Goal: Information Seeking & Learning: Learn about a topic

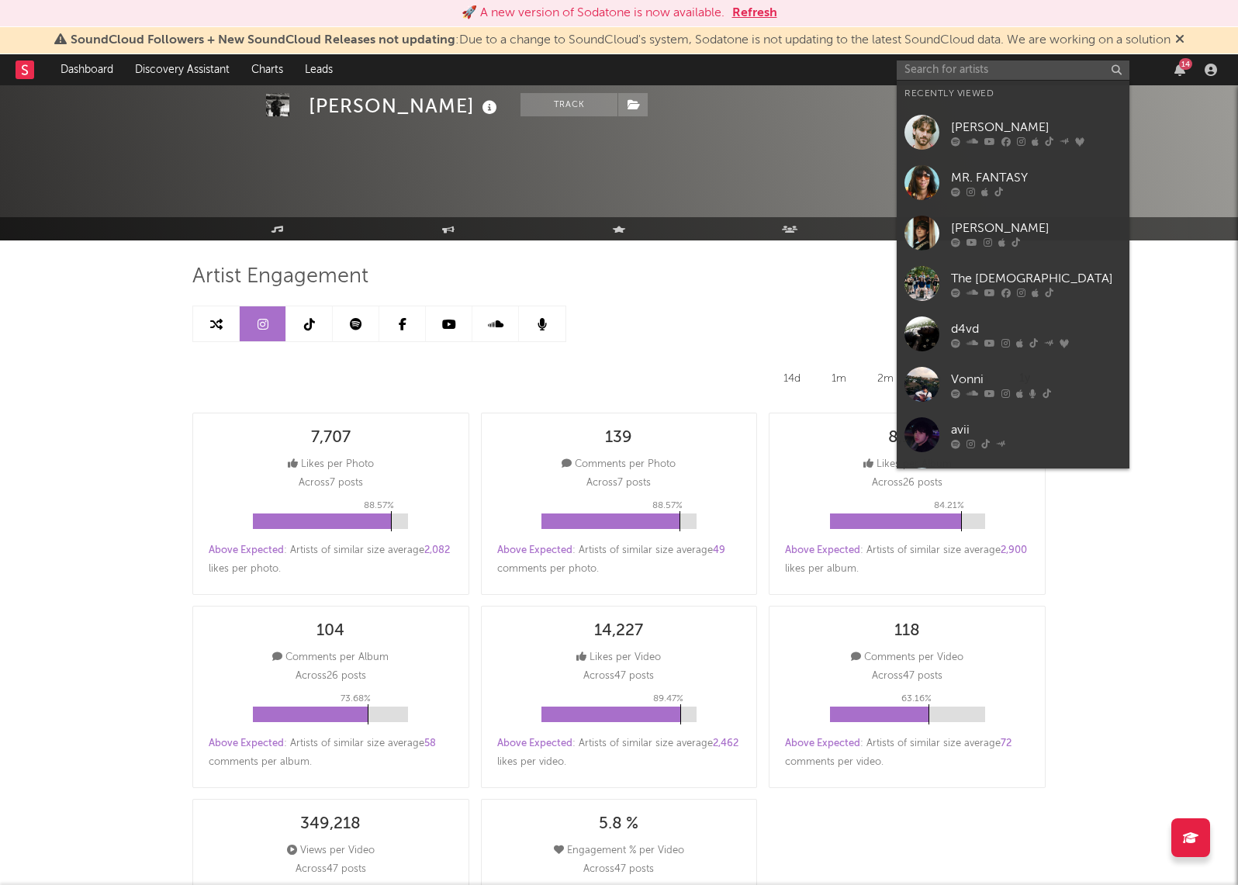
select select "YTD"
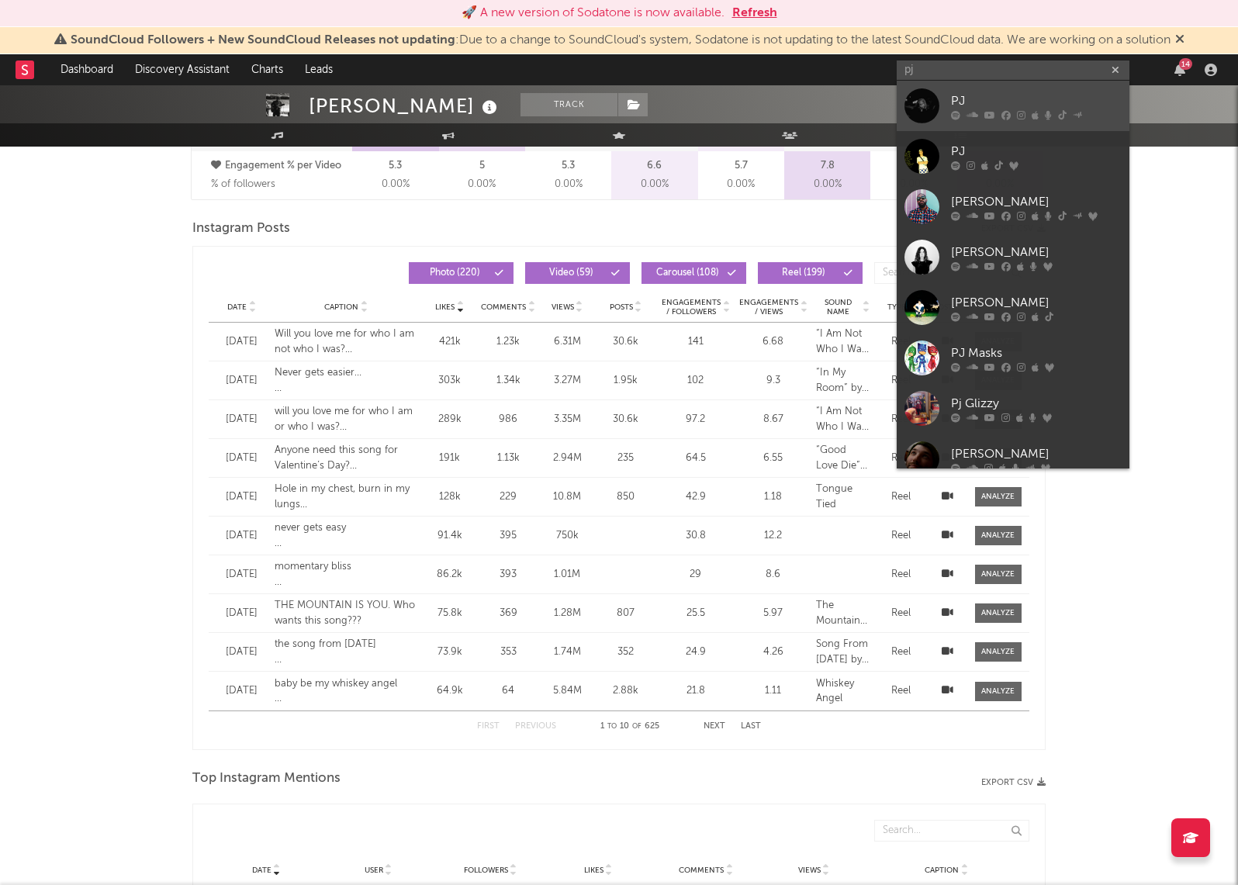
type input "pj"
click at [1013, 96] on div "PJ" at bounding box center [1036, 101] width 171 height 19
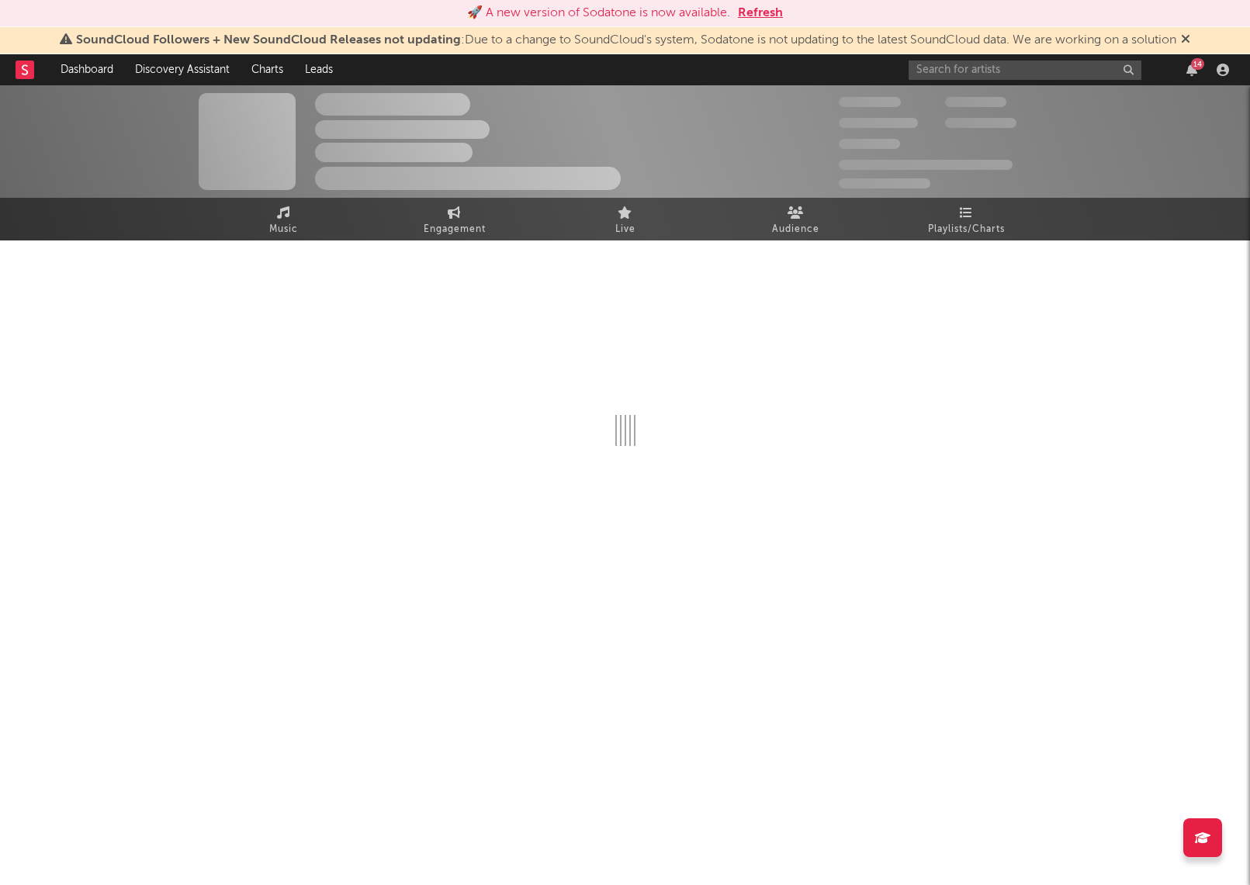
select select "6m"
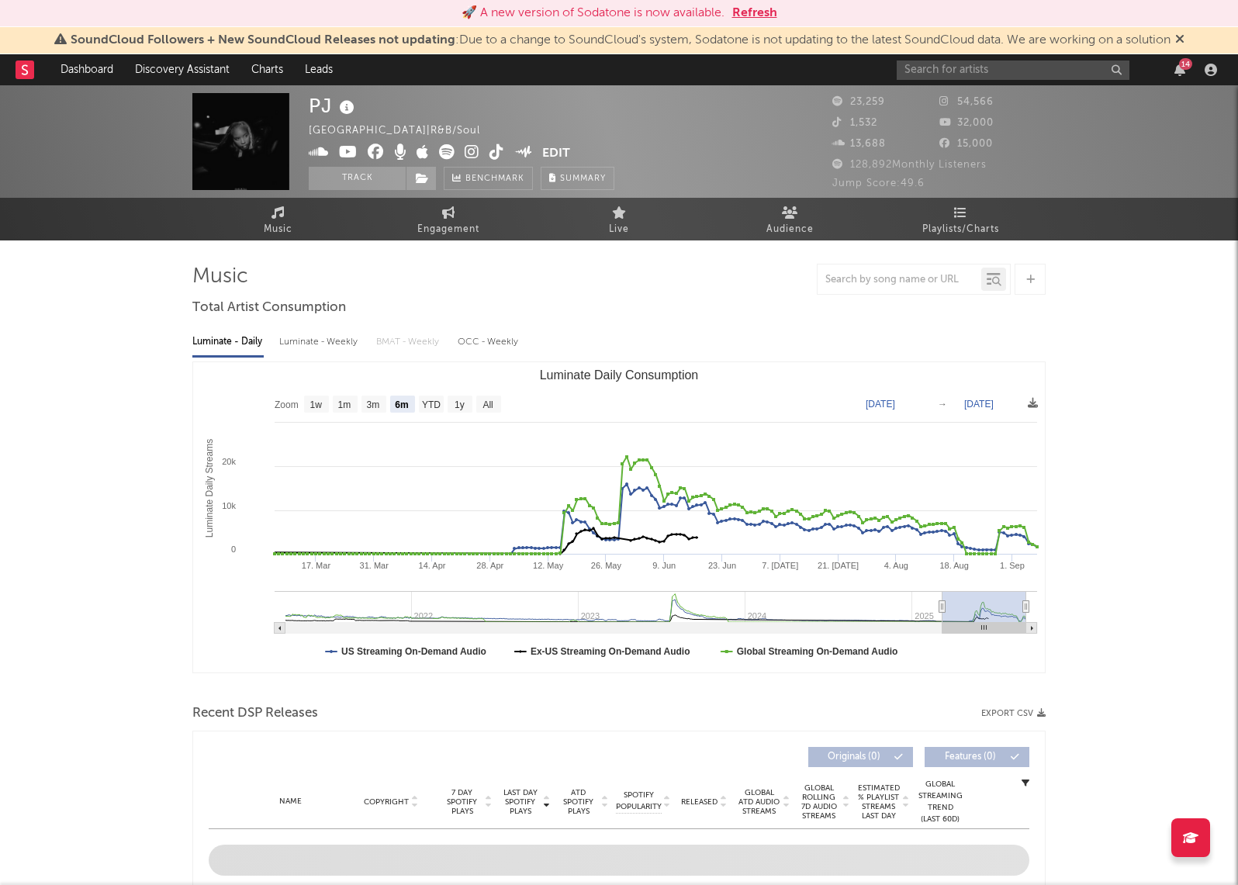
select select "6m"
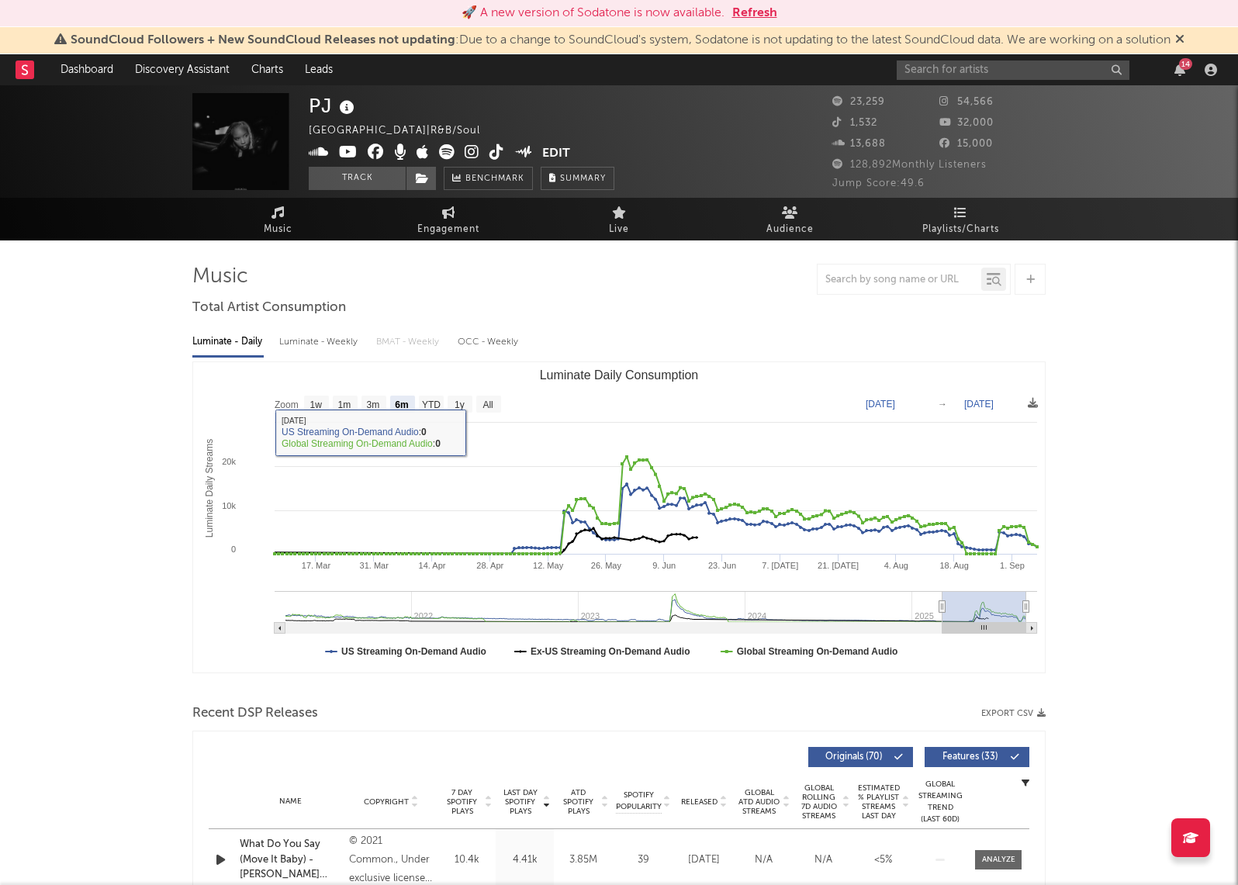
click at [317, 351] on div "Luminate - Weekly" at bounding box center [319, 342] width 81 height 26
select select "6m"
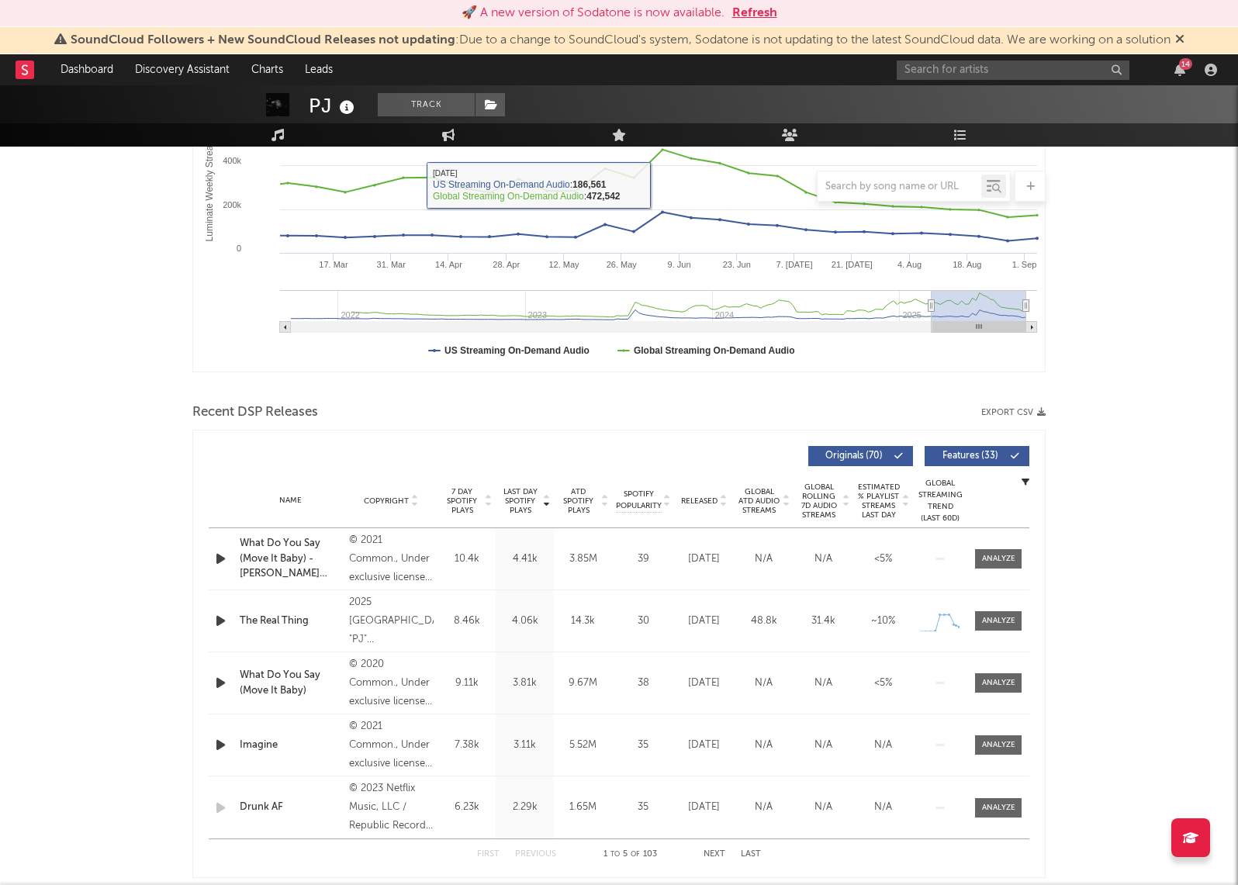
scroll to position [300, 0]
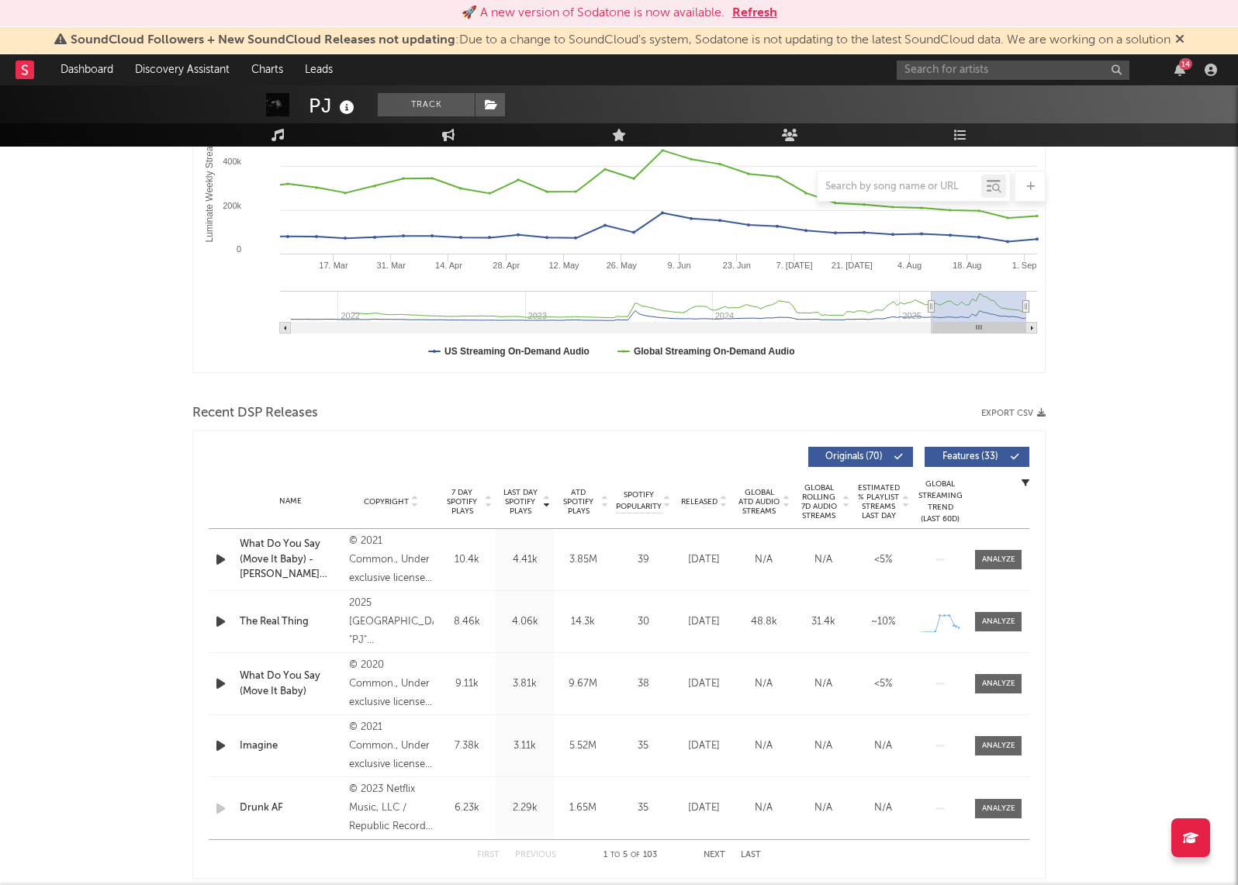
click at [701, 501] on span "Released" at bounding box center [699, 501] width 36 height 9
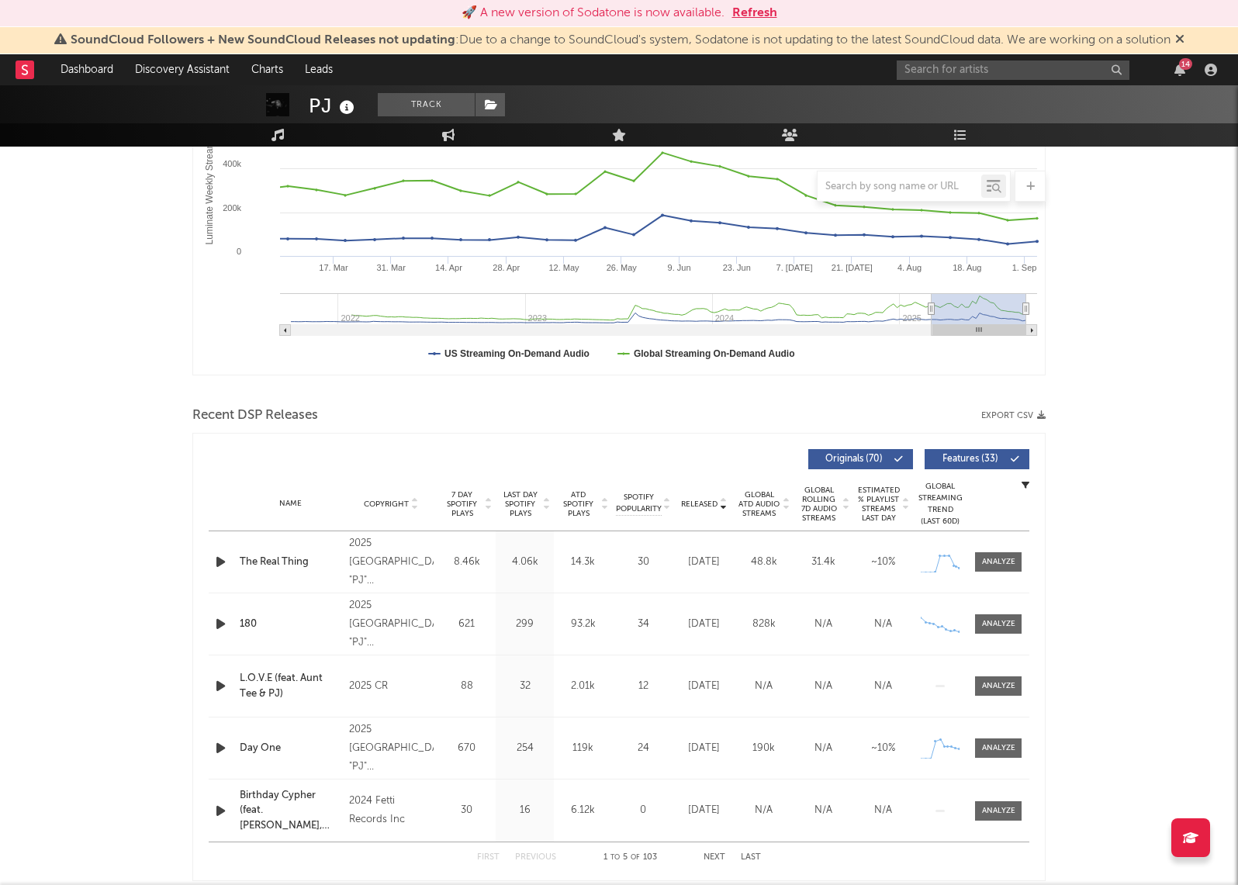
scroll to position [334, 0]
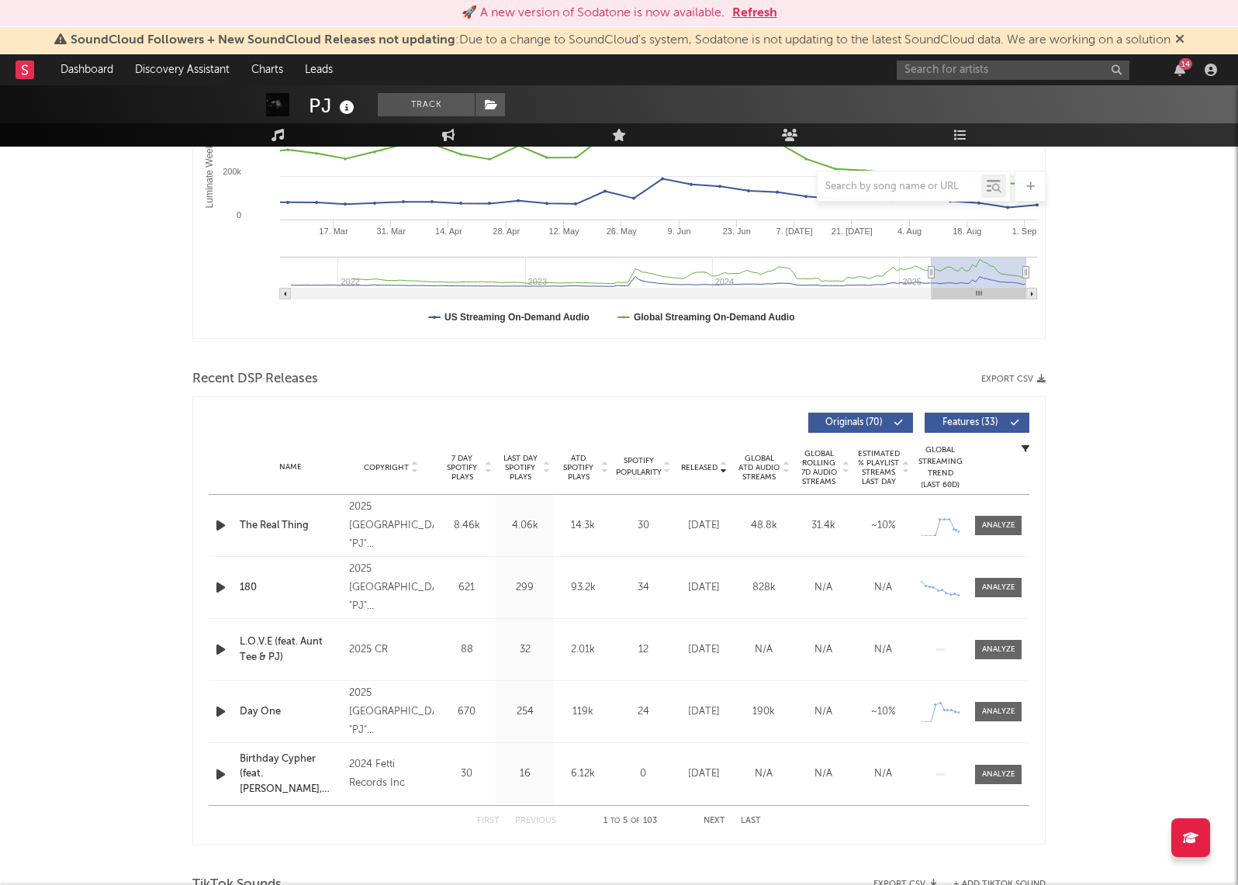
click at [781, 588] on div "828k" at bounding box center [764, 588] width 52 height 16
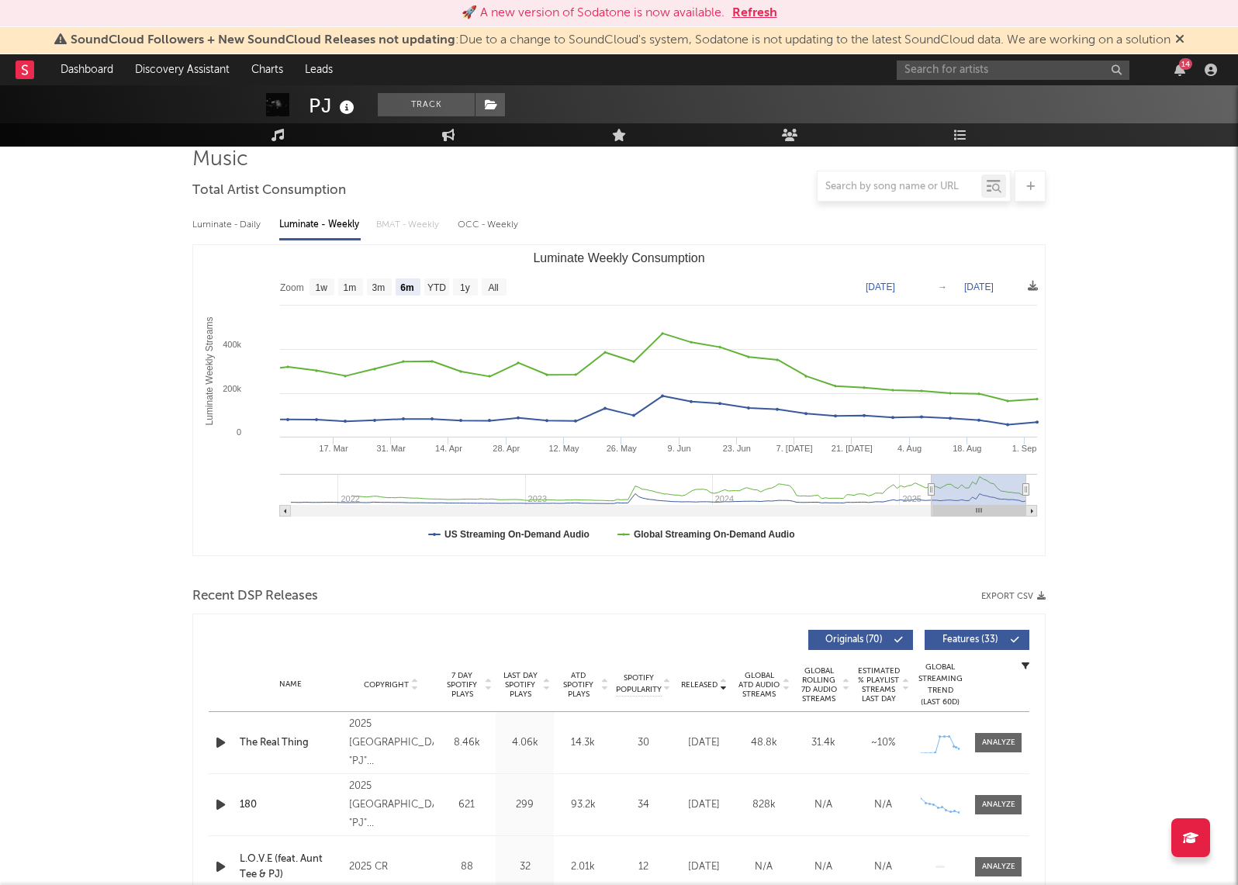
scroll to position [0, 0]
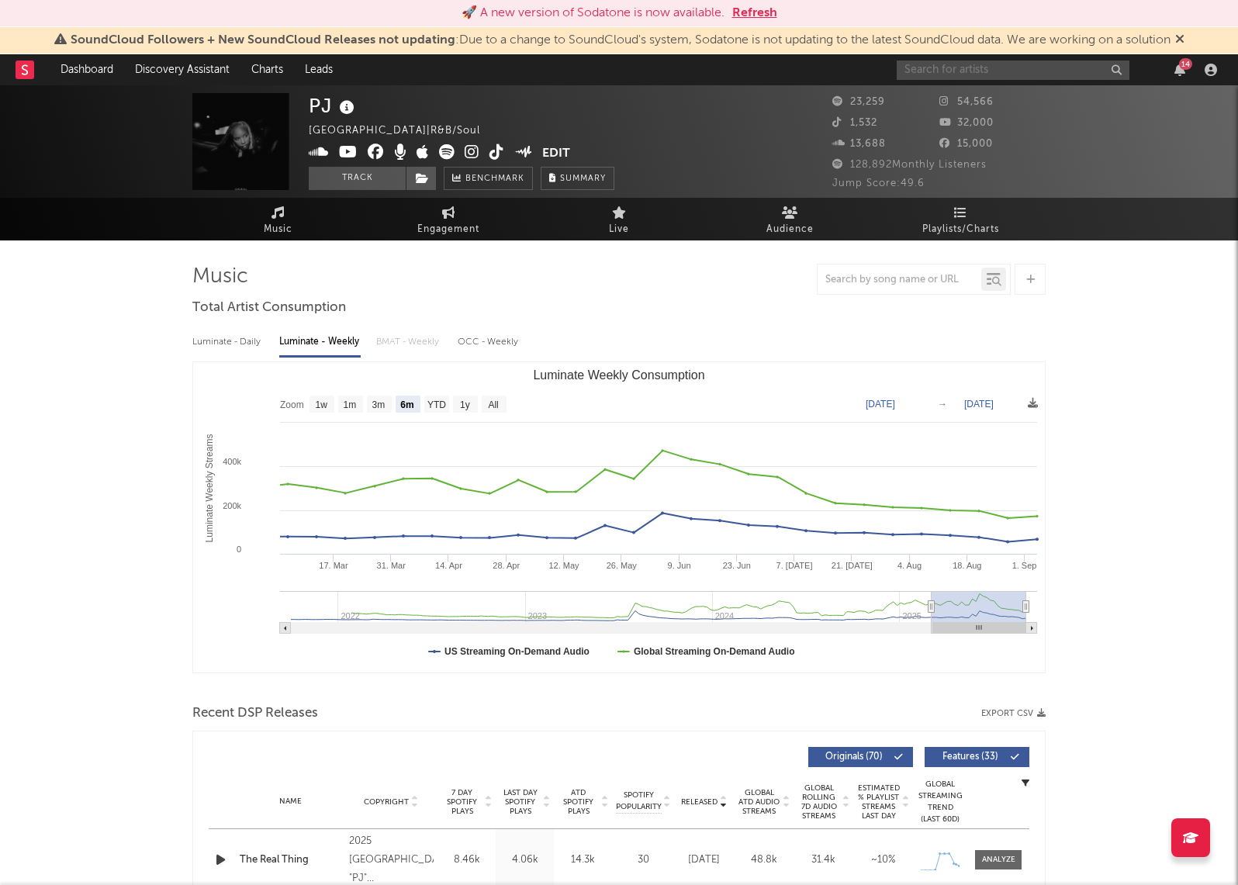
click at [946, 74] on input "text" at bounding box center [1013, 70] width 233 height 19
type input "west 22nd"
click at [988, 97] on div "West 22nd" at bounding box center [1036, 101] width 171 height 19
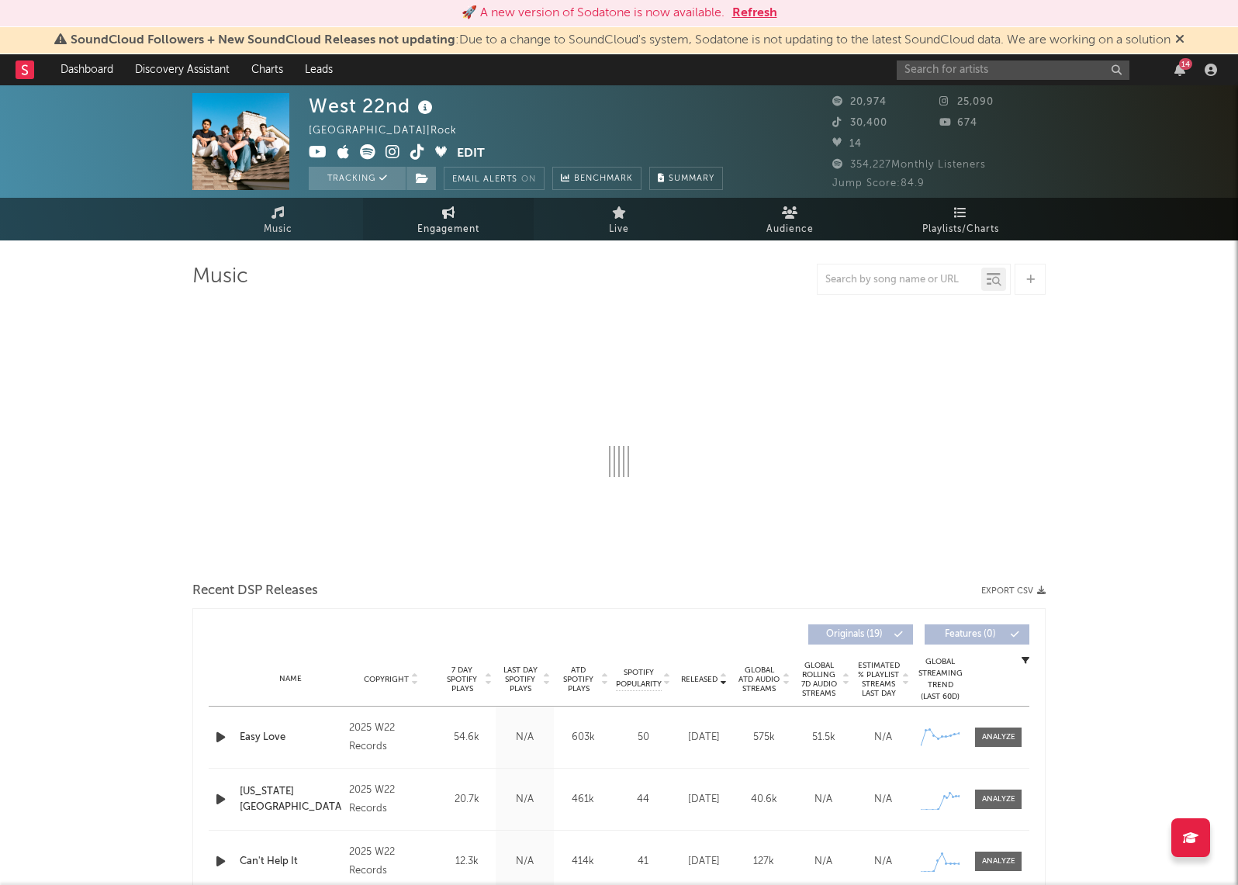
select select "6m"
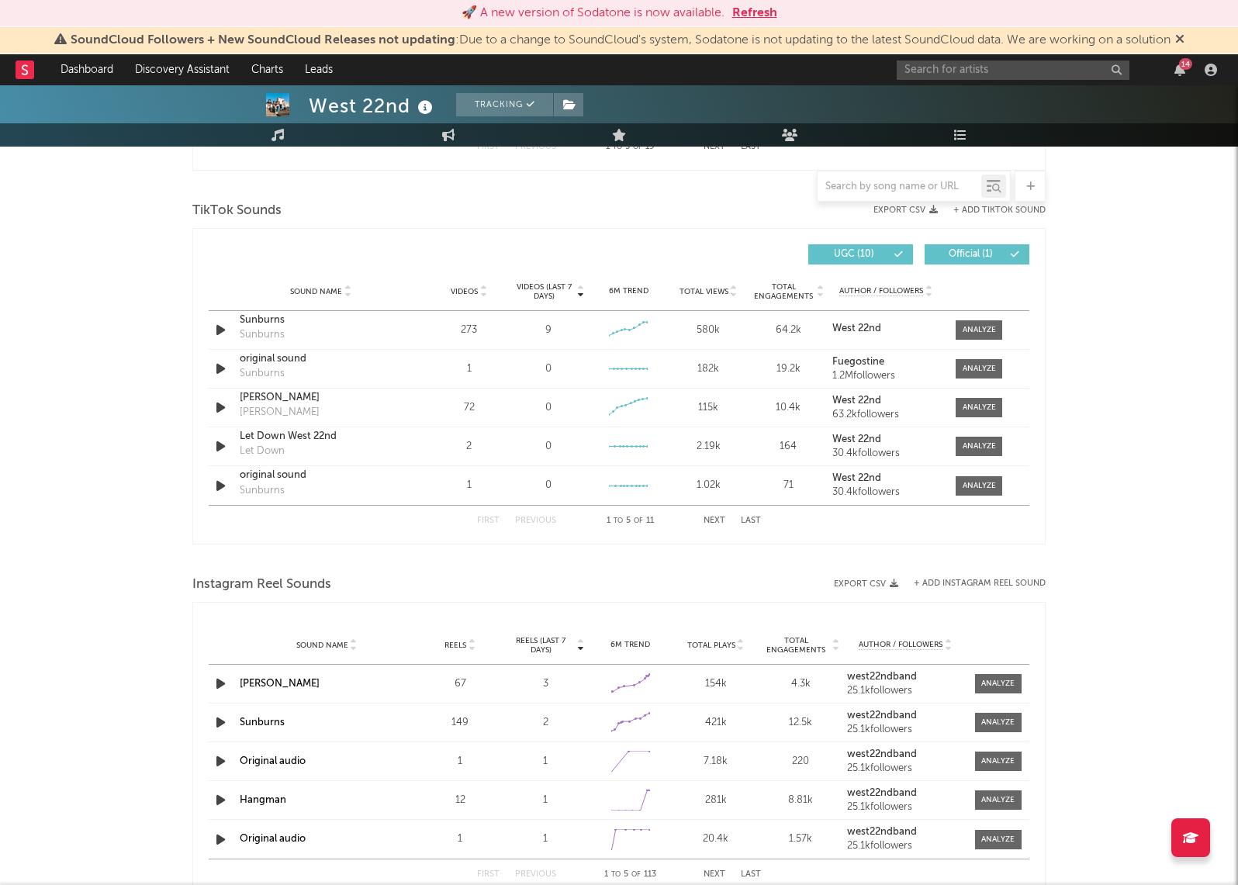
scroll to position [1029, 0]
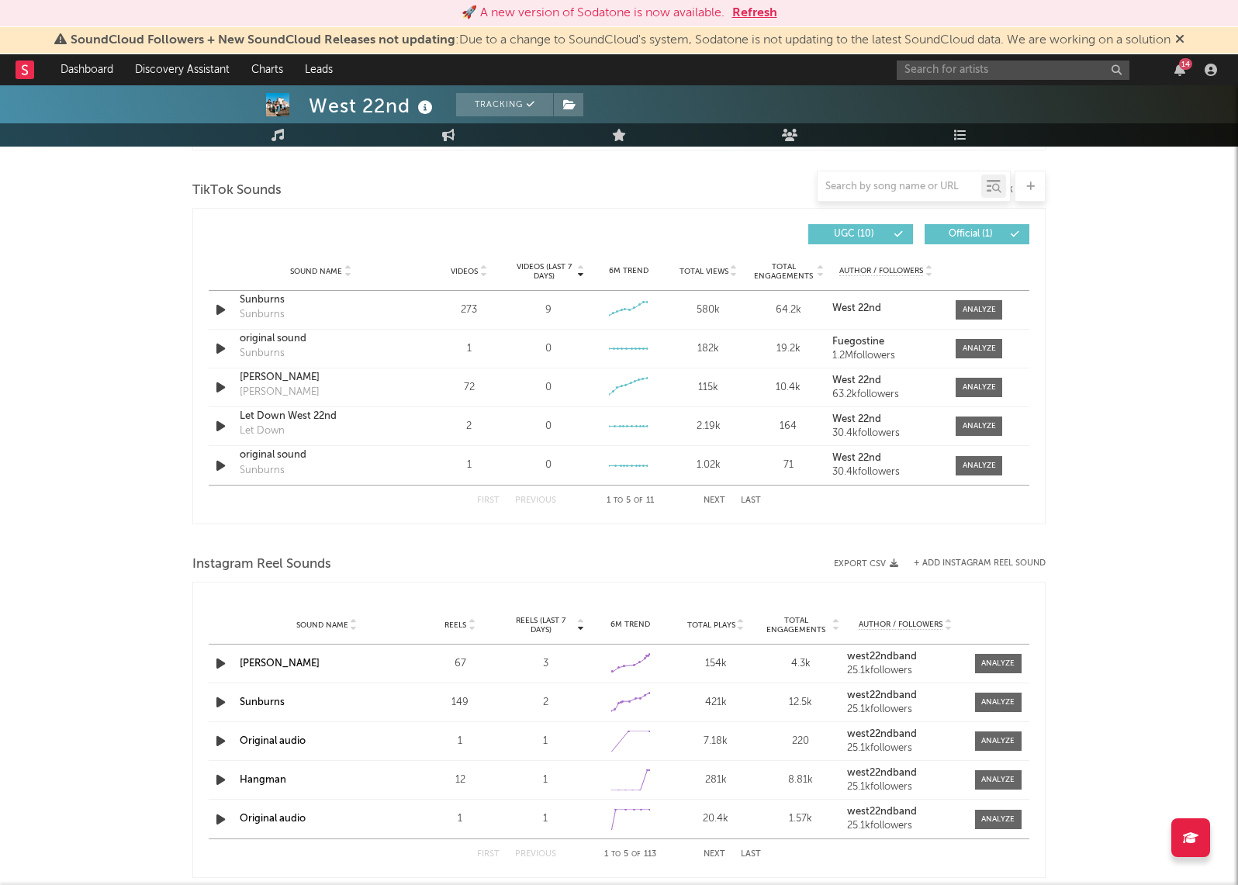
click at [546, 618] on span "Reels (last 7 days)" at bounding box center [541, 625] width 68 height 19
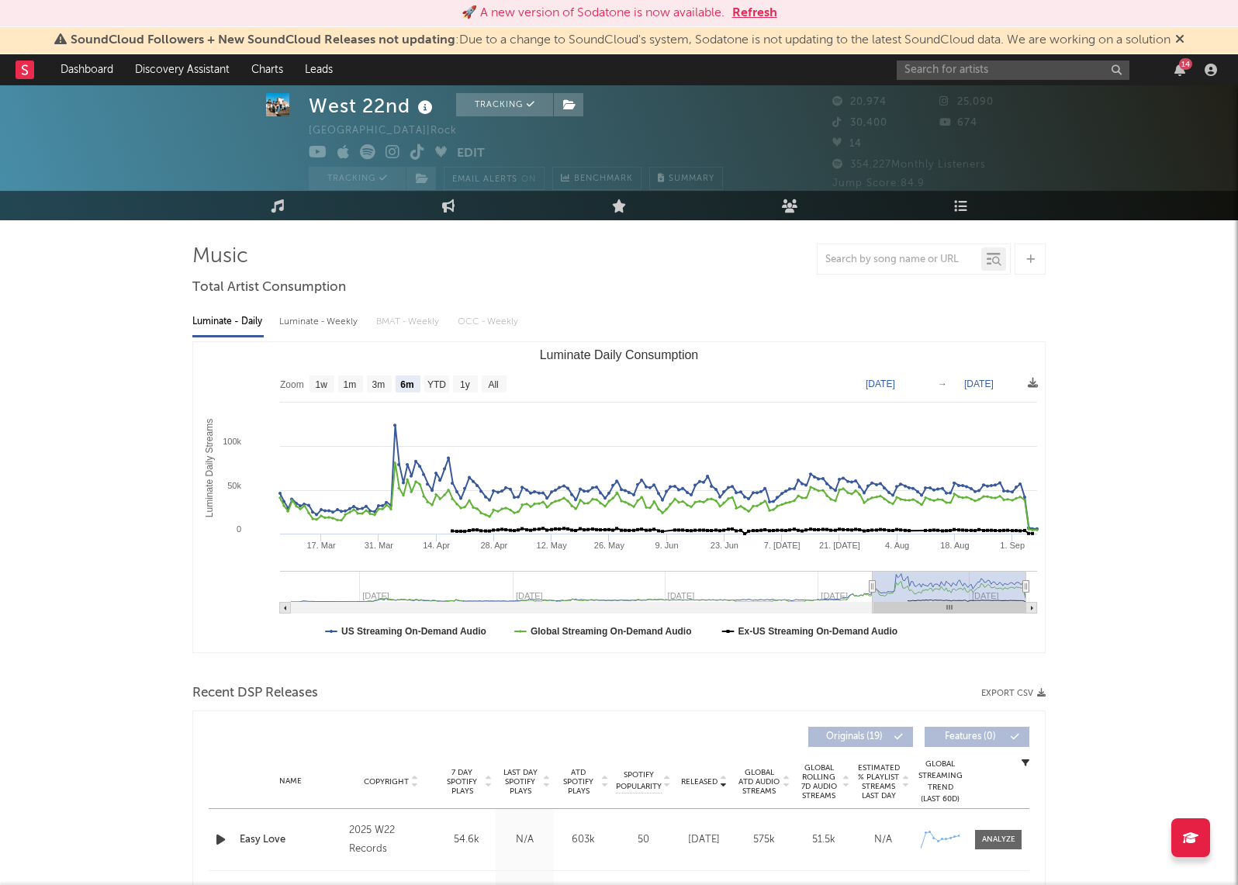
scroll to position [0, 0]
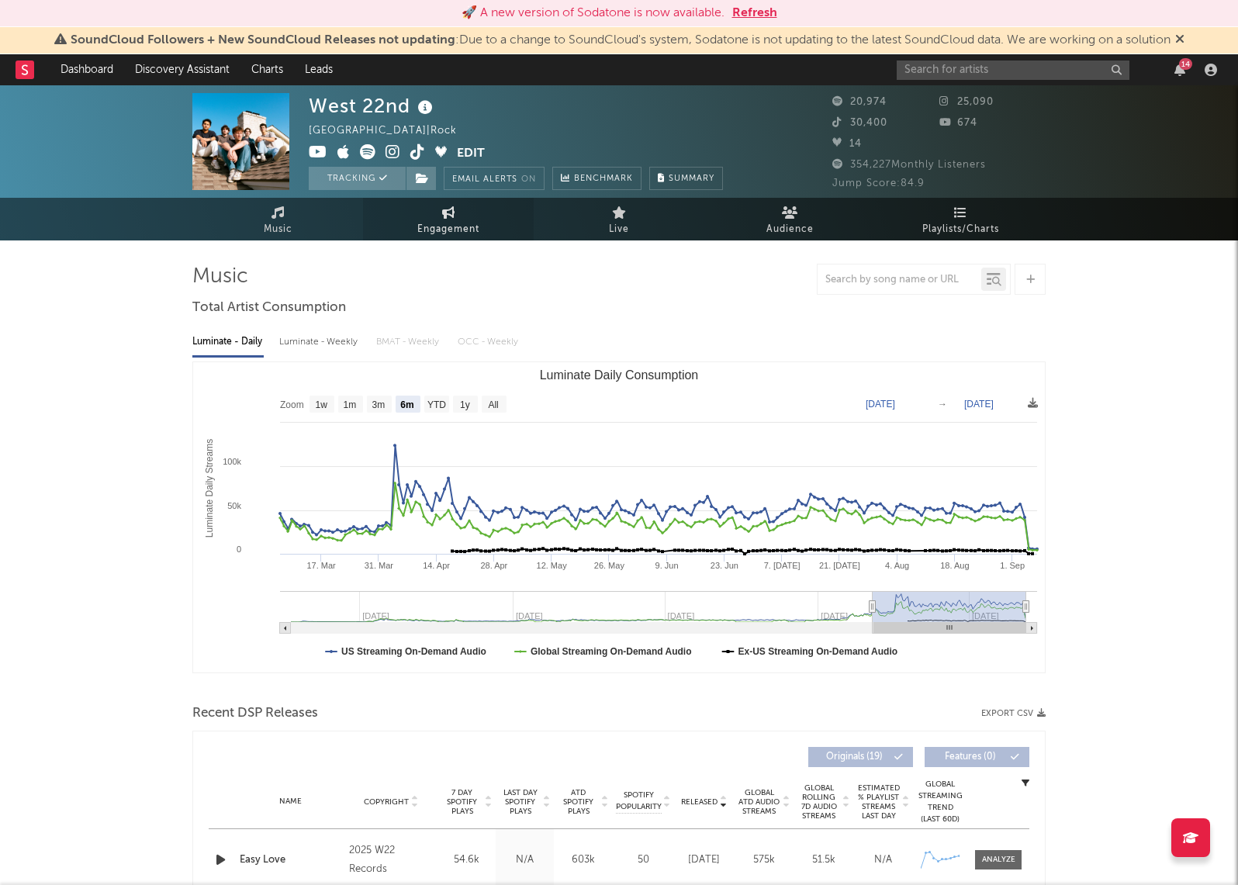
click at [439, 204] on link "Engagement" at bounding box center [448, 219] width 171 height 43
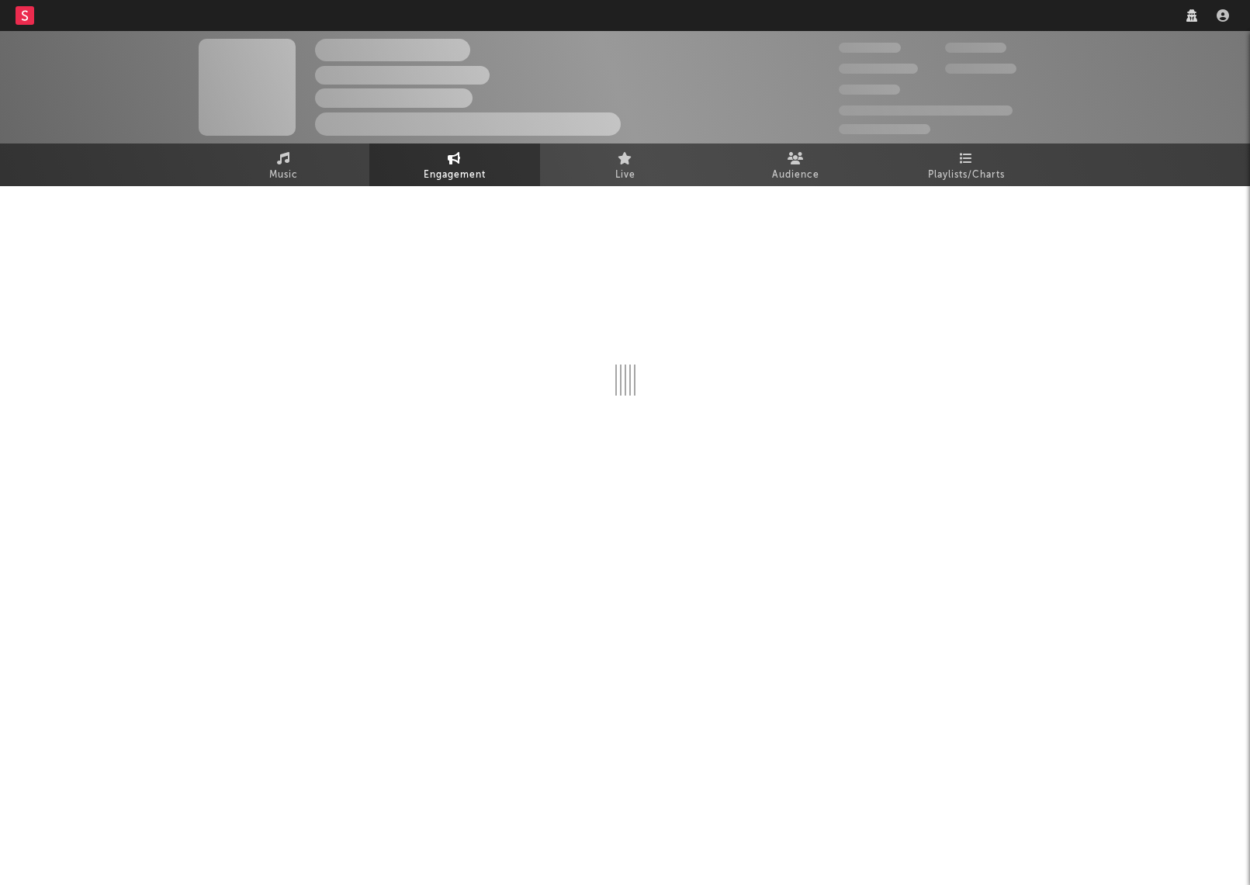
select select "1w"
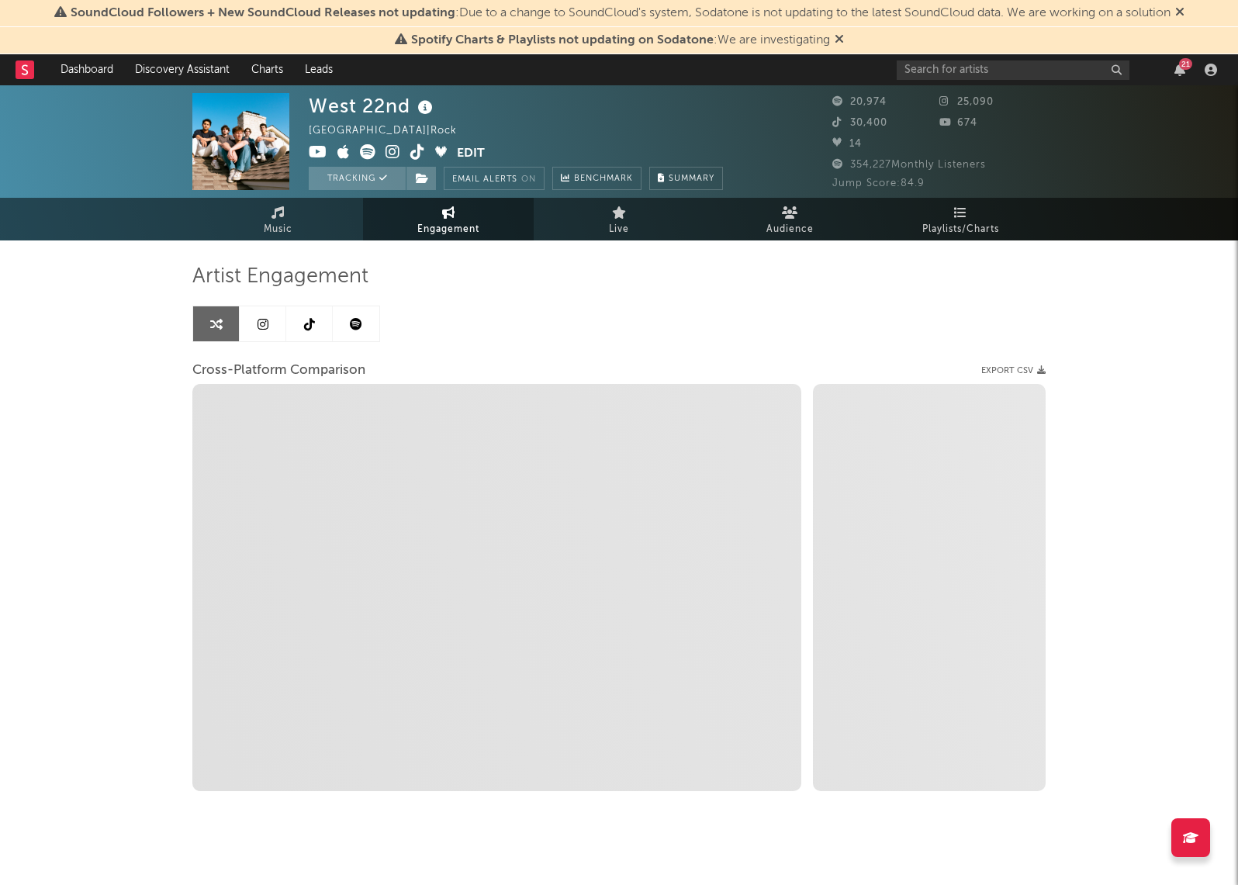
select select "1m"
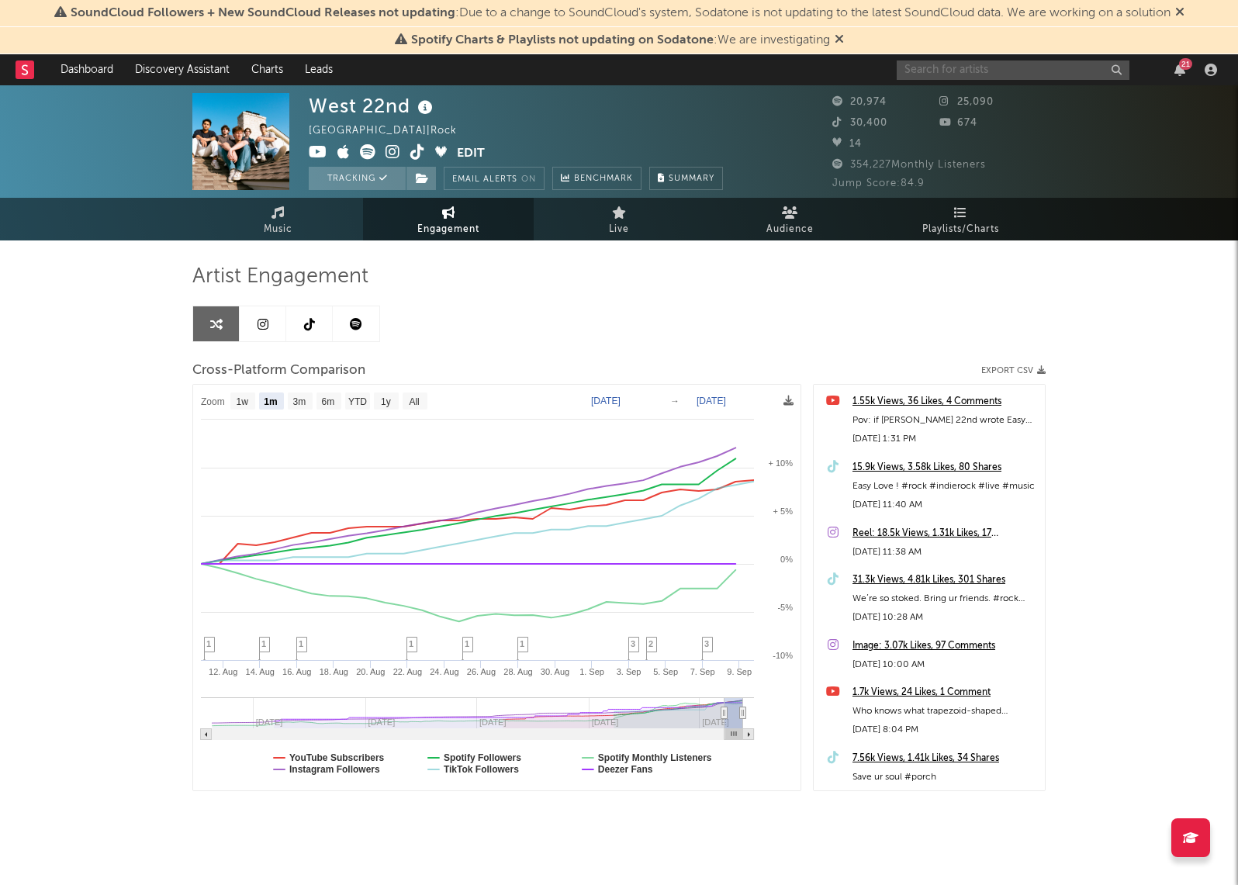
click at [988, 68] on input "text" at bounding box center [1013, 70] width 233 height 19
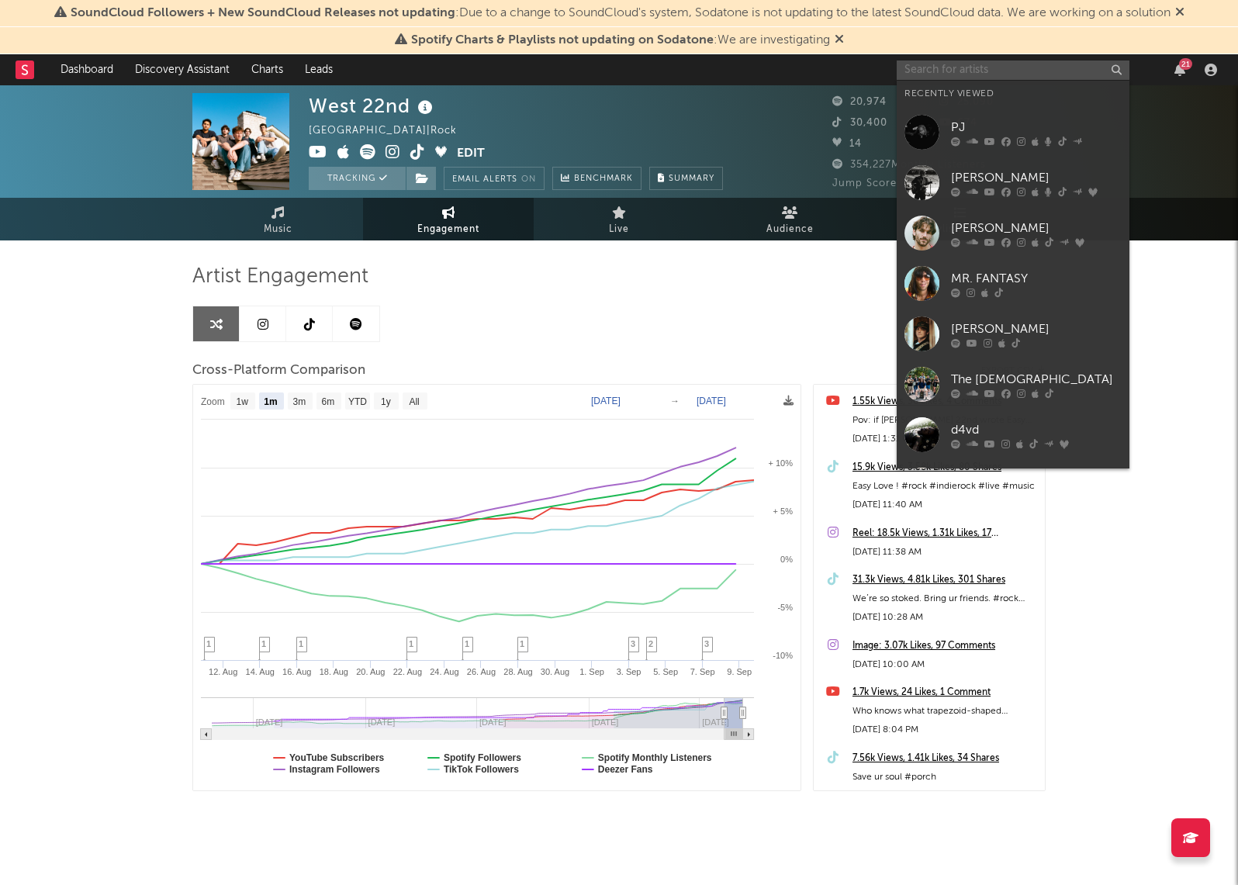
click at [988, 68] on input "text" at bounding box center [1013, 70] width 233 height 19
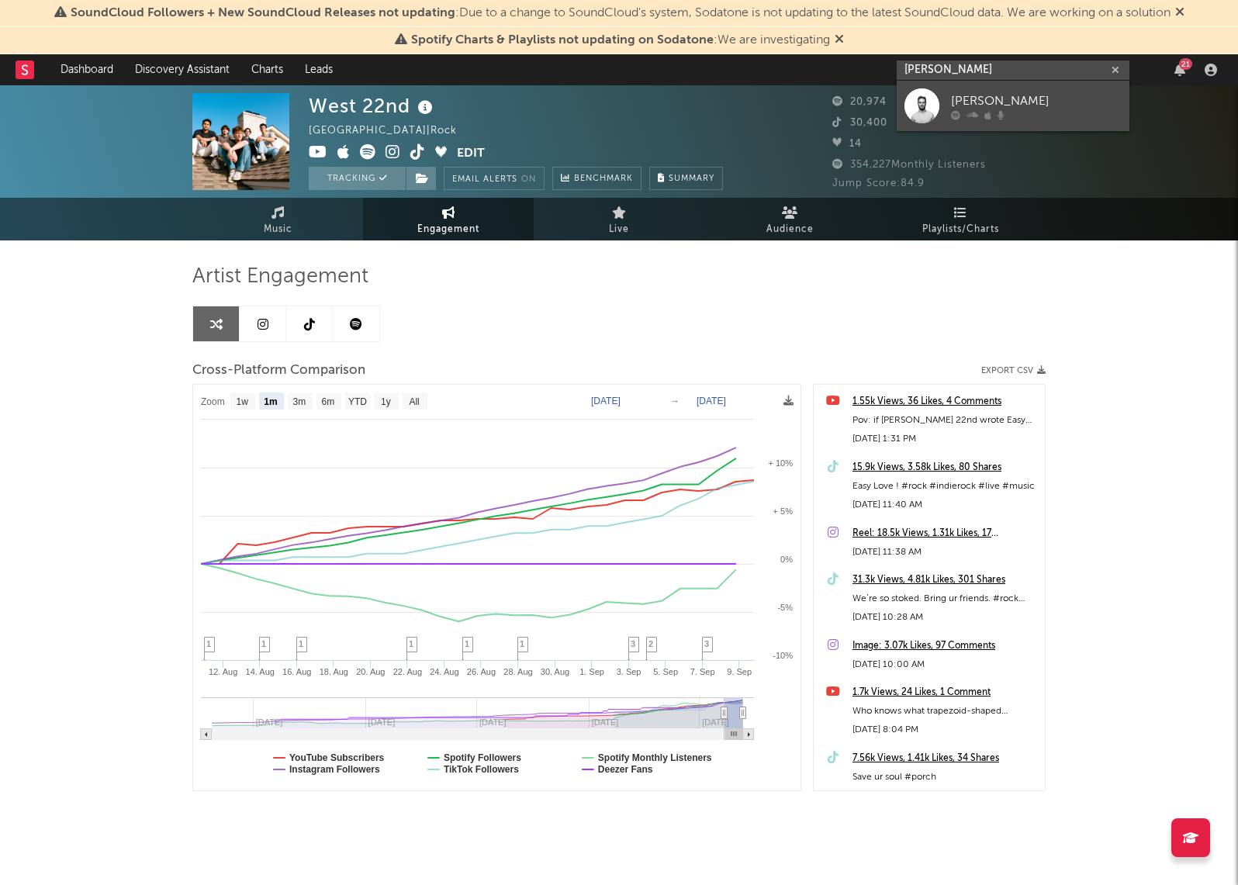
type input "jacob mcco"
click at [1015, 99] on div "[PERSON_NAME]" at bounding box center [1036, 101] width 171 height 19
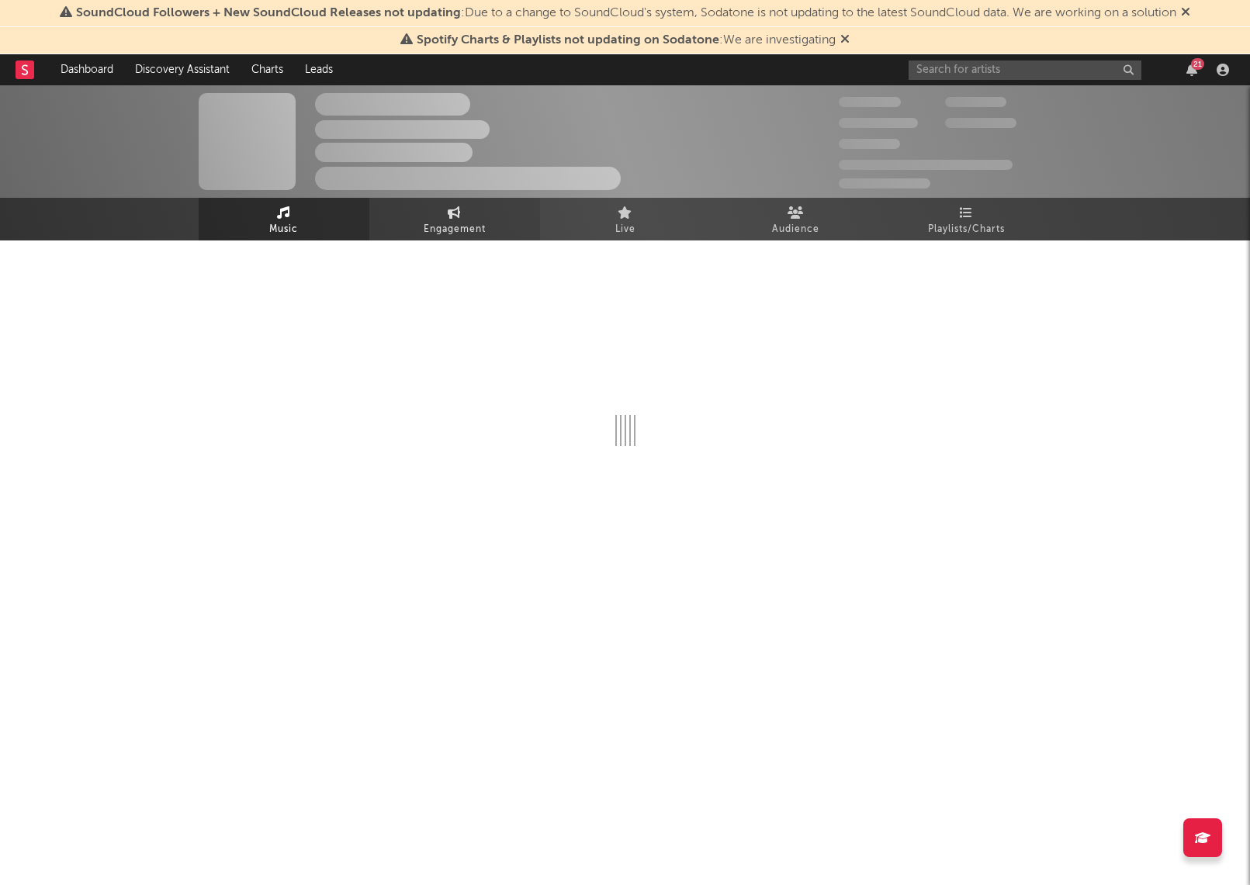
select select "1w"
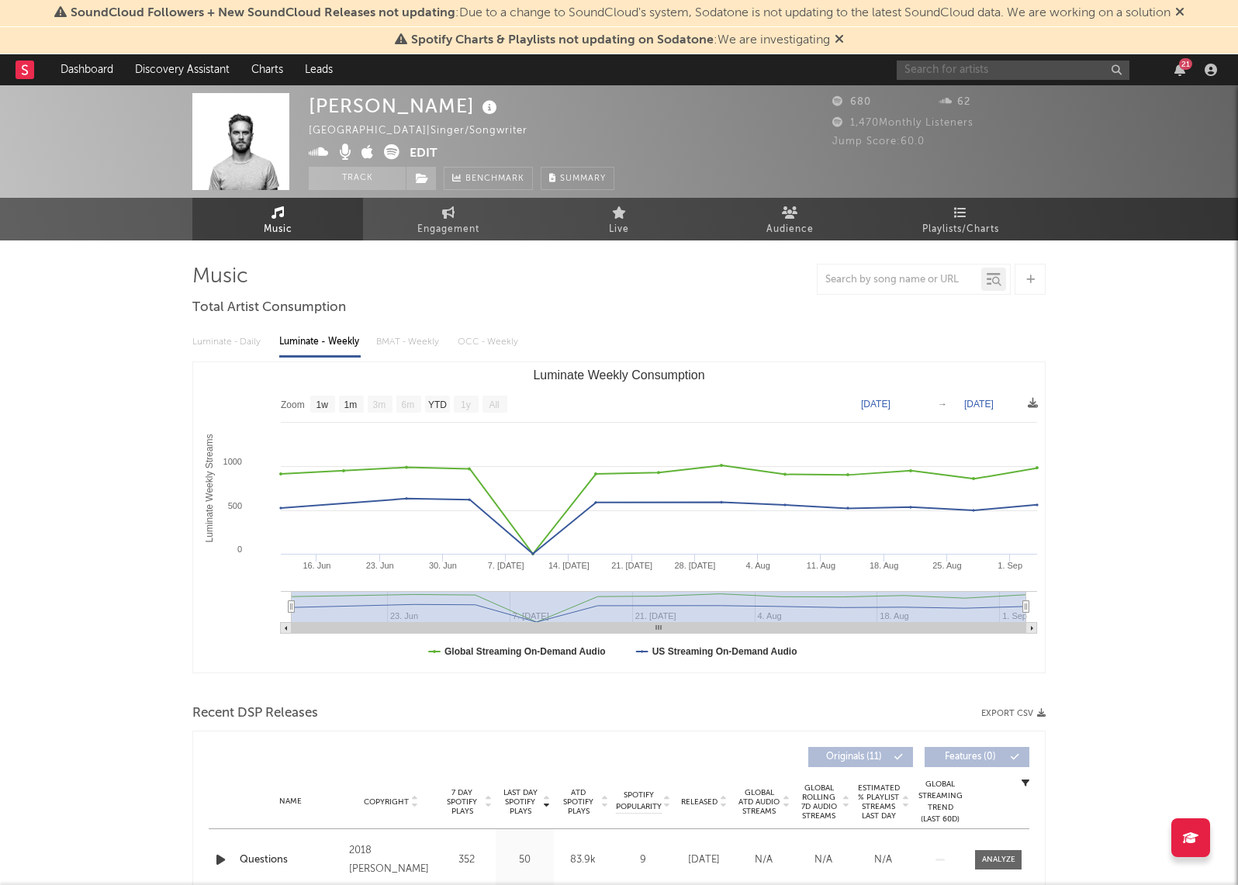
click at [937, 70] on input "text" at bounding box center [1013, 70] width 233 height 19
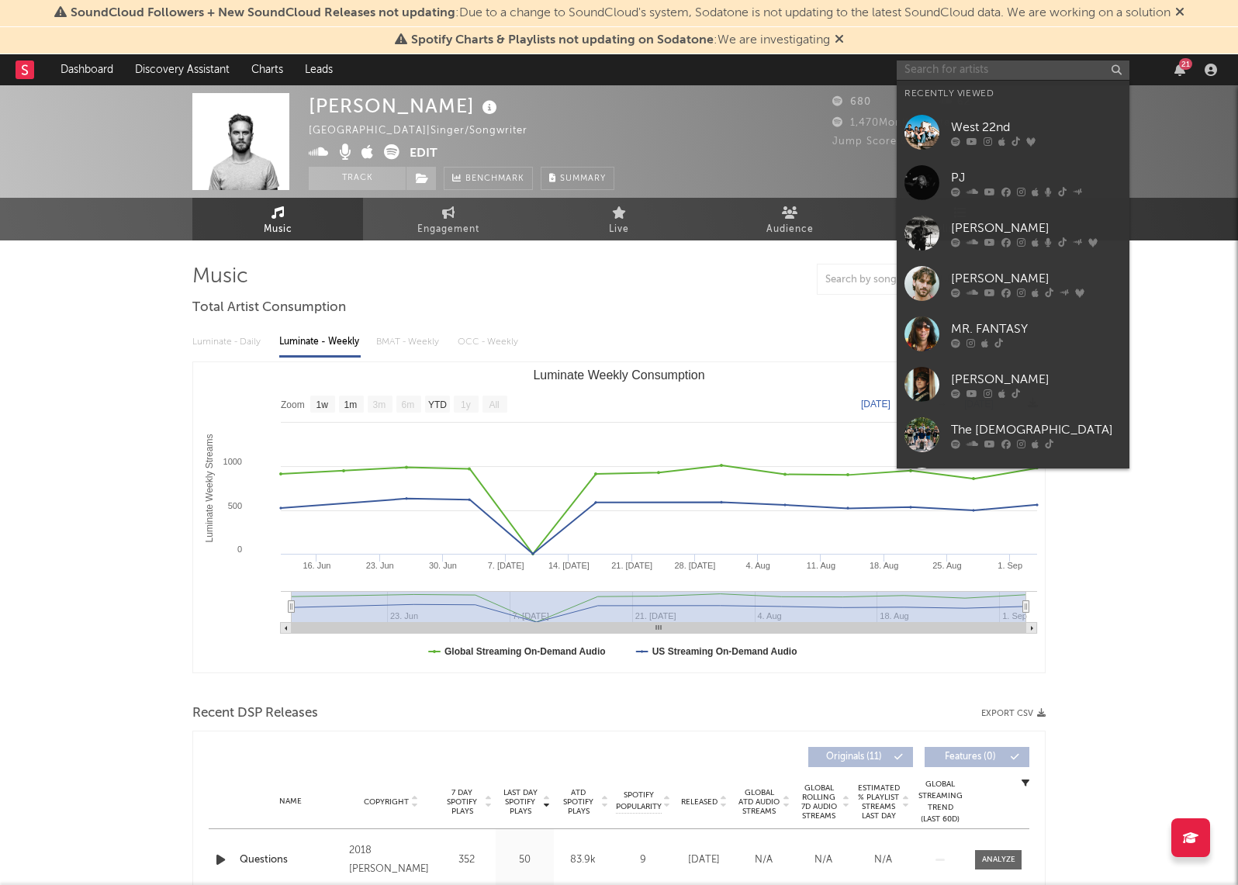
type input "s"
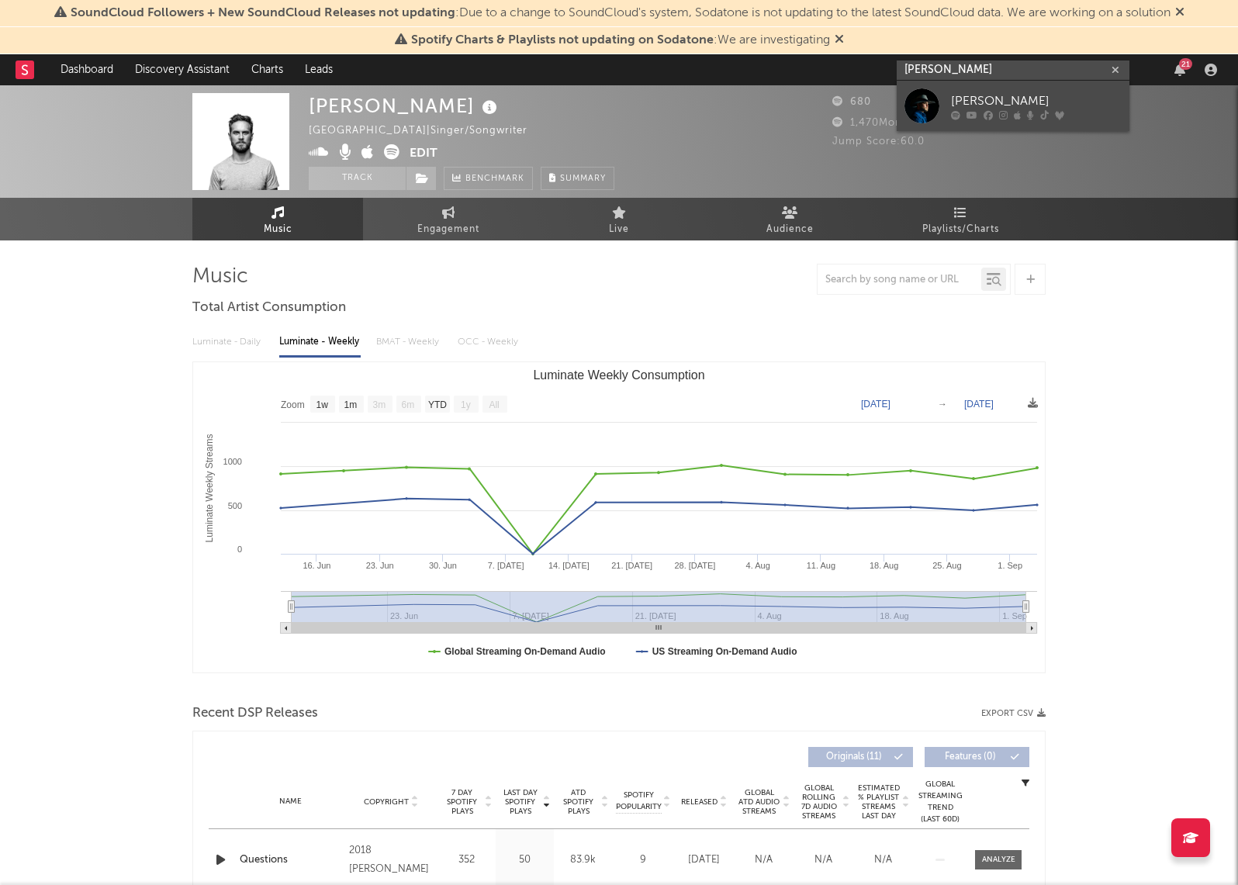
type input "braden jamiso"
click at [992, 93] on div "[PERSON_NAME]" at bounding box center [1036, 101] width 171 height 19
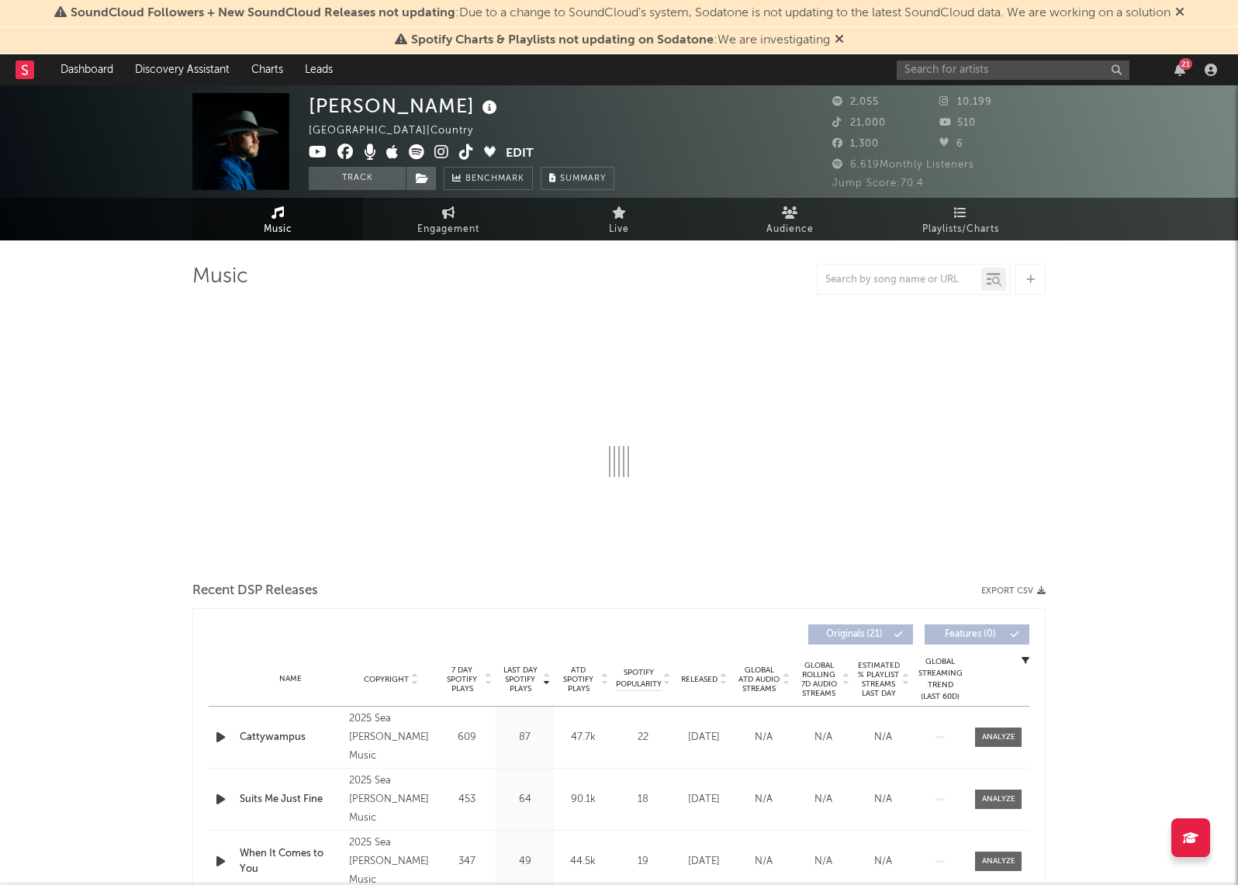
select select "6m"
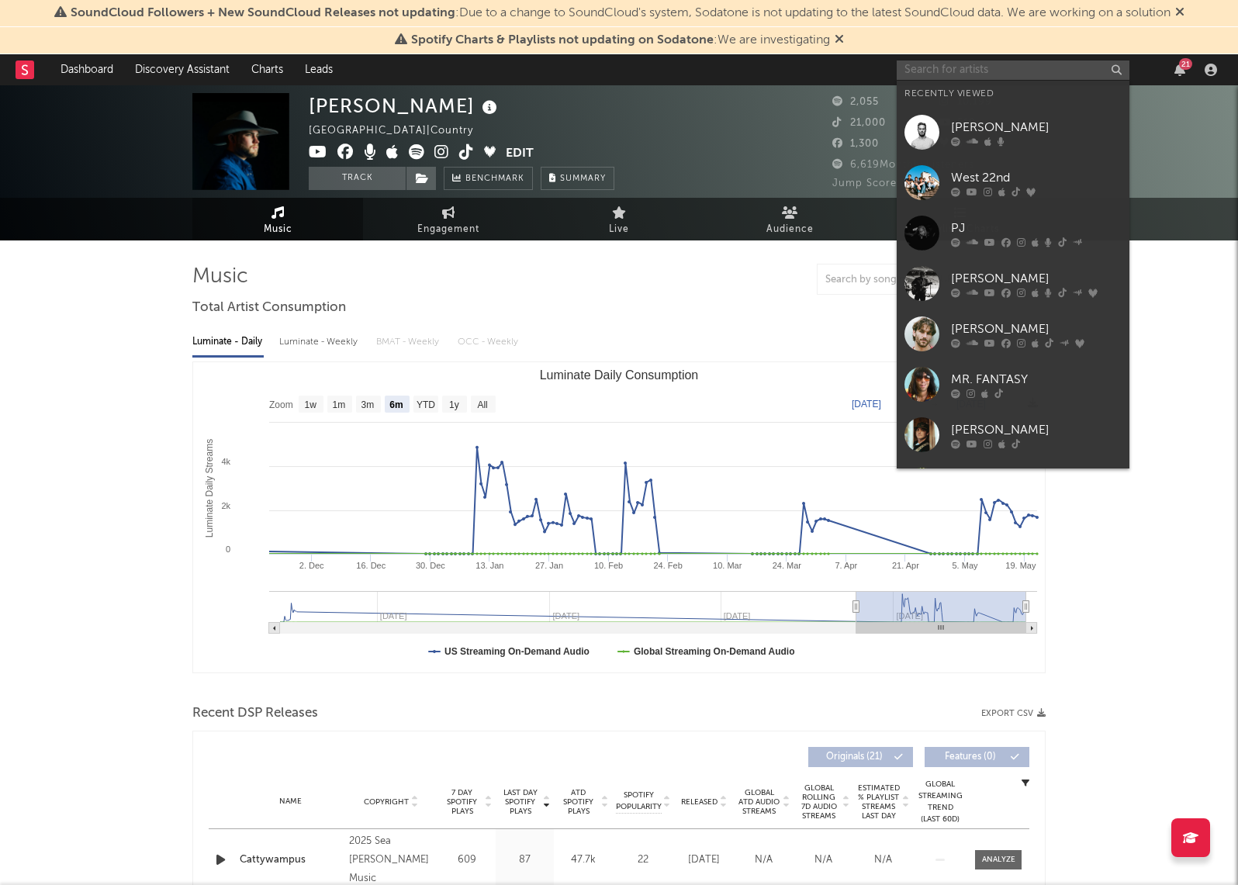
click at [922, 74] on input "text" at bounding box center [1013, 70] width 233 height 19
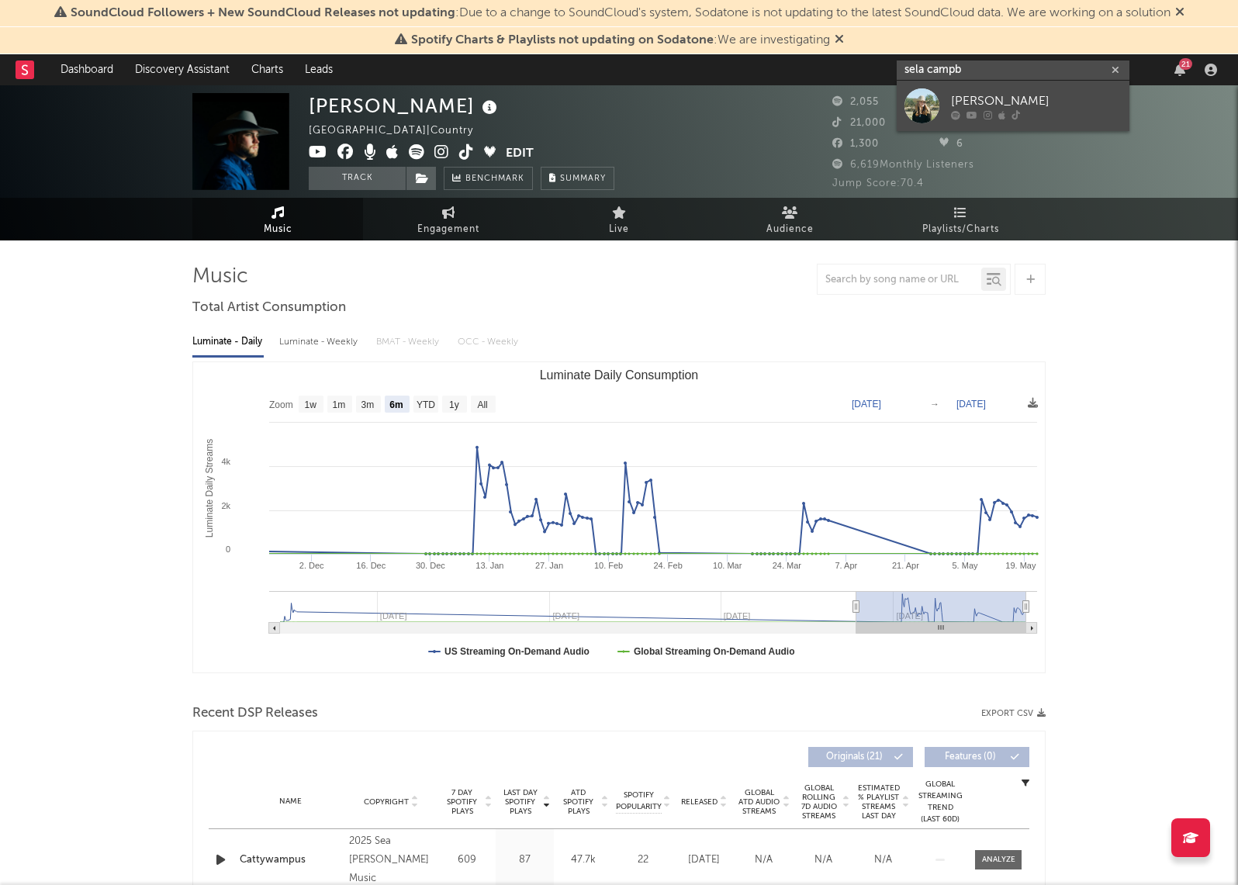
type input "sela campb"
click at [1005, 100] on div "Sela Campbell" at bounding box center [1036, 101] width 171 height 19
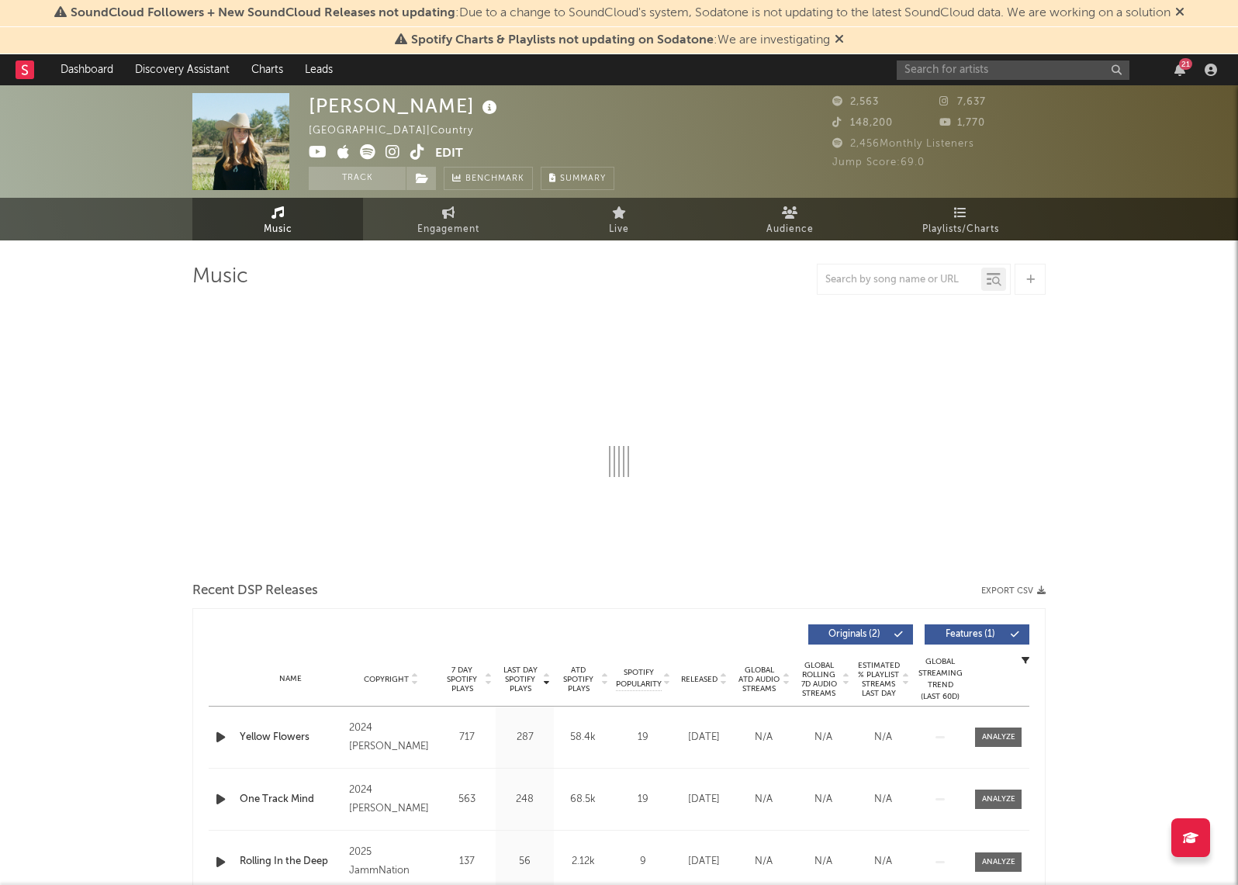
select select "6m"
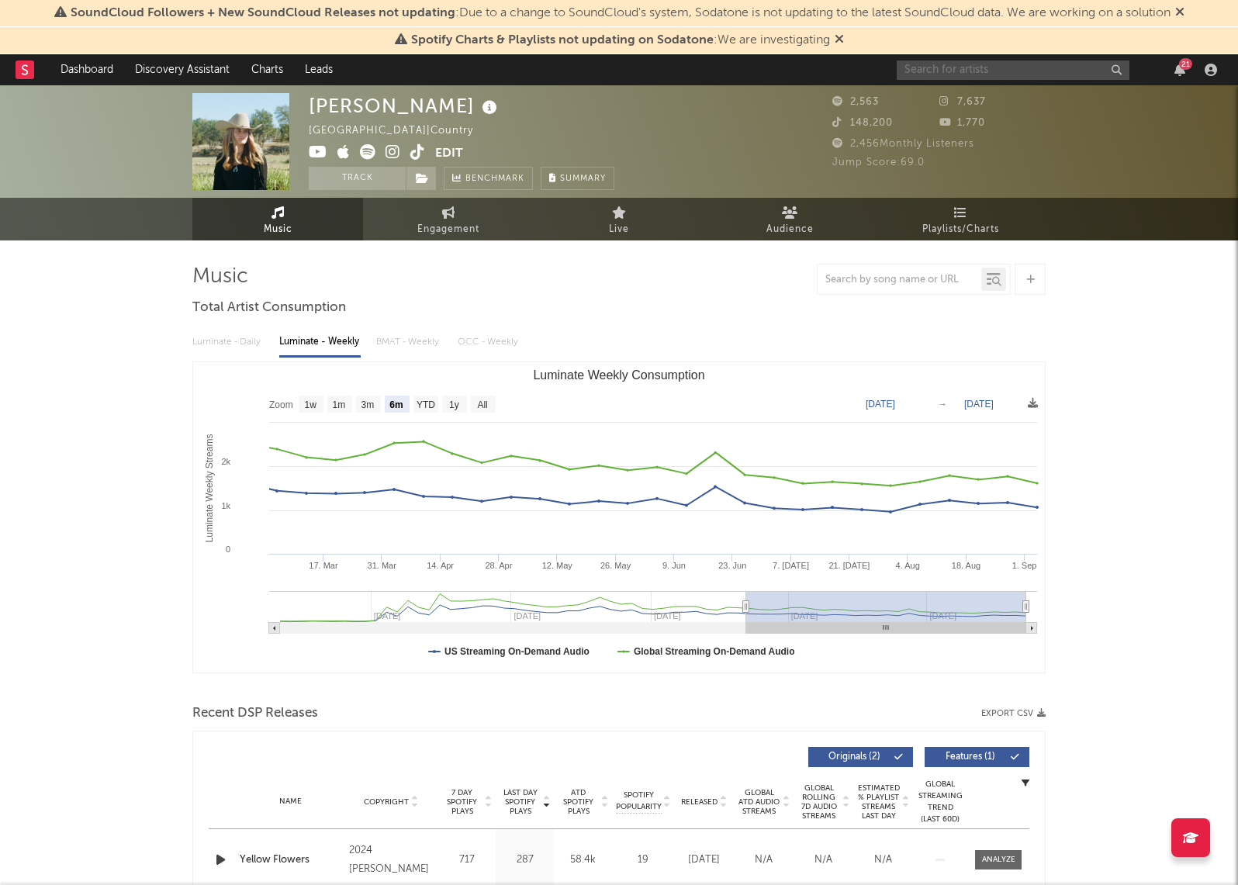
click at [994, 66] on input "text" at bounding box center [1013, 70] width 233 height 19
type input "hendrix franke"
click at [1053, 104] on div "[PERSON_NAME]" at bounding box center [1036, 101] width 171 height 19
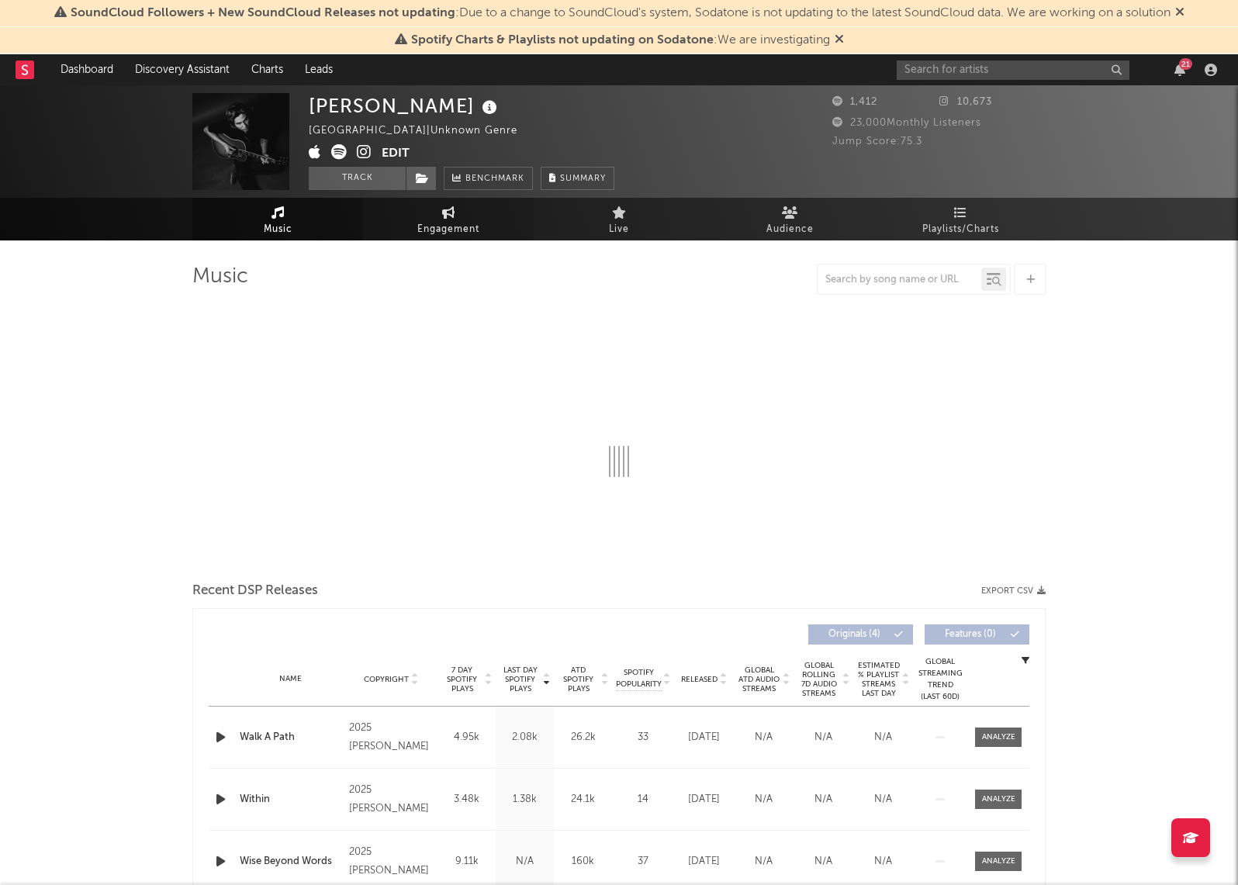
select select "1w"
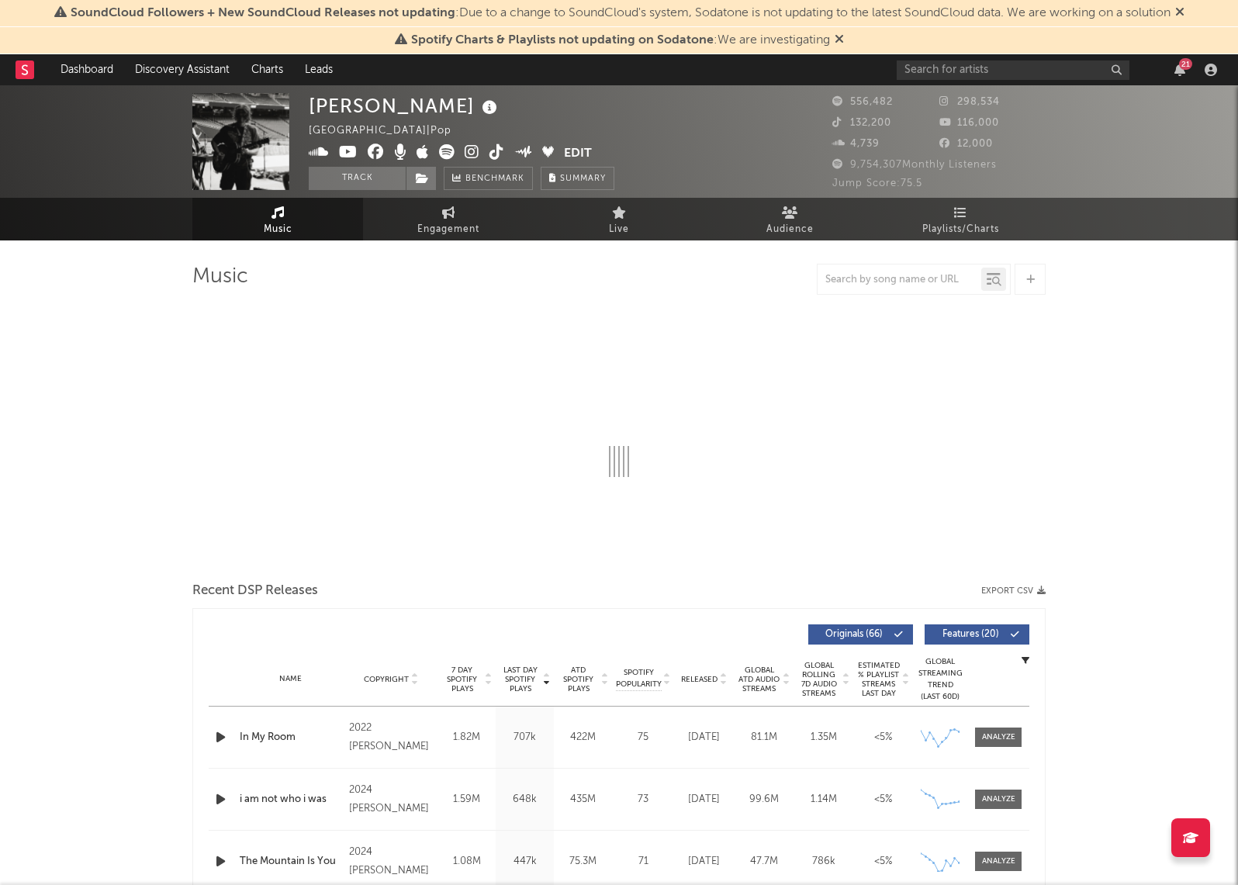
select select "6m"
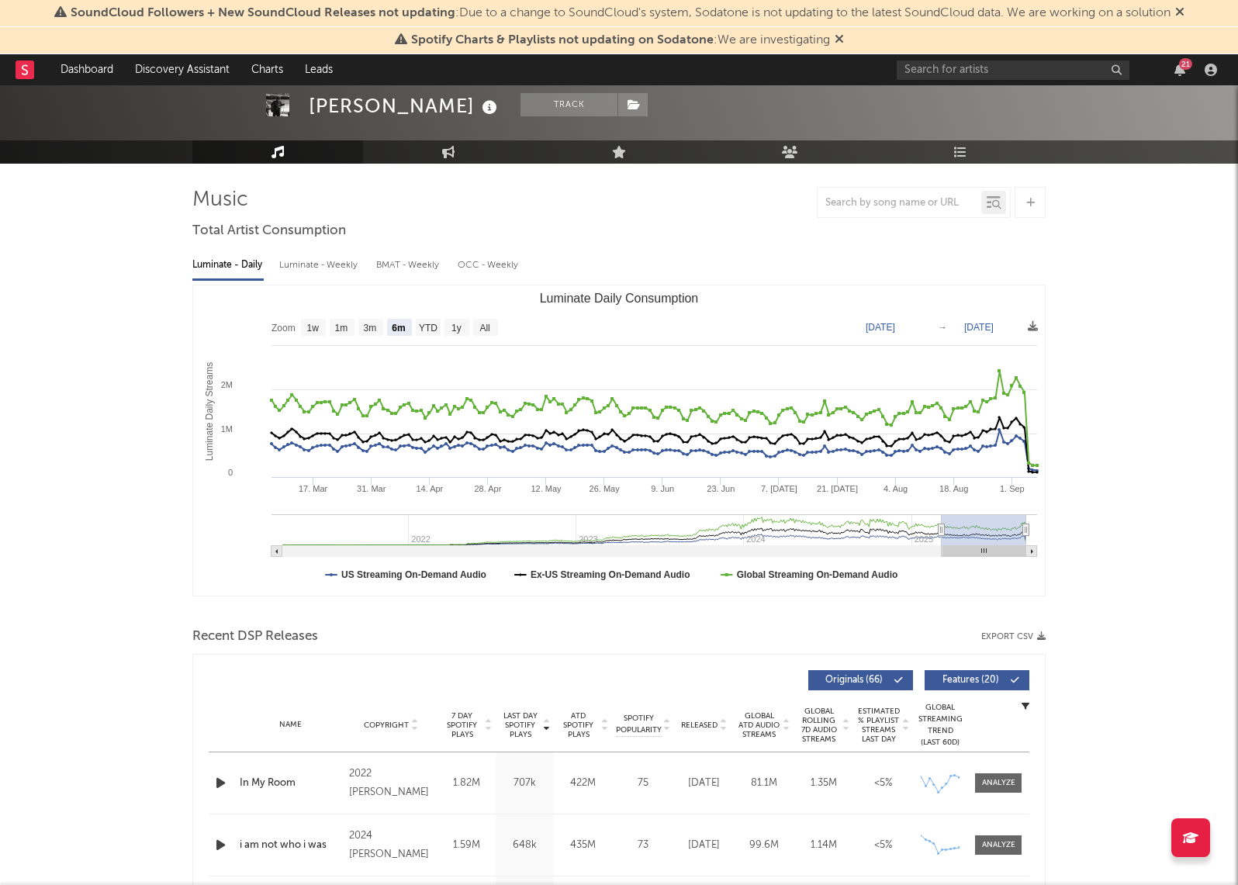
scroll to position [78, 0]
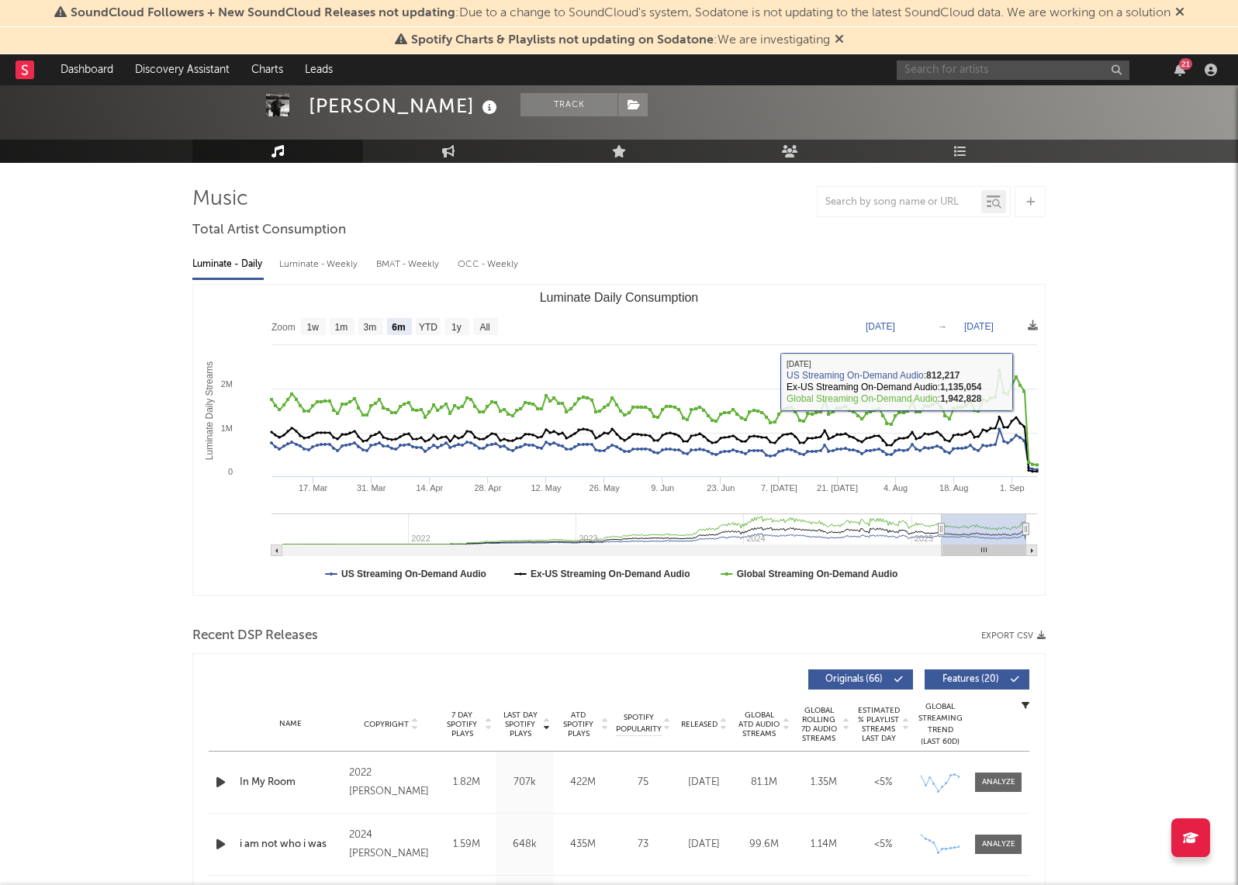
click at [1005, 72] on input "text" at bounding box center [1013, 70] width 233 height 19
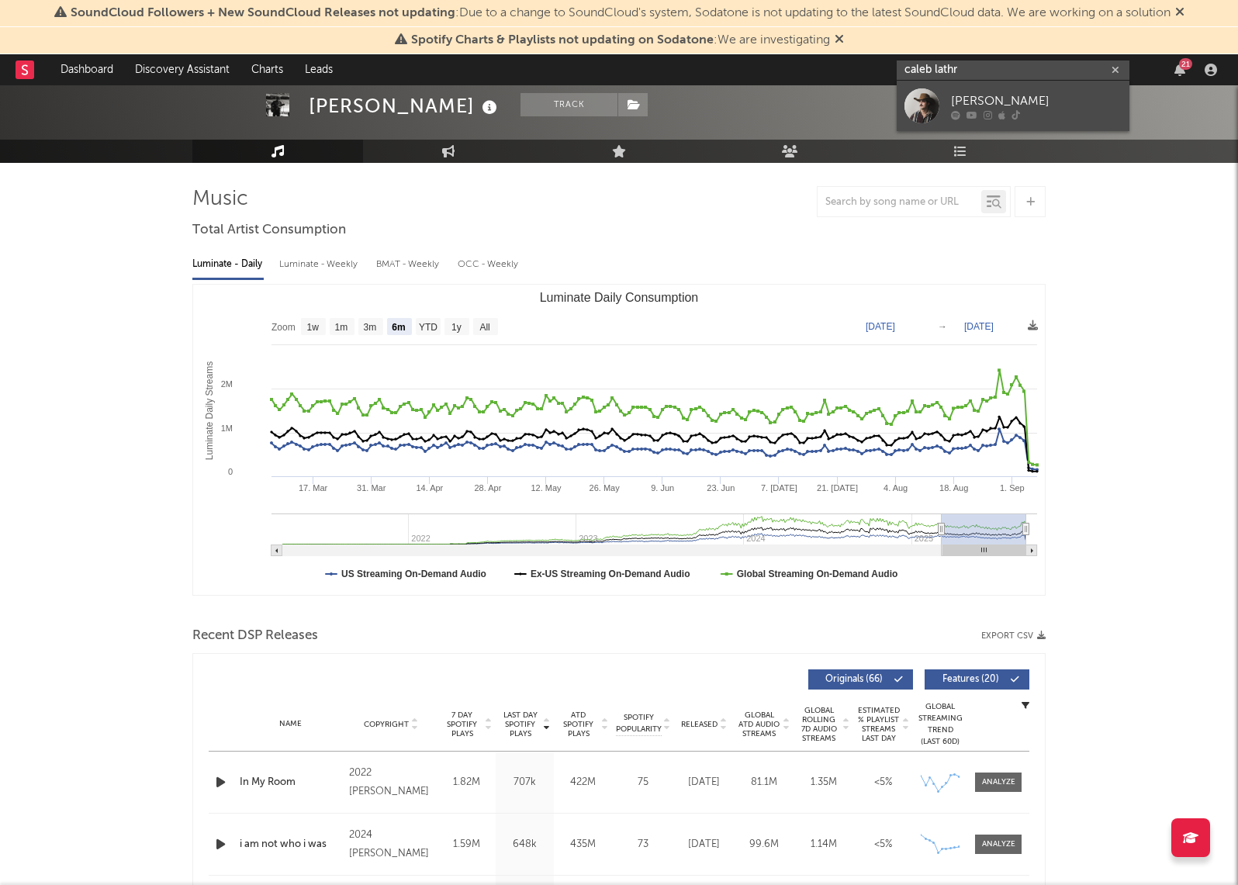
type input "caleb lathr"
click at [1028, 94] on div "[PERSON_NAME]" at bounding box center [1036, 101] width 171 height 19
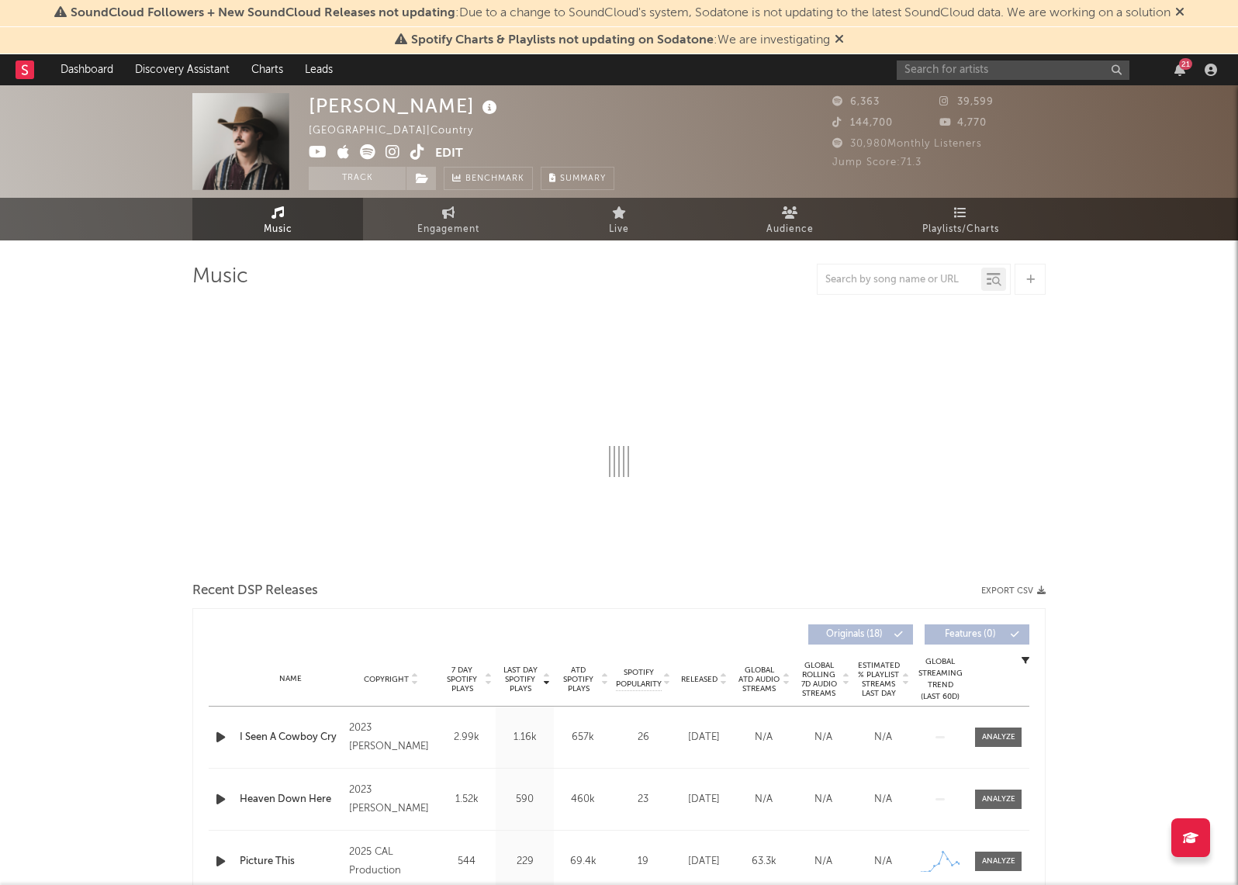
select select "6m"
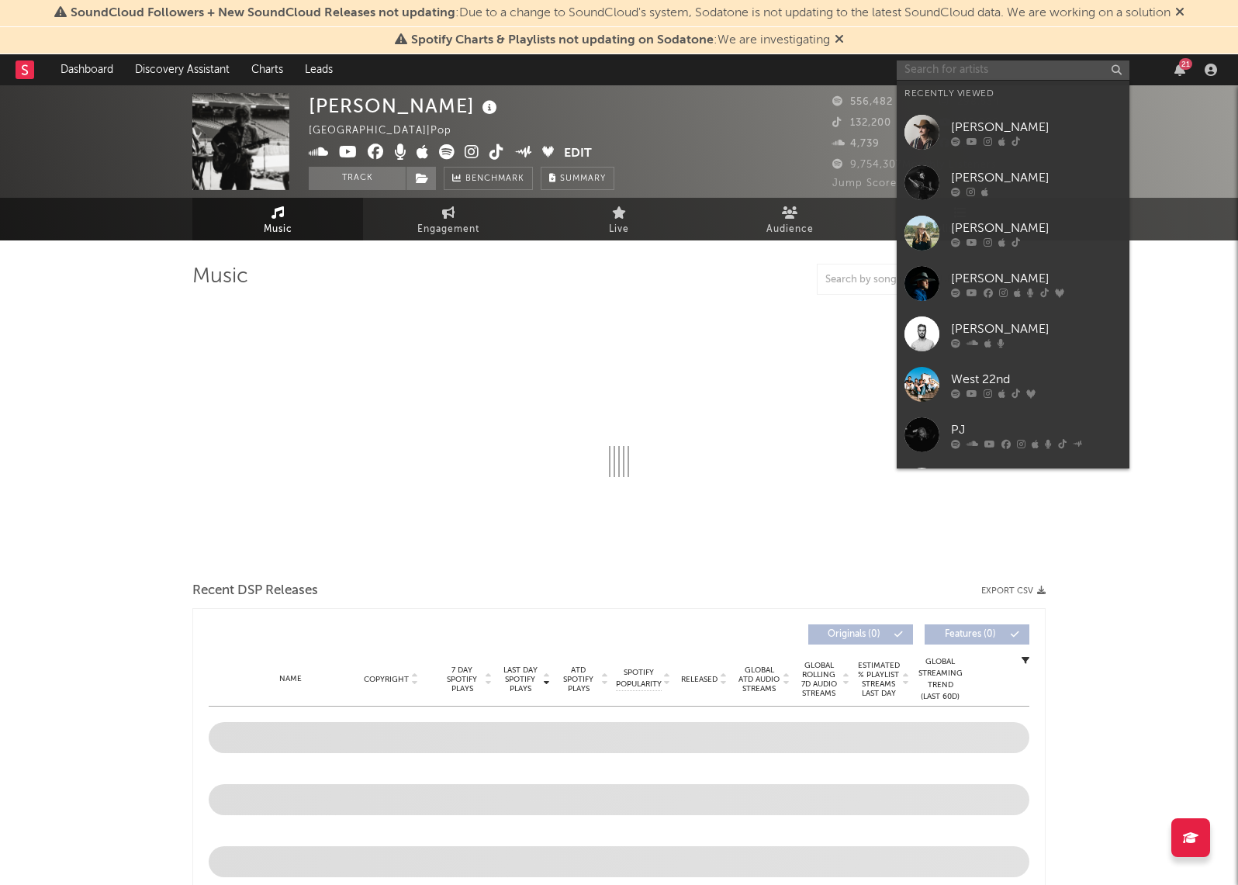
click at [983, 73] on input "text" at bounding box center [1013, 70] width 233 height 19
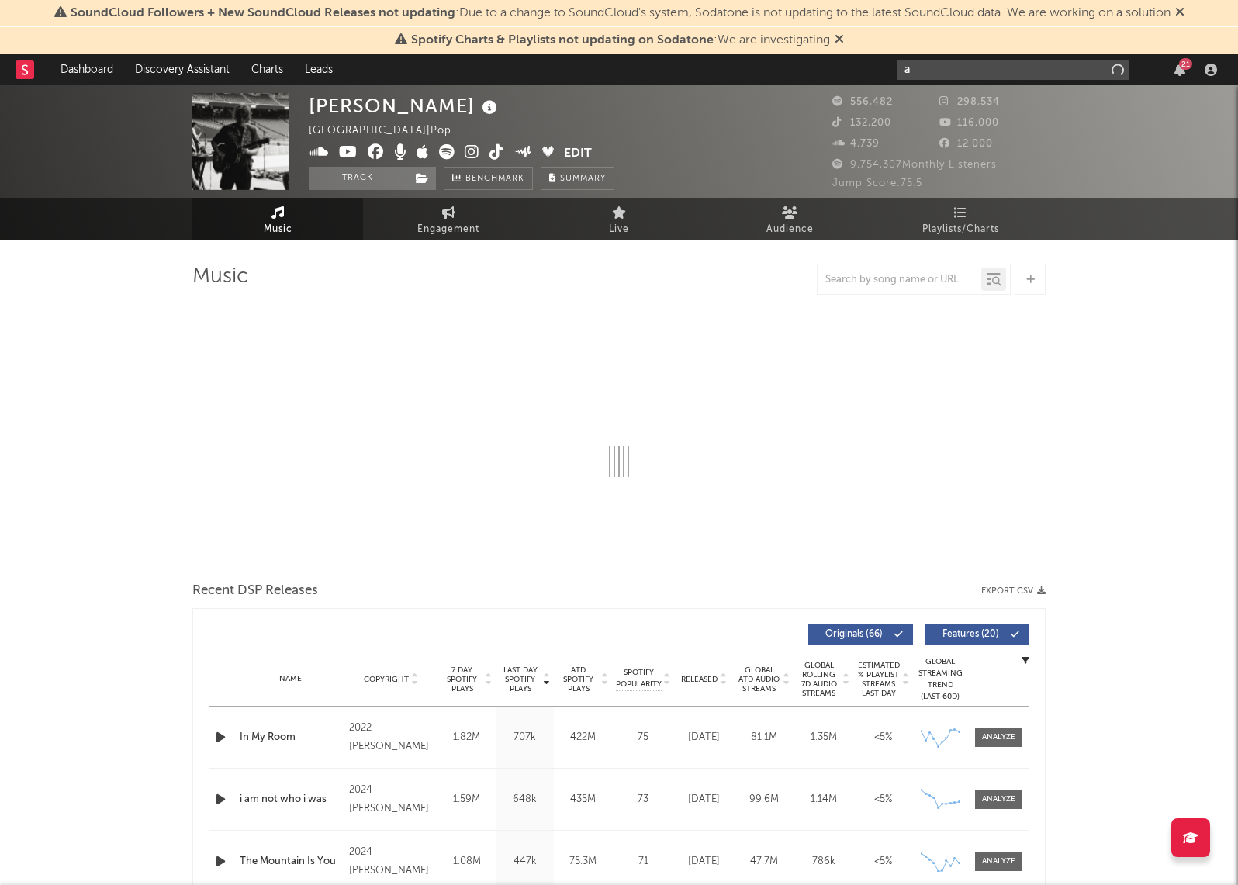
type input "a"
select select "6m"
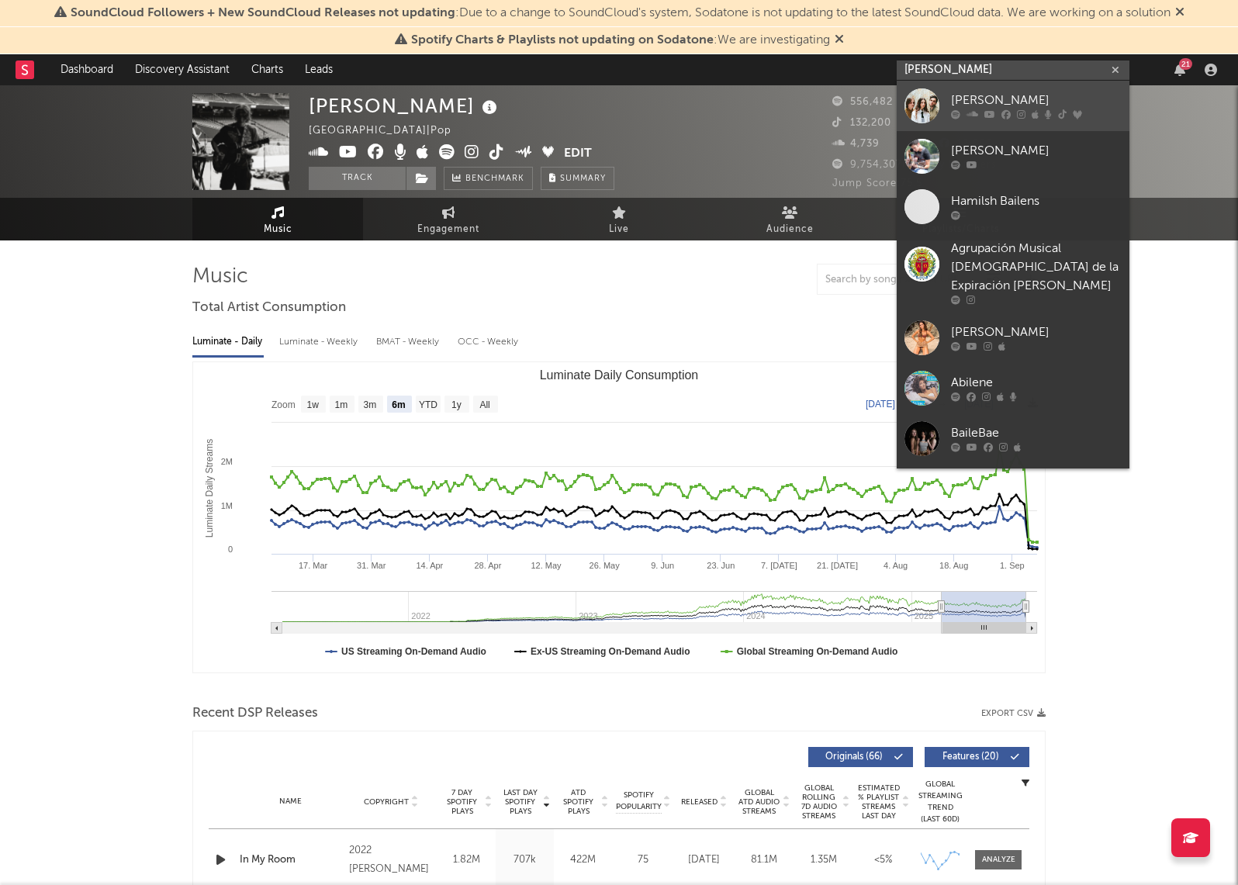
type input "[PERSON_NAME]"
click at [1001, 98] on div "[PERSON_NAME]" at bounding box center [1036, 101] width 171 height 19
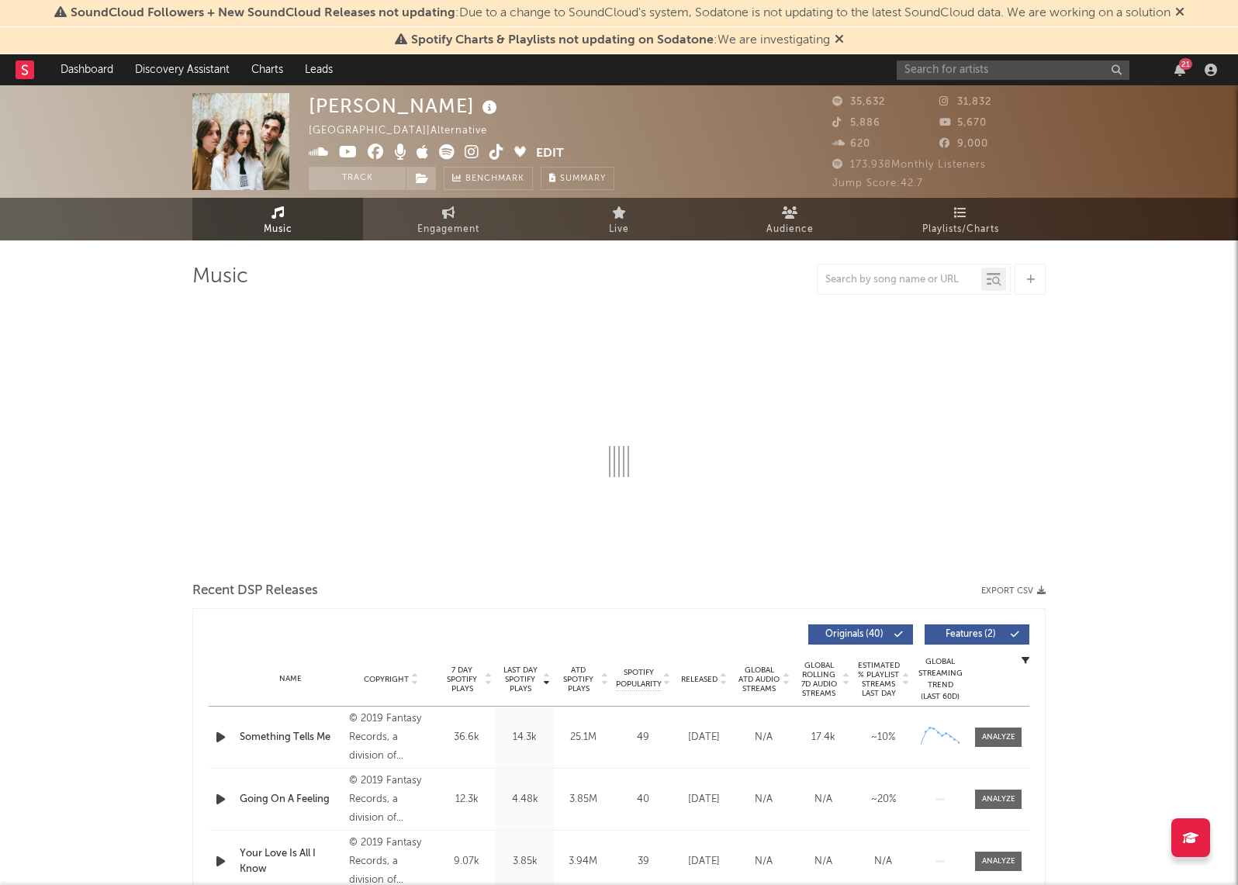
select select "6m"
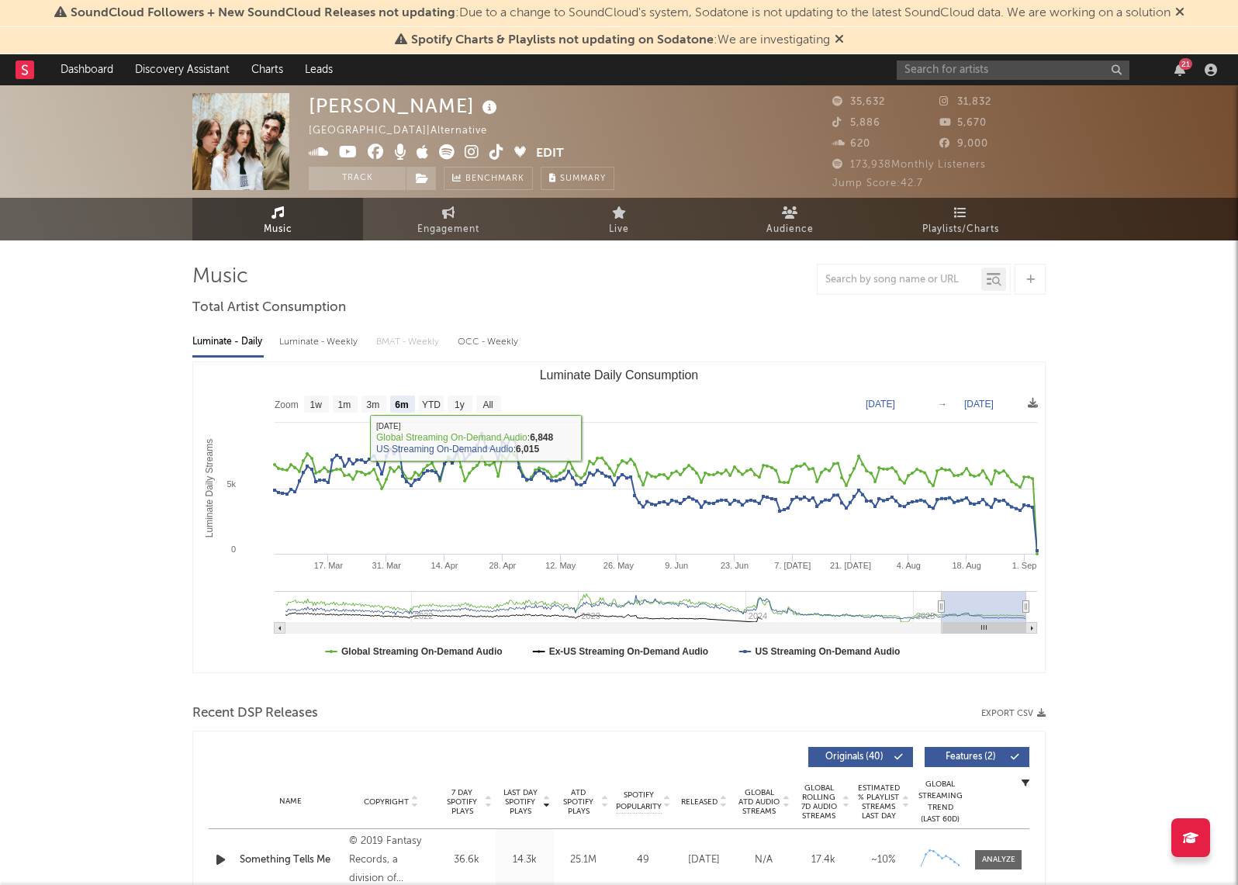
click at [348, 344] on div "Luminate - Weekly" at bounding box center [319, 342] width 81 height 26
select select "6m"
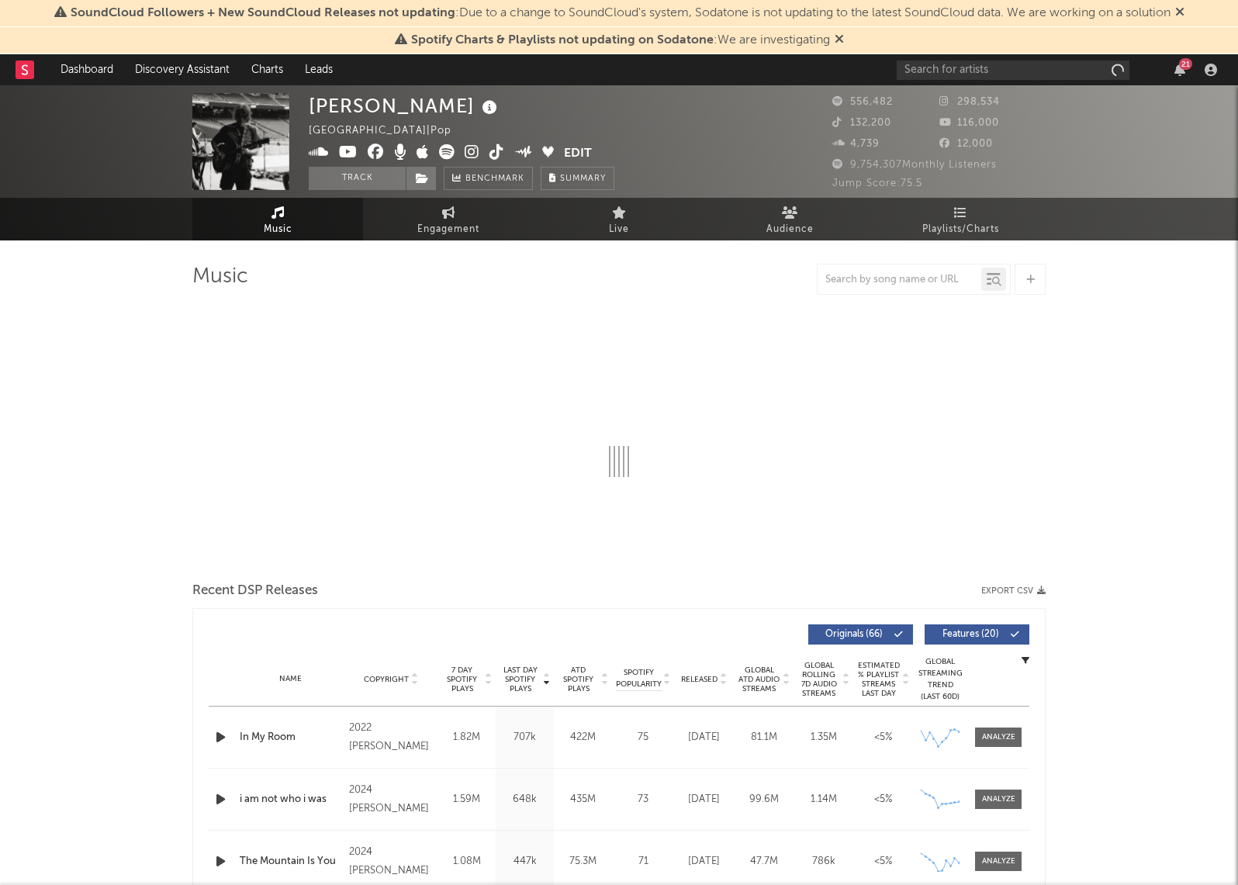
select select "6m"
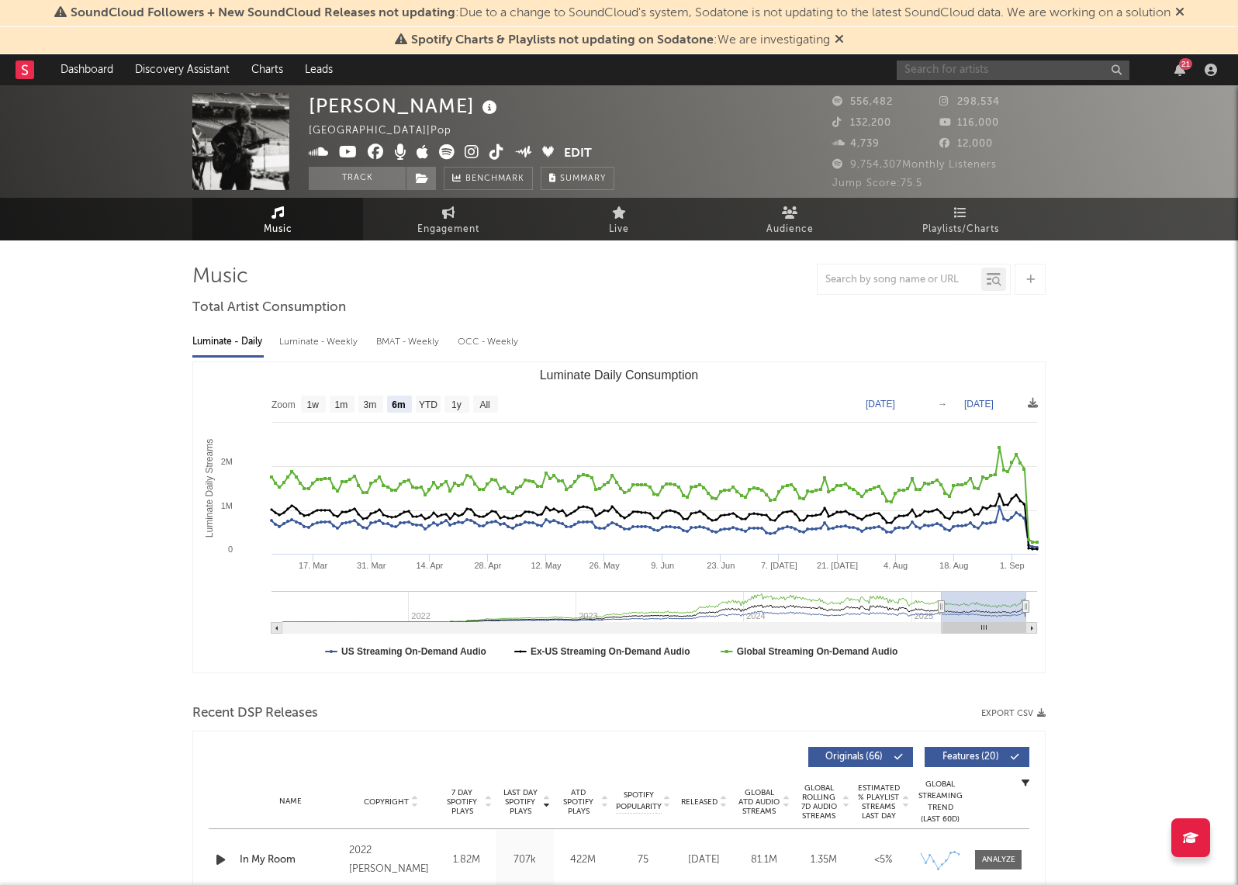
click at [965, 63] on input "text" at bounding box center [1013, 70] width 233 height 19
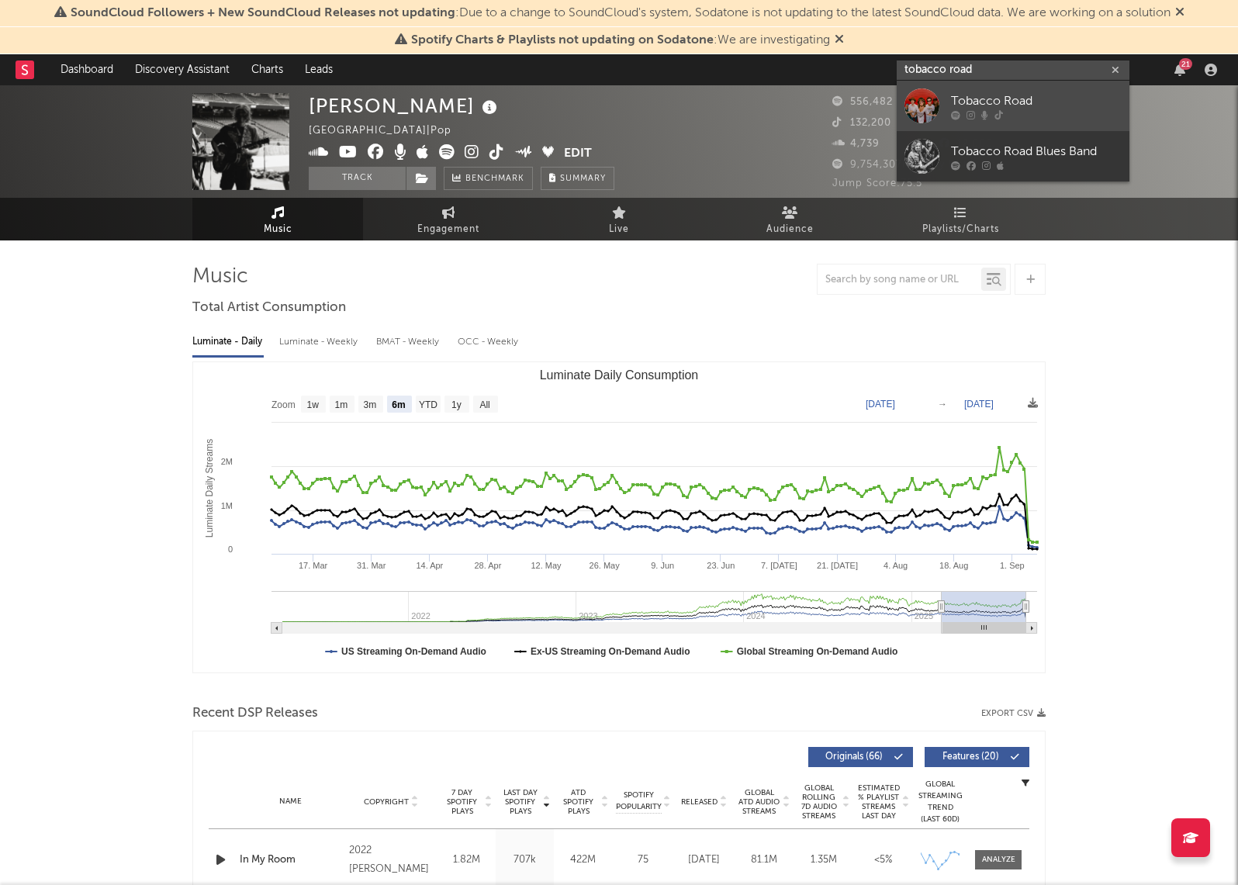
type input "tobacco road"
click at [988, 102] on div "Tobacco Road" at bounding box center [1036, 101] width 171 height 19
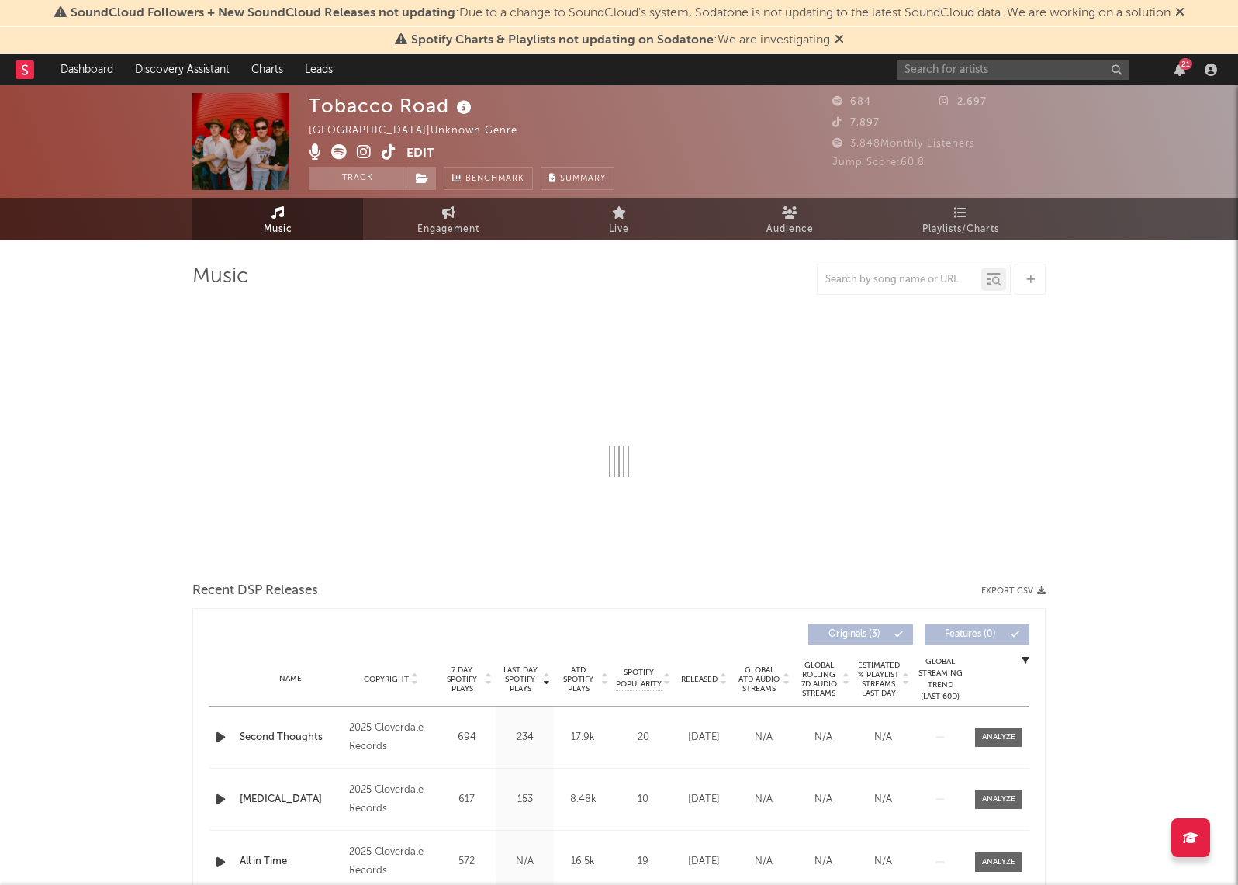
select select "1w"
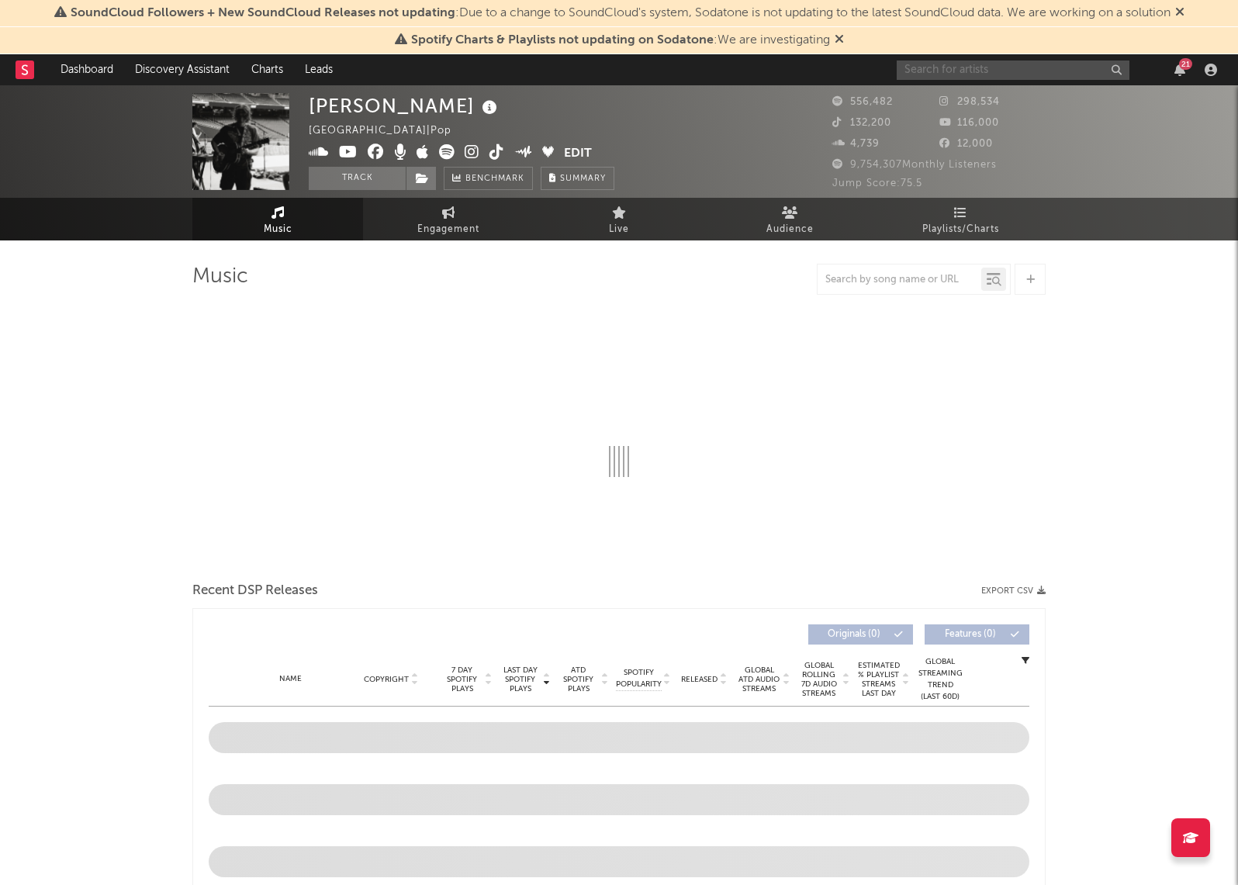
click at [994, 70] on input "text" at bounding box center [1013, 70] width 233 height 19
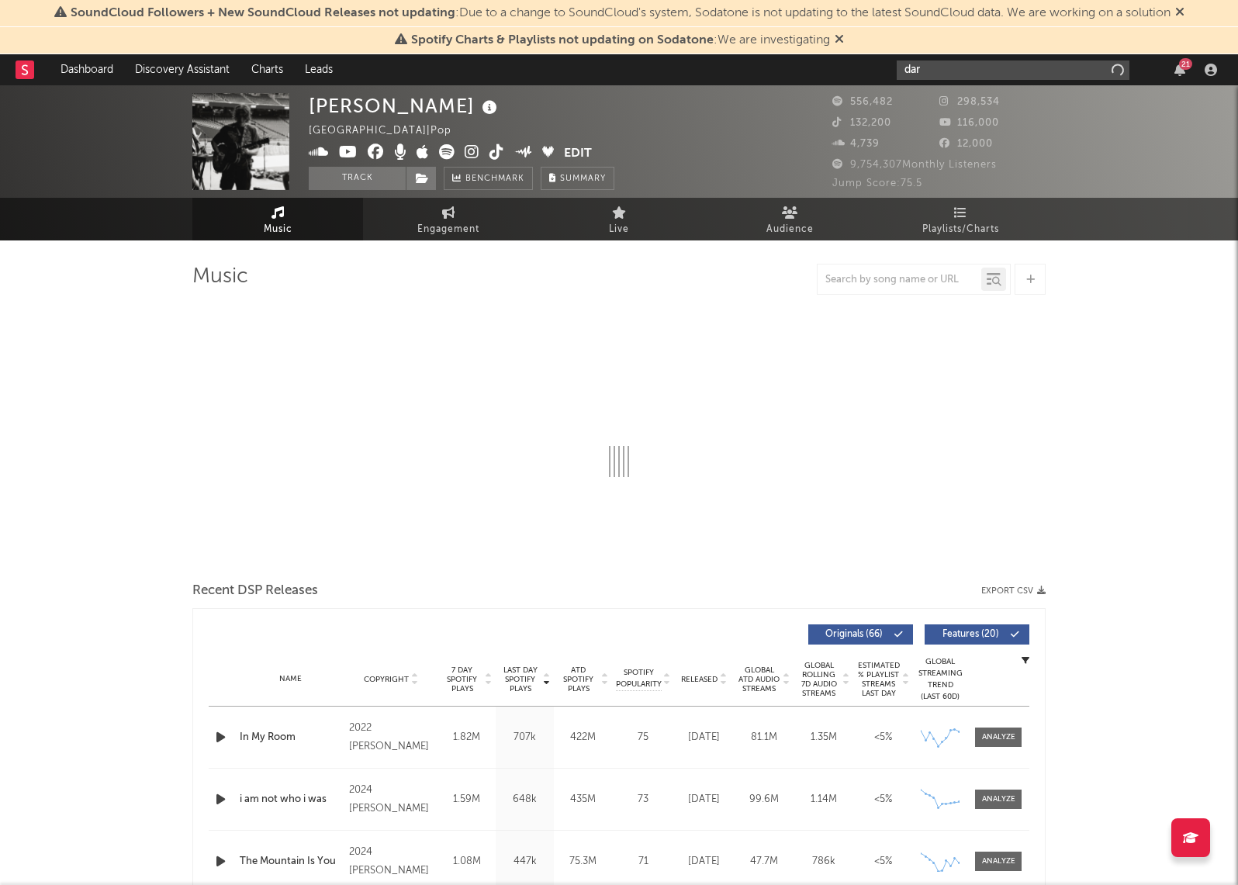
type input "darr"
select select "6m"
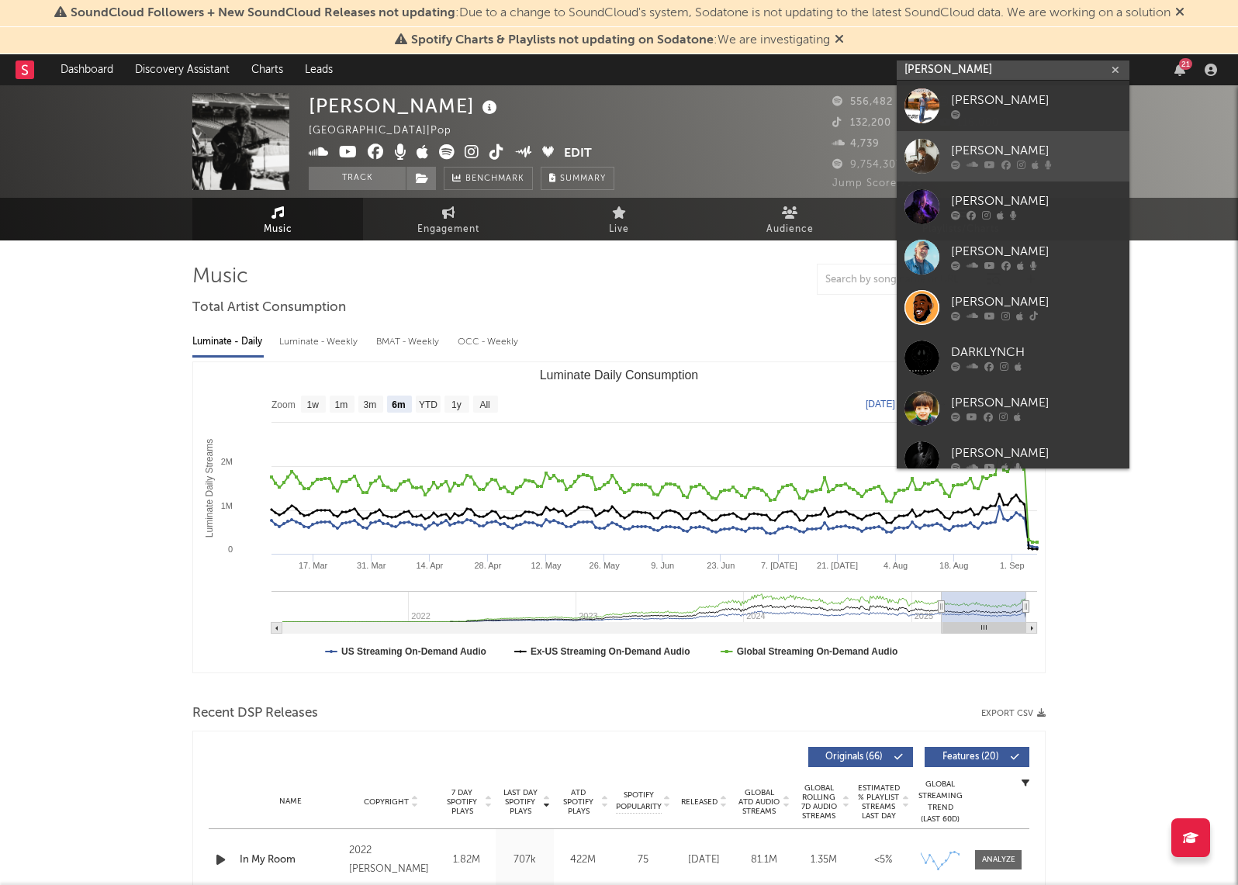
type input "darryl"
click at [991, 148] on div "Darryl Rahn" at bounding box center [1036, 151] width 171 height 19
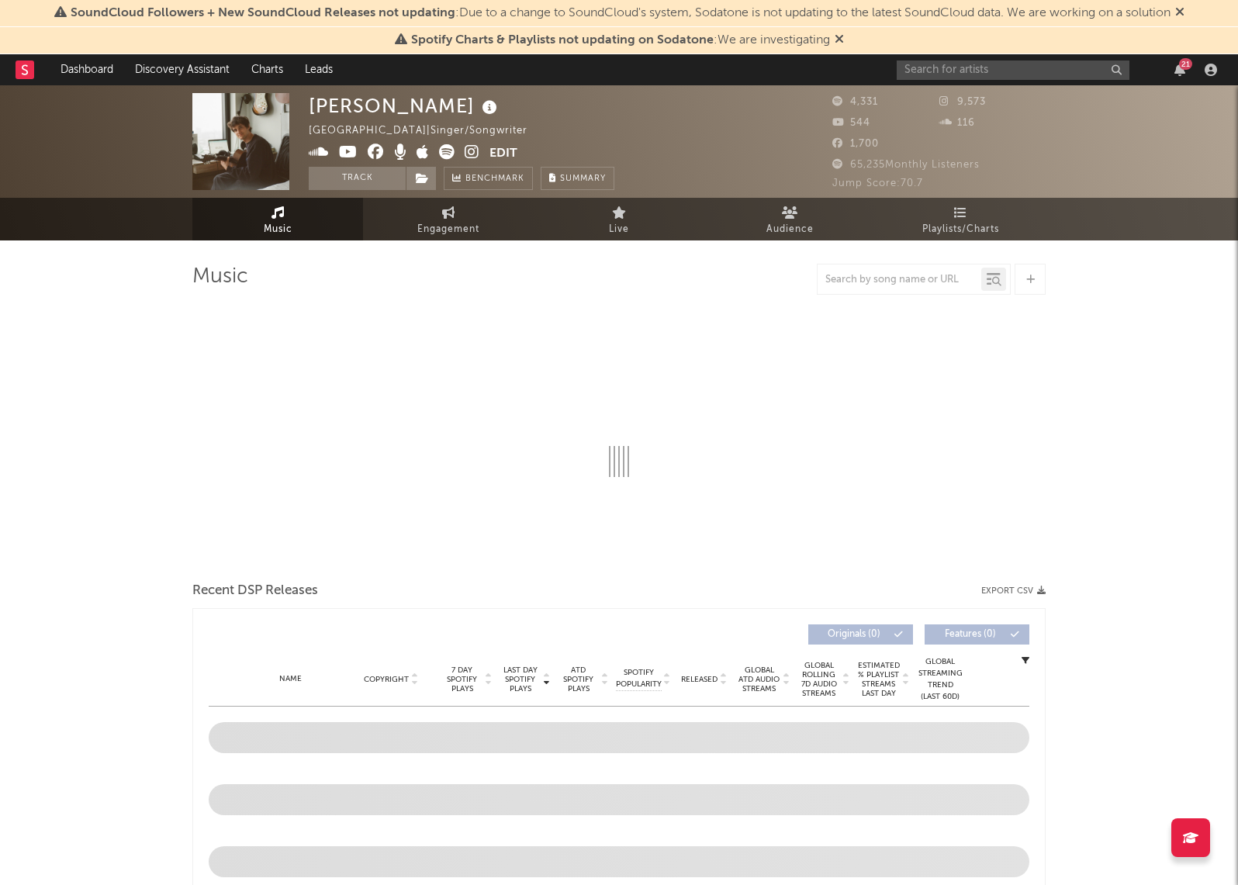
select select "1w"
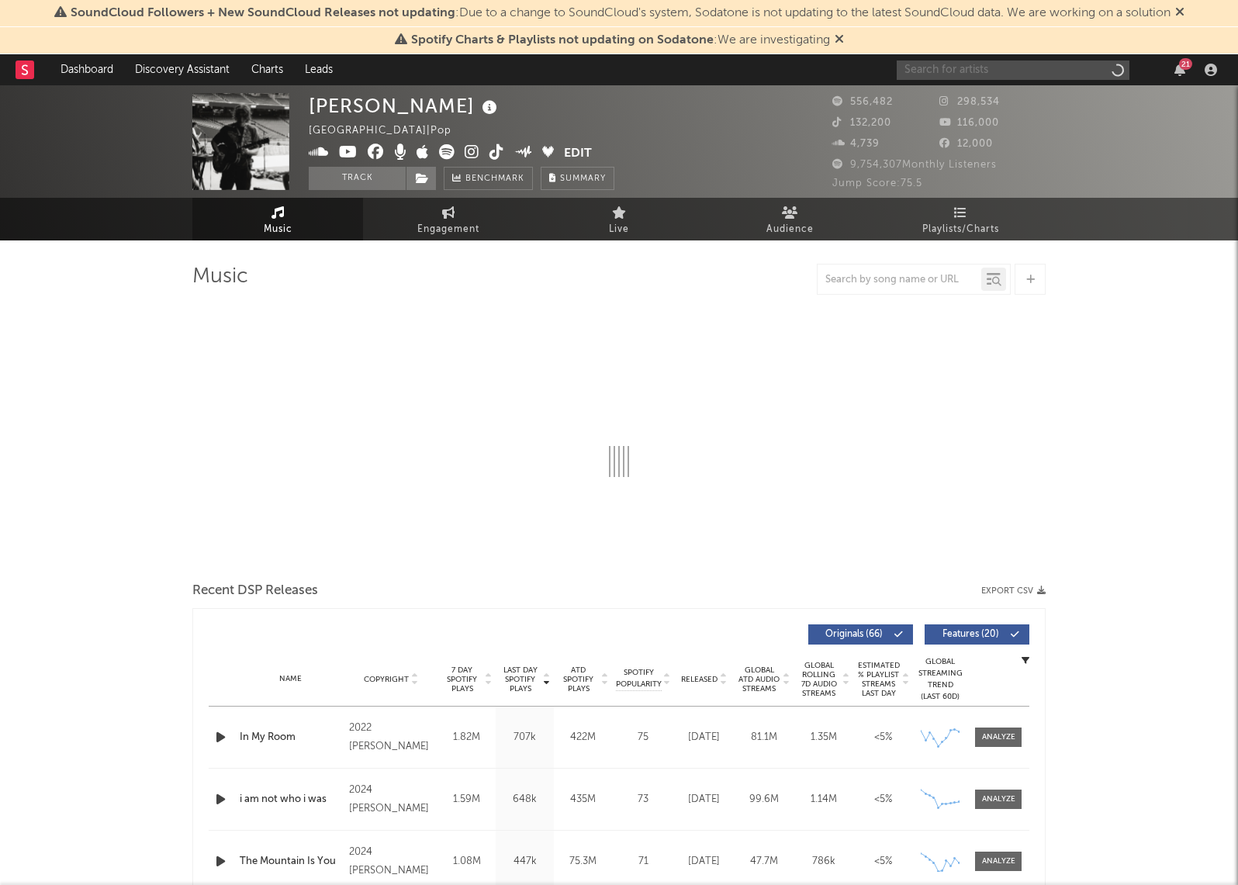
select select "6m"
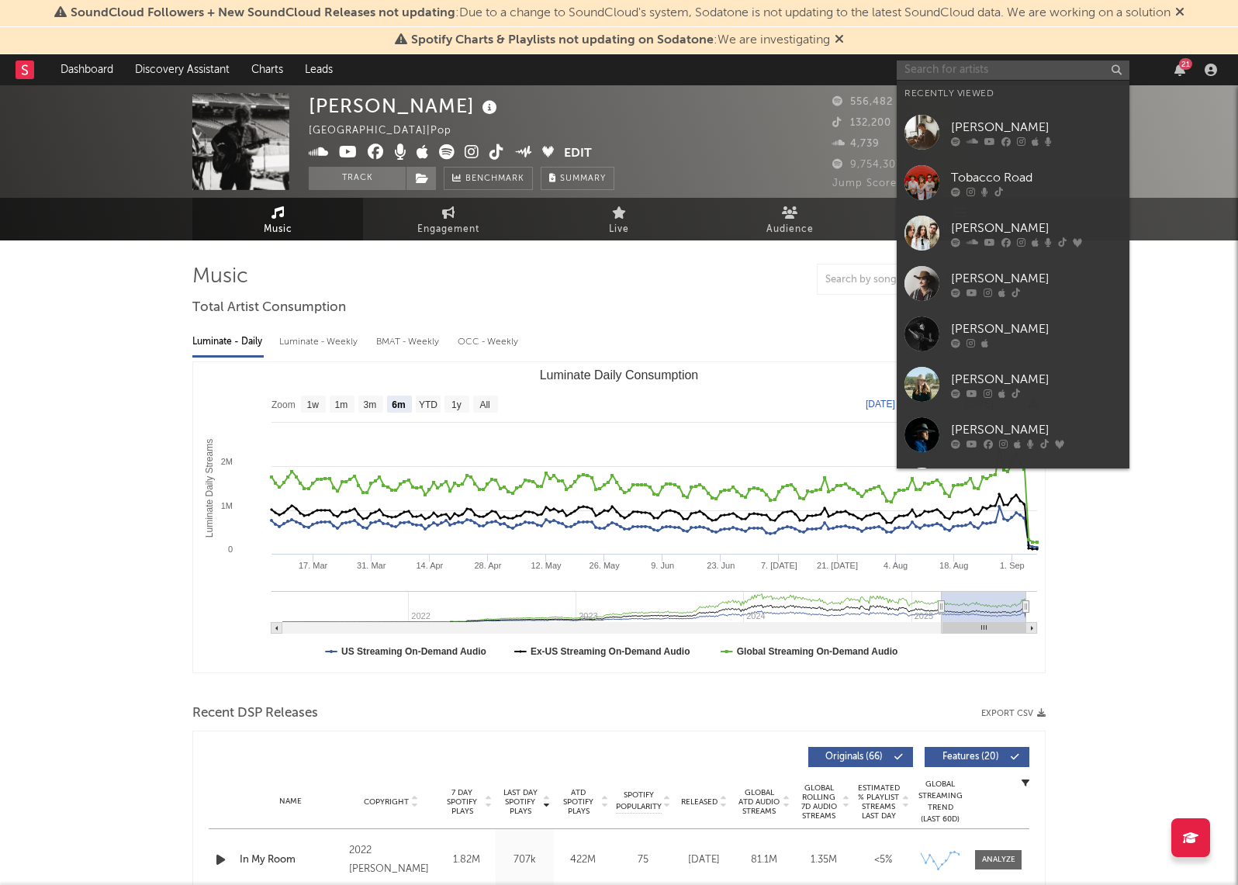
click at [982, 67] on input "text" at bounding box center [1013, 70] width 233 height 19
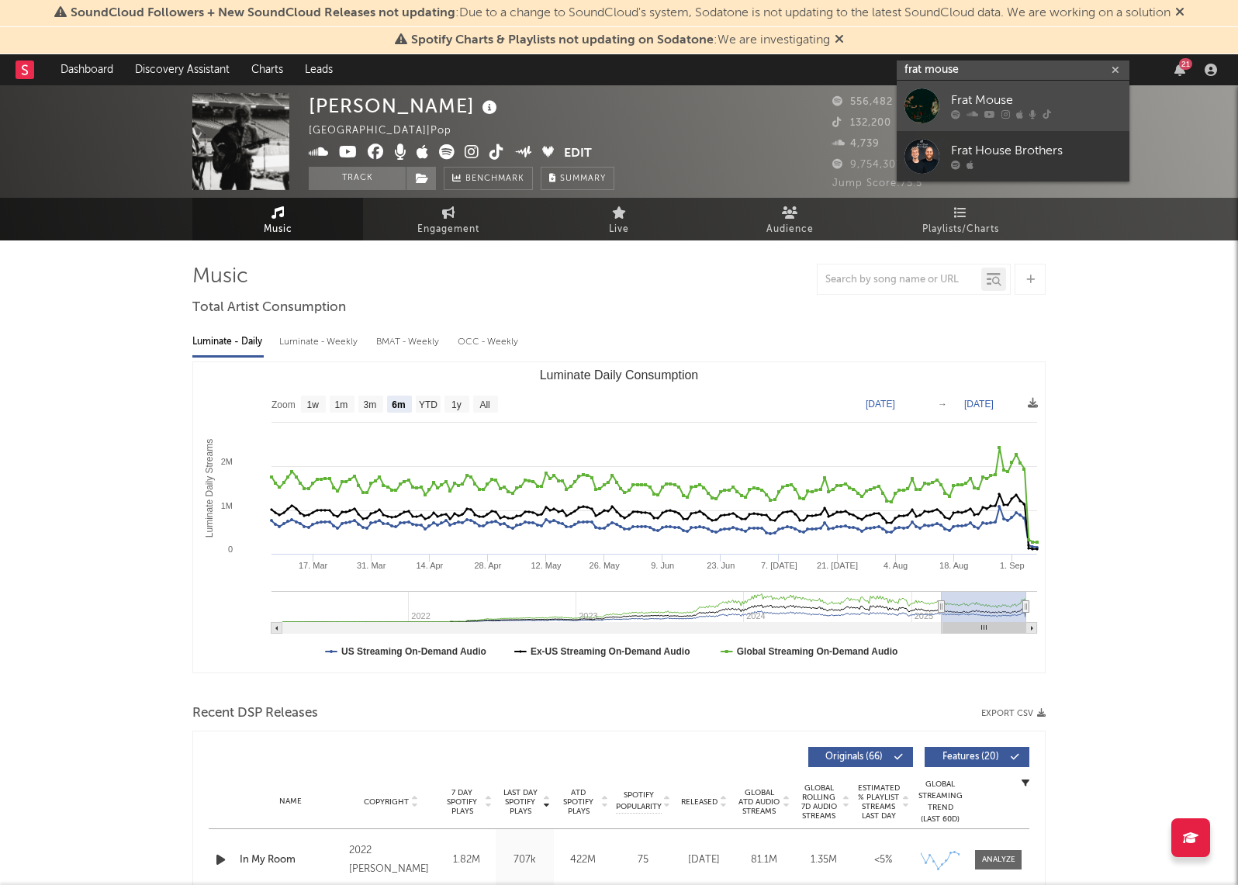
type input "frat mouse"
click at [977, 99] on div "Frat Mouse" at bounding box center [1036, 101] width 171 height 19
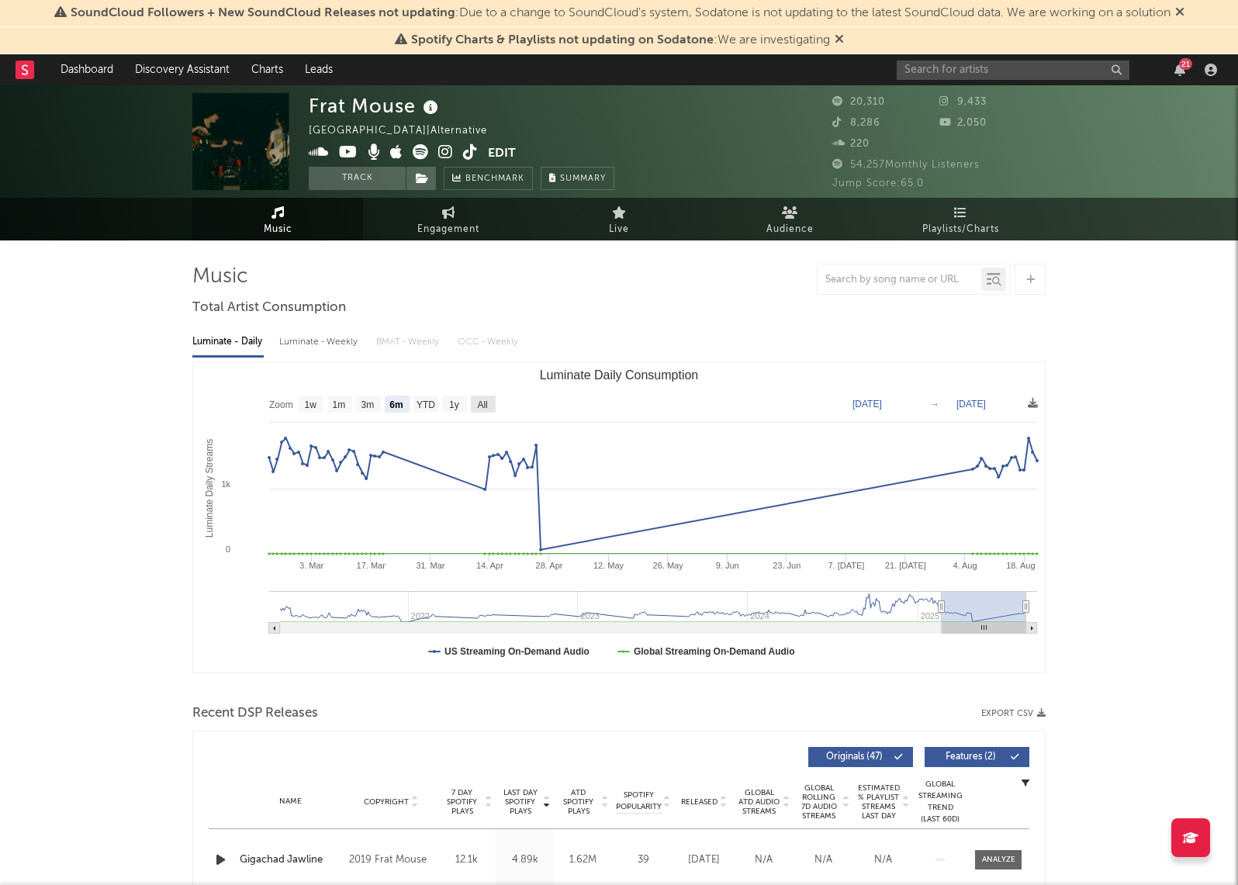
click at [474, 396] on rect "Luminate Daily Consumption" at bounding box center [483, 404] width 25 height 17
select select "All"
type input "2021-03-31"
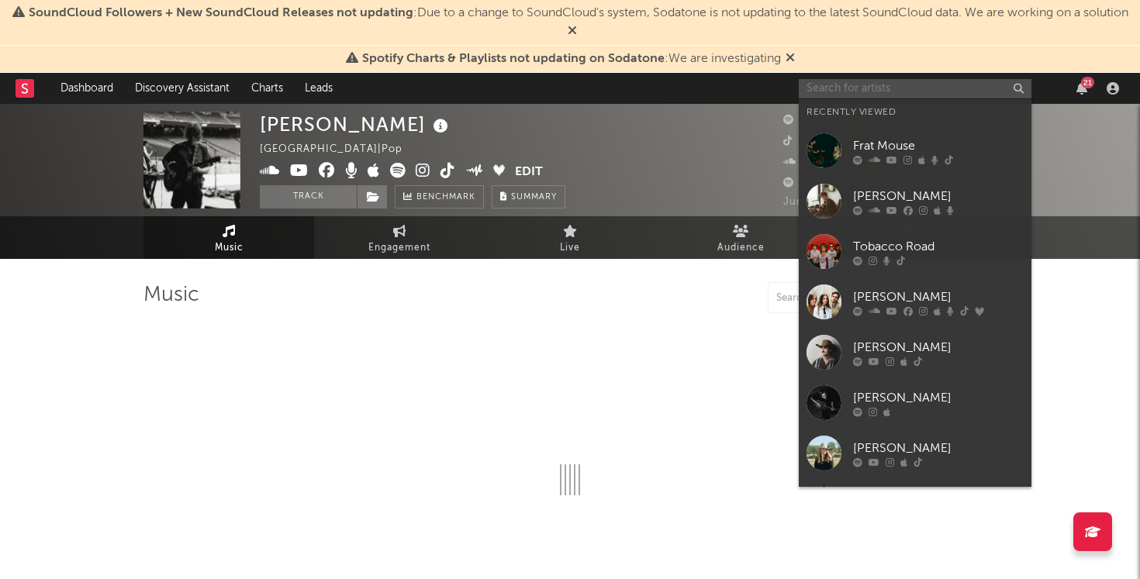
click at [873, 92] on input "text" at bounding box center [915, 88] width 233 height 19
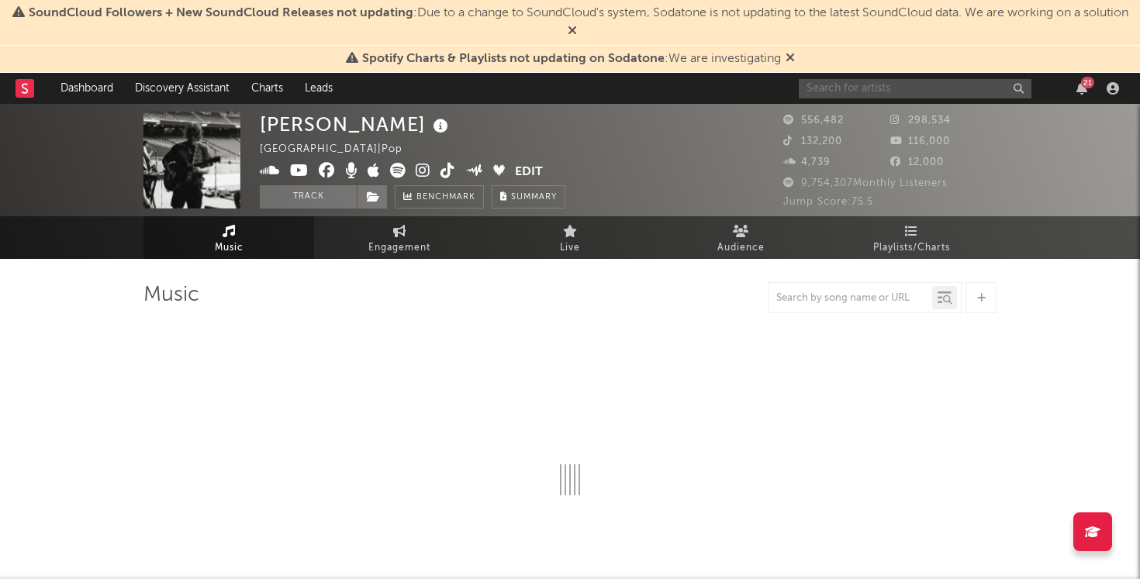
select select "6m"
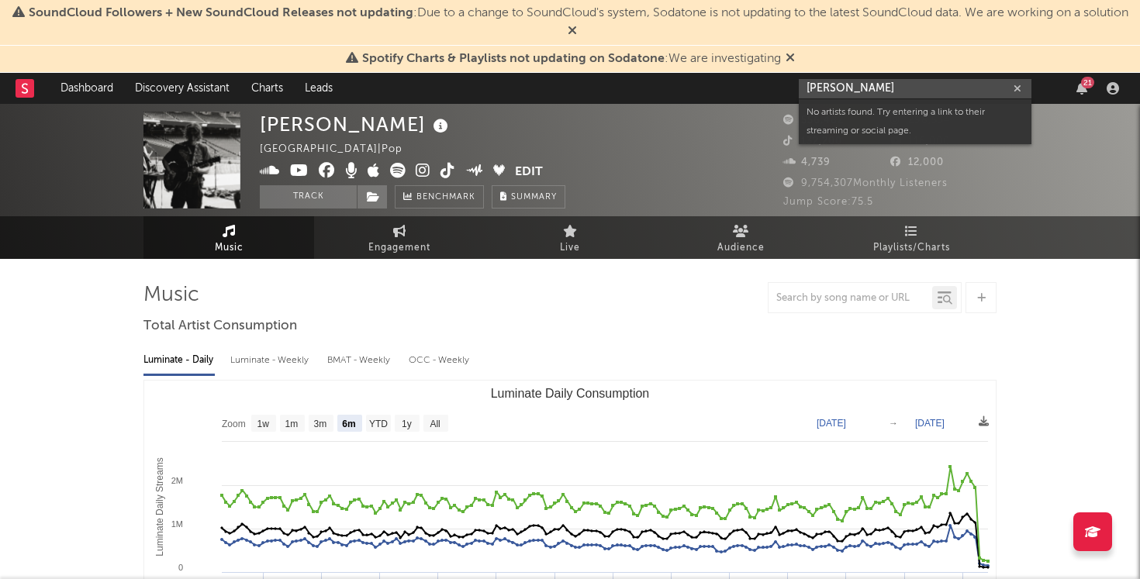
click at [844, 88] on input "[PERSON_NAME]" at bounding box center [915, 88] width 233 height 19
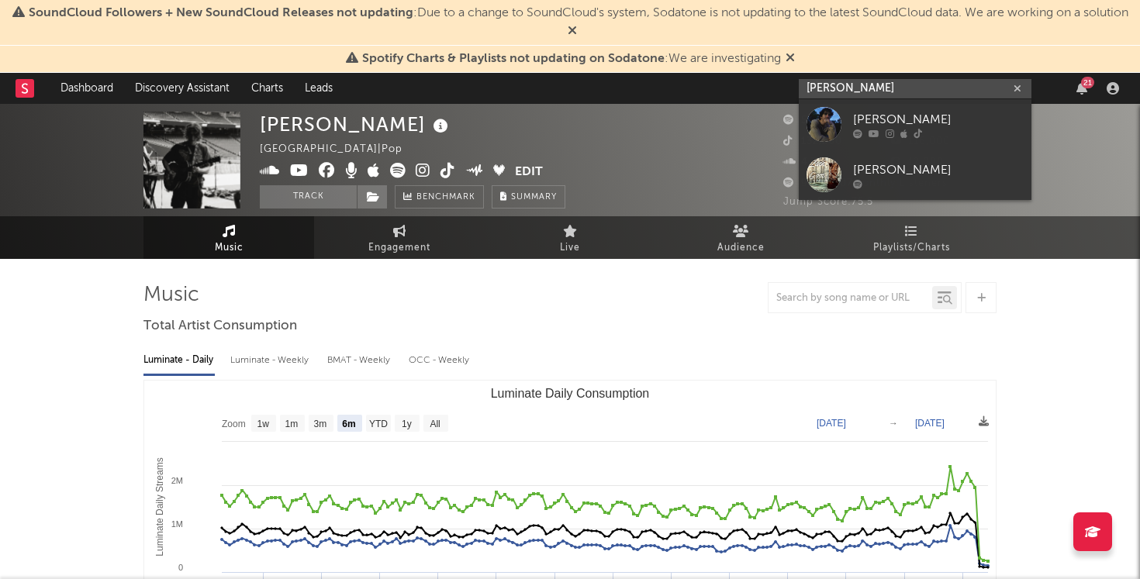
click at [878, 94] on input "[PERSON_NAME]" at bounding box center [915, 88] width 233 height 19
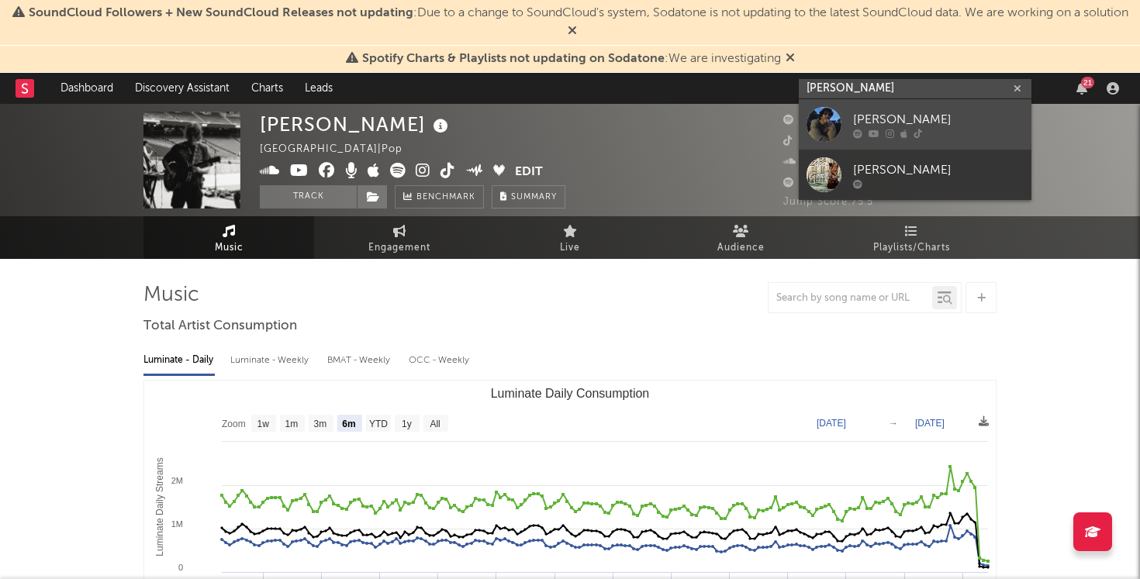
type input "[PERSON_NAME]"
click at [882, 116] on div "[PERSON_NAME]" at bounding box center [938, 119] width 171 height 19
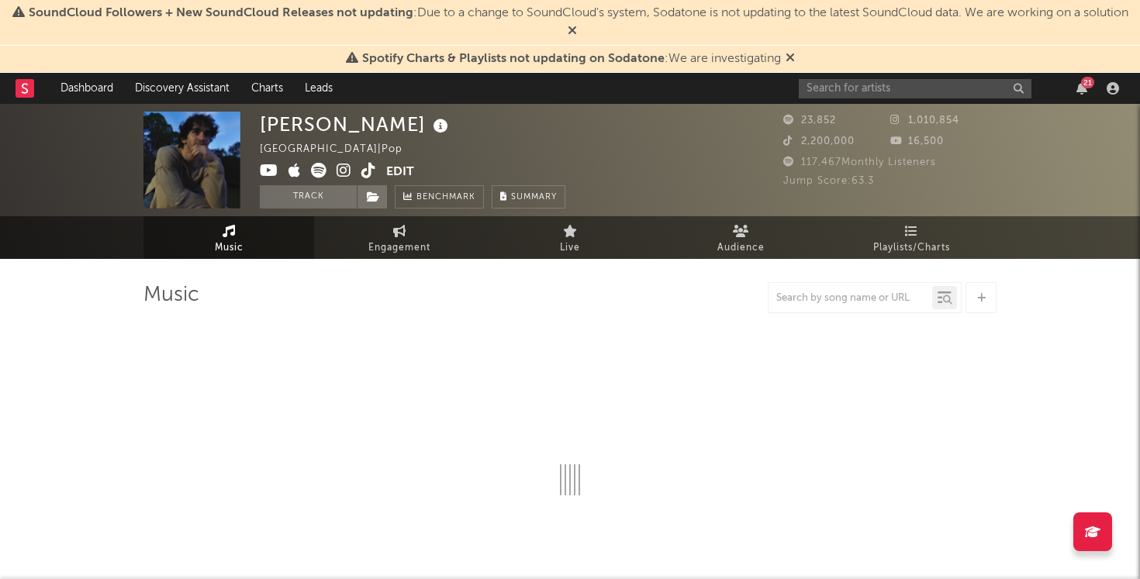
select select "6m"
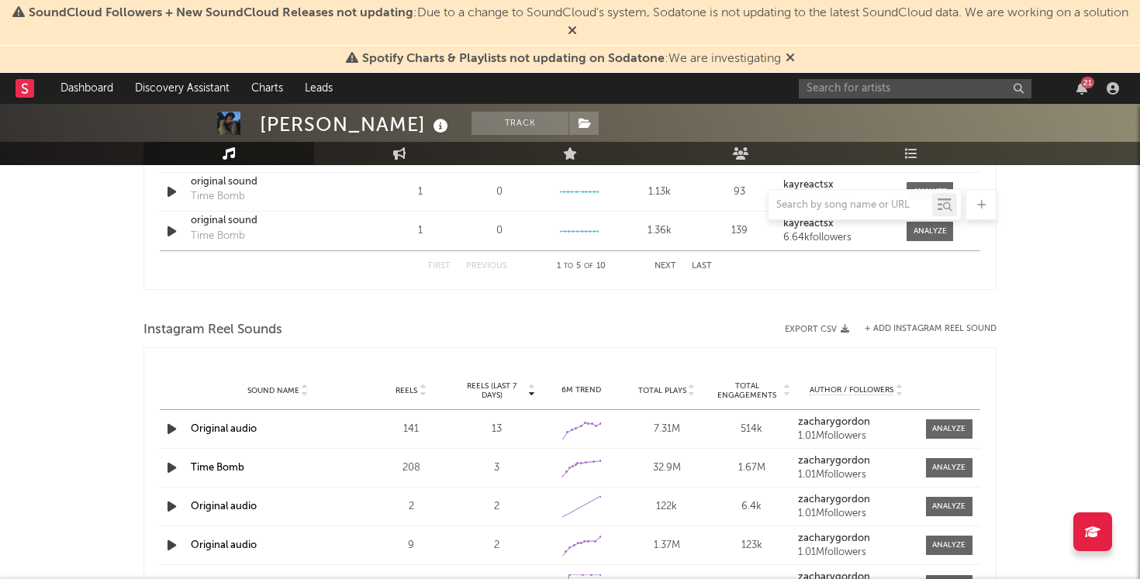
scroll to position [1314, 0]
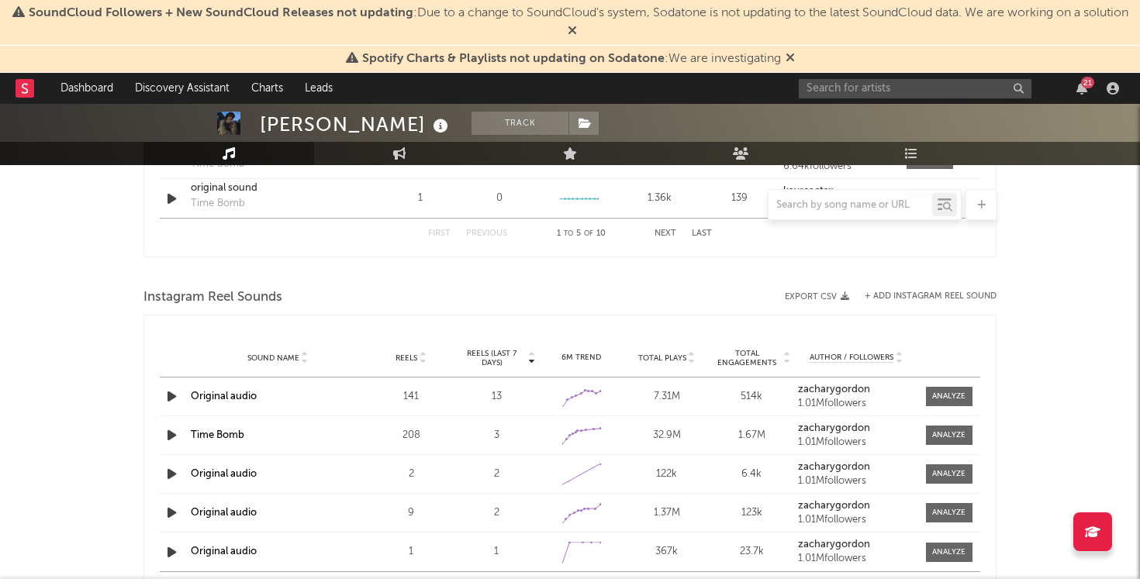
click at [468, 279] on div at bounding box center [570, 272] width 853 height 23
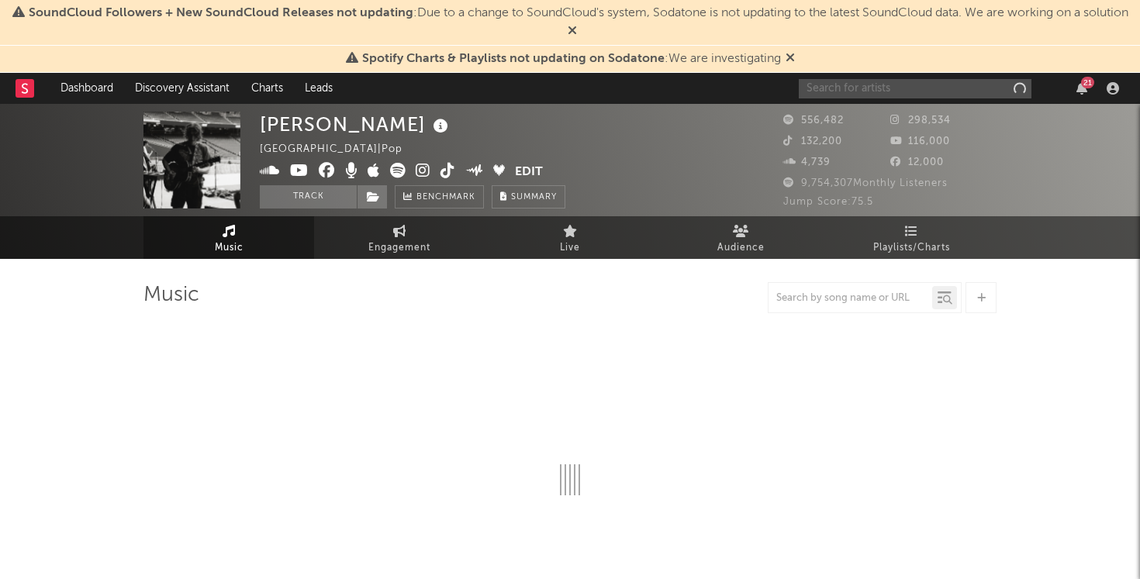
click at [904, 89] on input "text" at bounding box center [915, 88] width 233 height 19
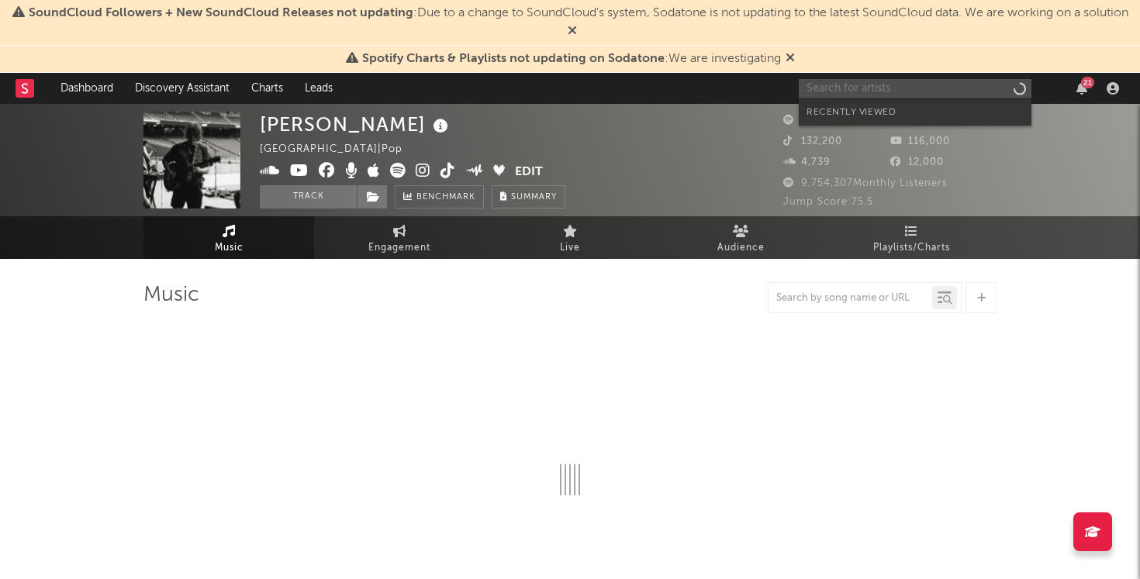
select select "6m"
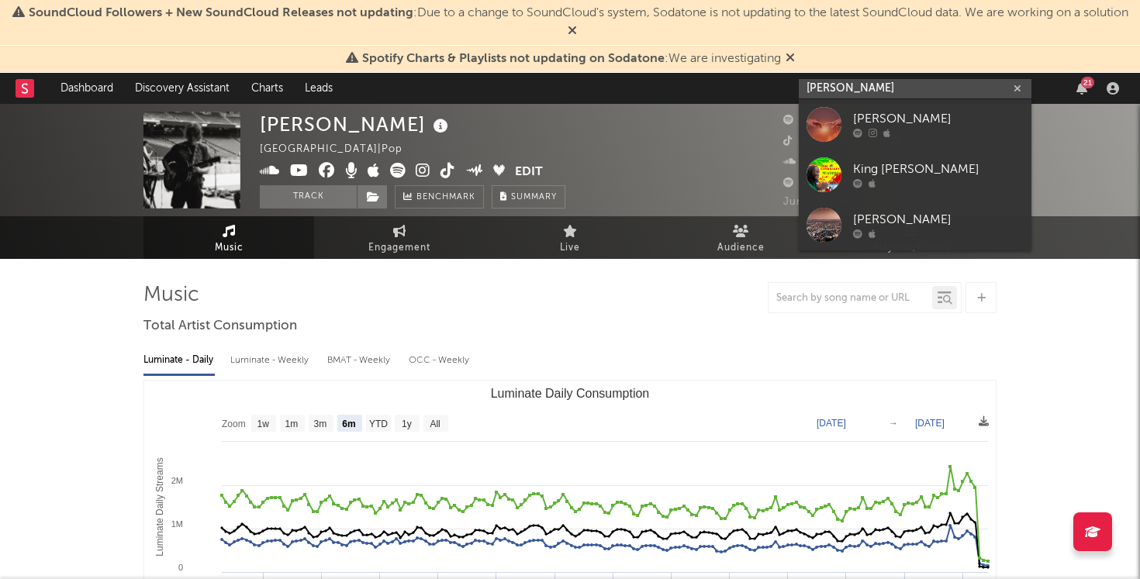
type input "[PERSON_NAME]"
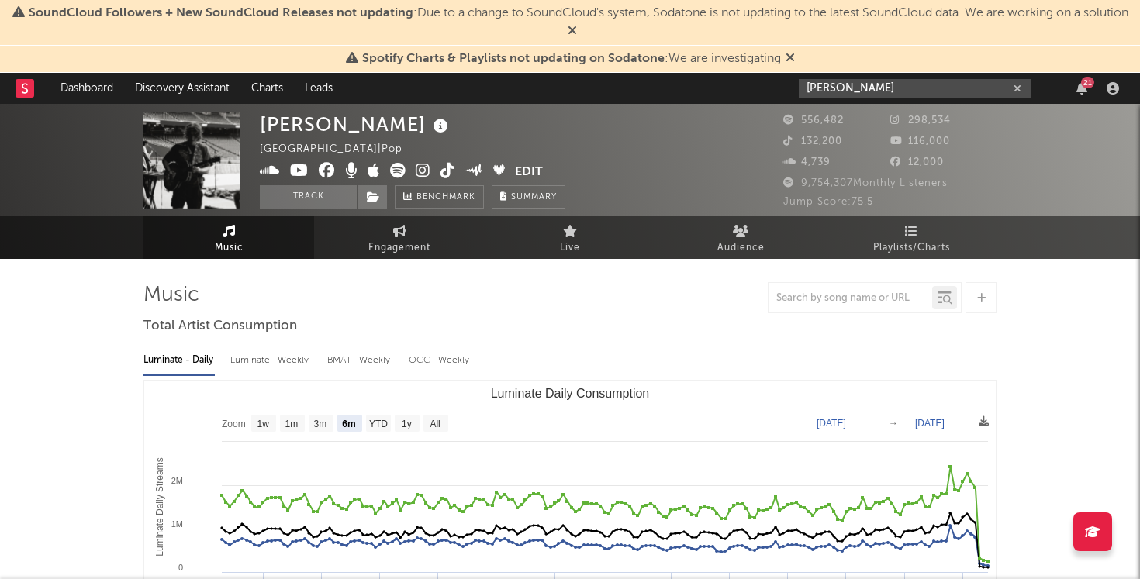
click at [914, 87] on input "briley king" at bounding box center [915, 88] width 233 height 19
click at [24, 95] on rect at bounding box center [25, 88] width 19 height 19
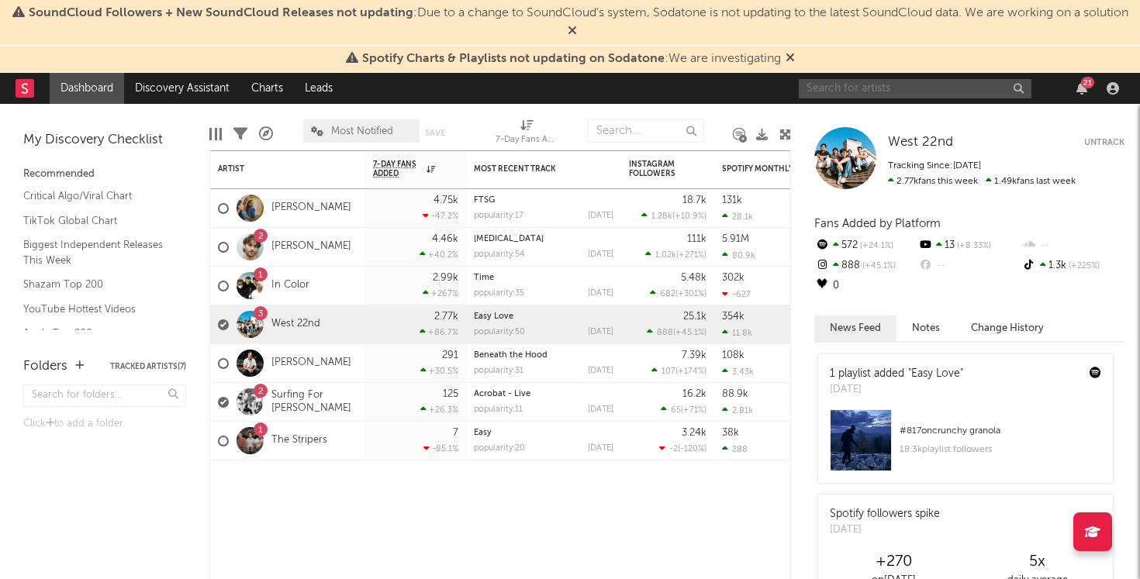
click at [882, 95] on input "text" at bounding box center [915, 88] width 233 height 19
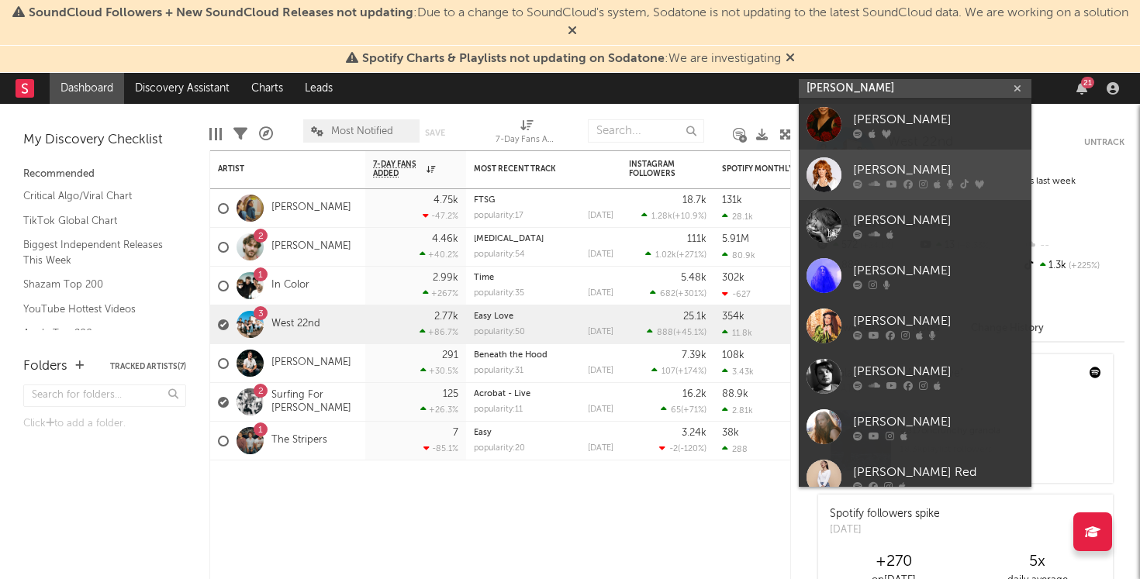
type input "reba"
click at [893, 166] on div "Reba McEntire" at bounding box center [938, 170] width 171 height 19
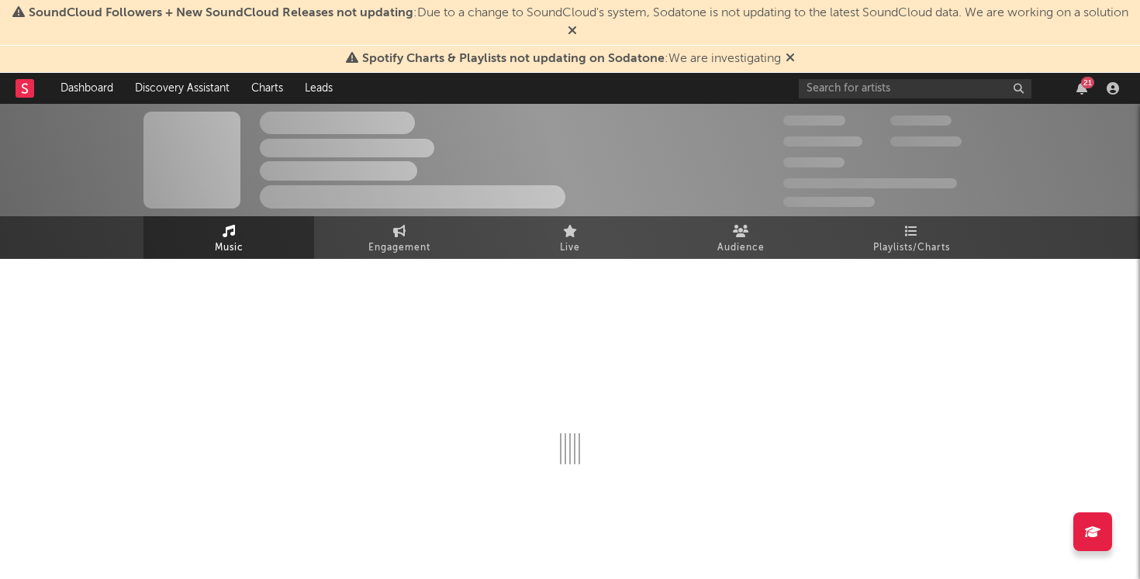
select select "6m"
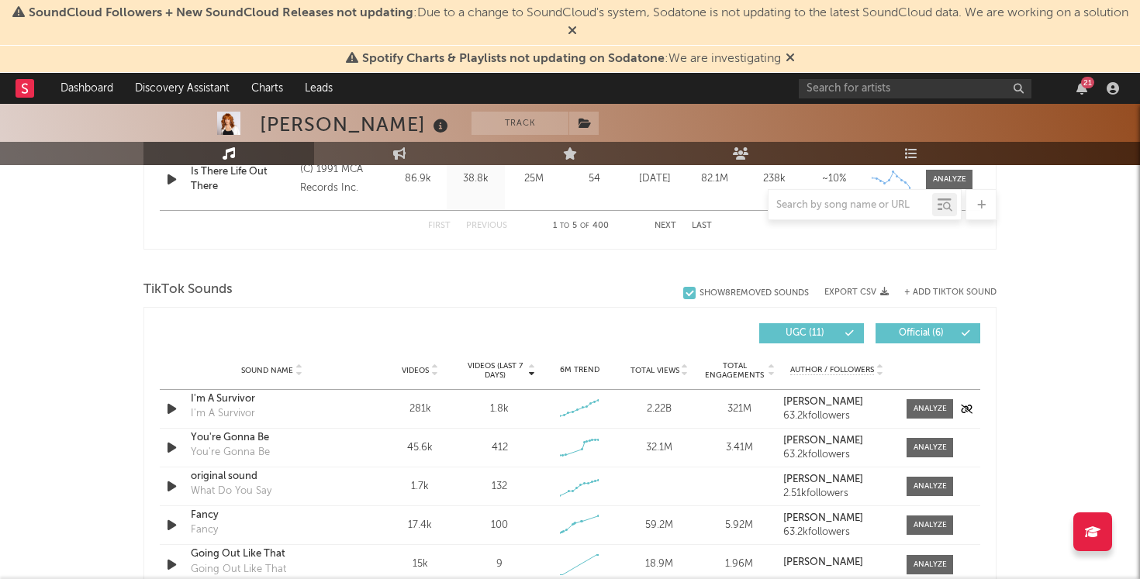
scroll to position [978, 0]
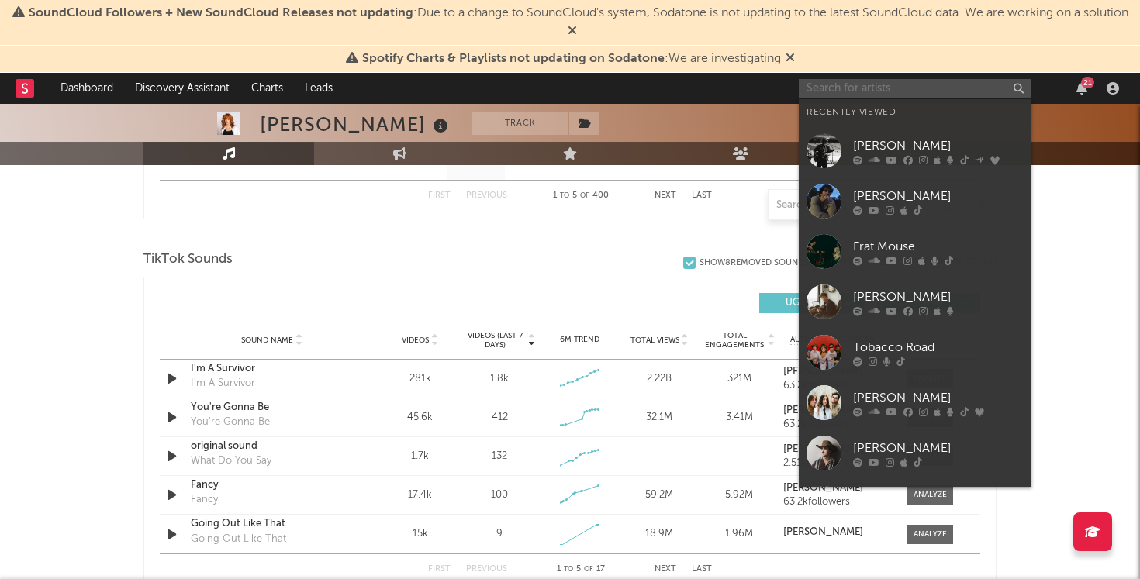
click at [890, 92] on input "text" at bounding box center [915, 88] width 233 height 19
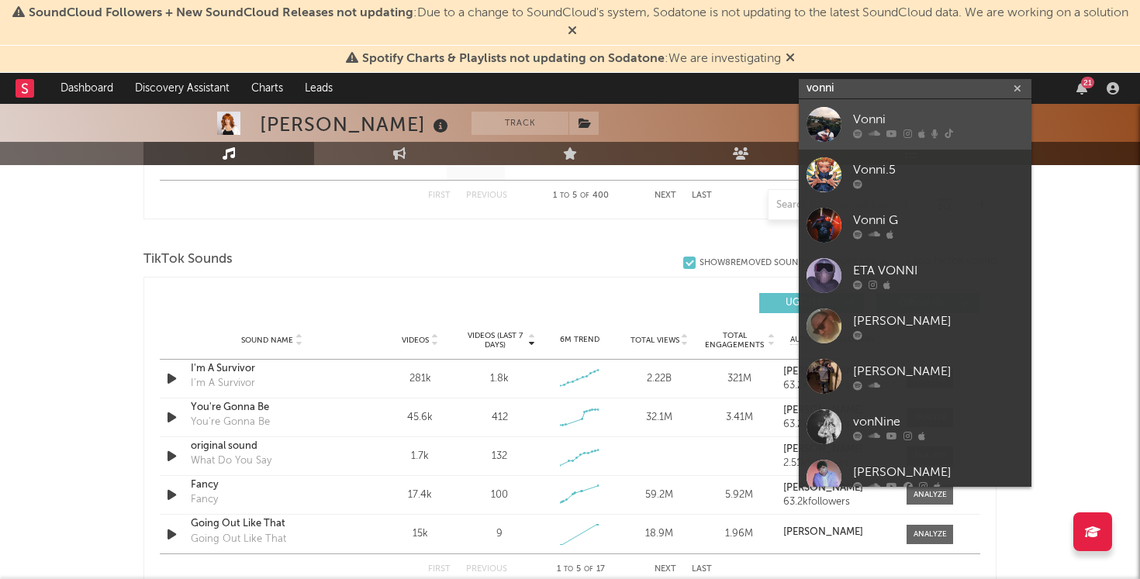
type input "vonni"
click at [881, 117] on div "Vonni" at bounding box center [938, 119] width 171 height 19
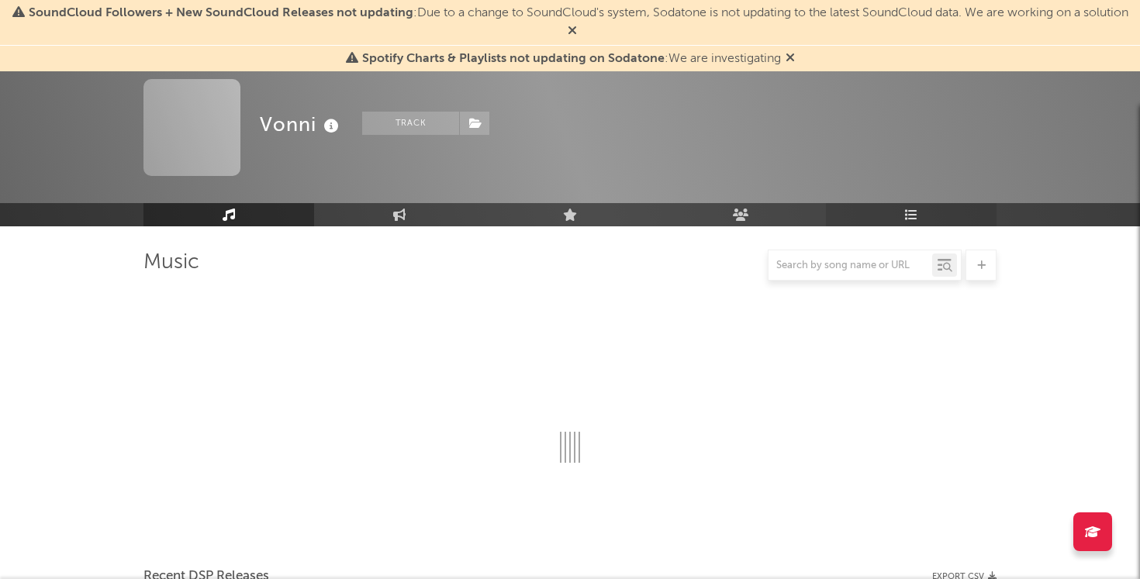
scroll to position [978, 0]
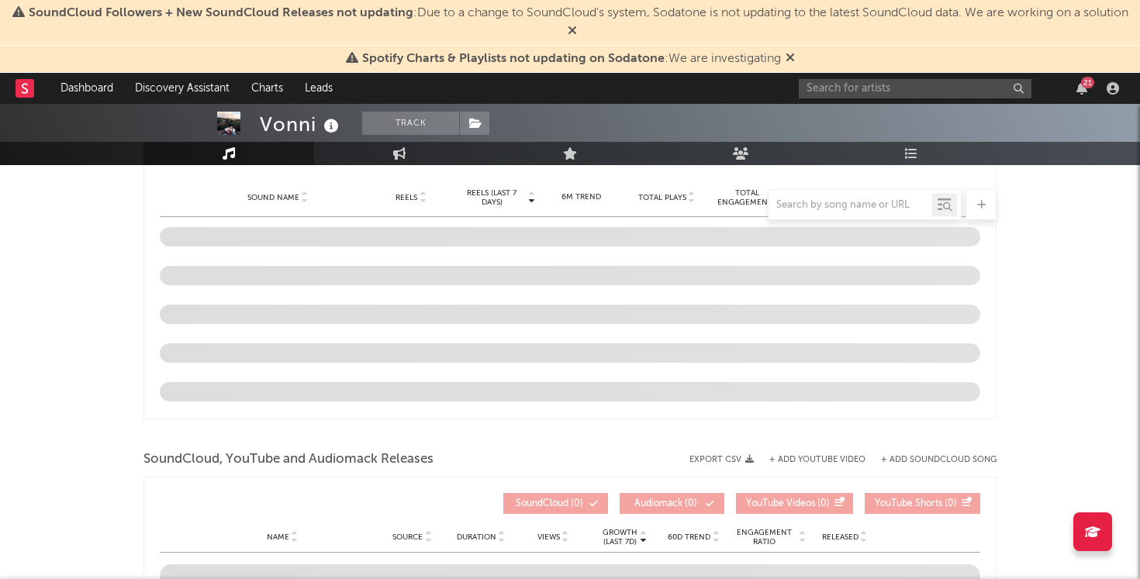
select select "6m"
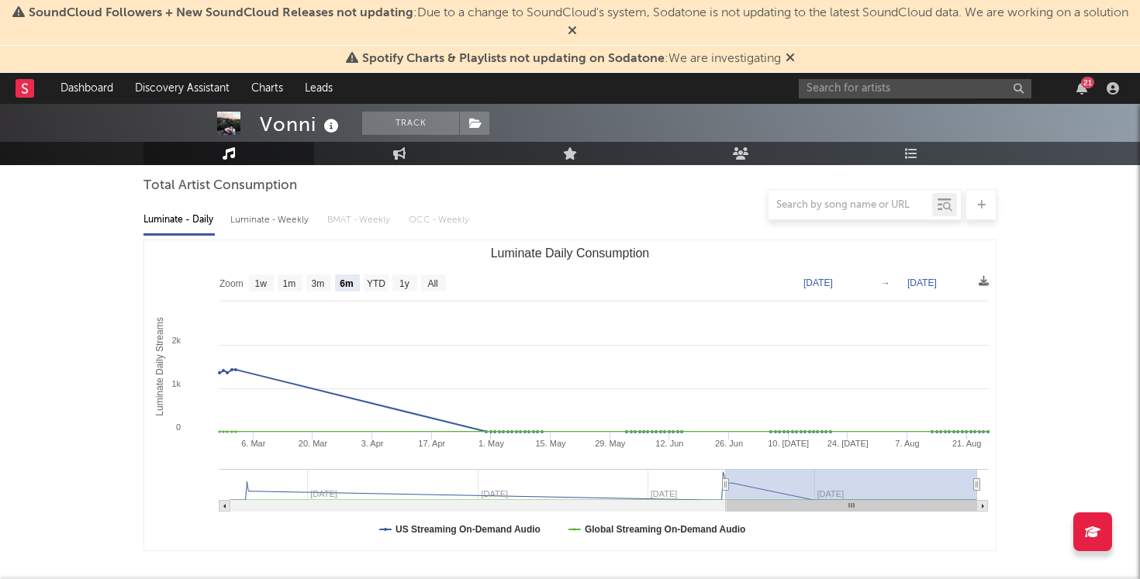
scroll to position [0, 0]
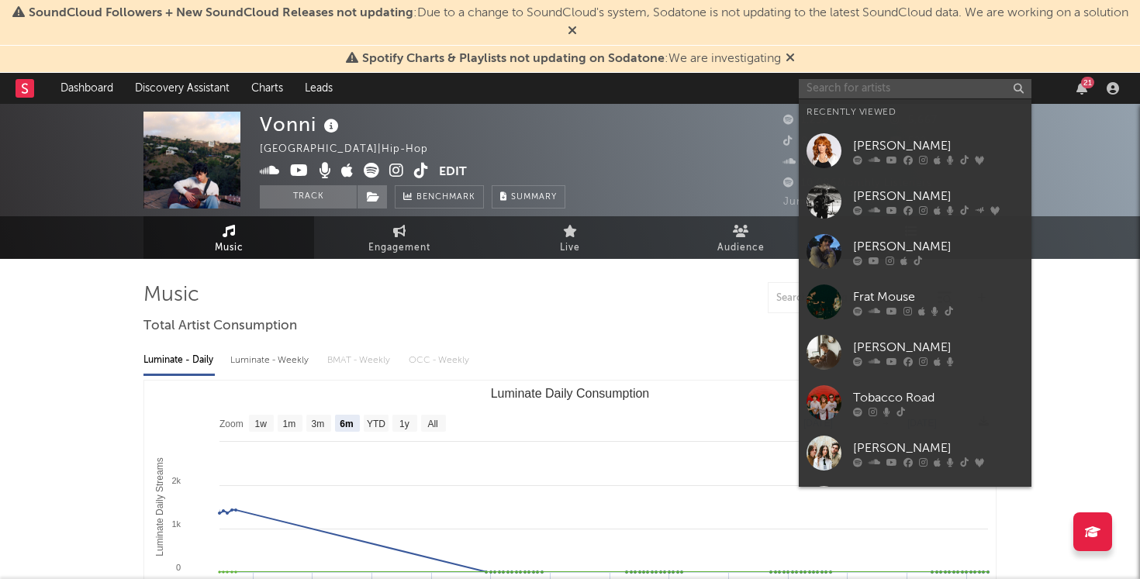
click at [892, 90] on input "text" at bounding box center [915, 88] width 233 height 19
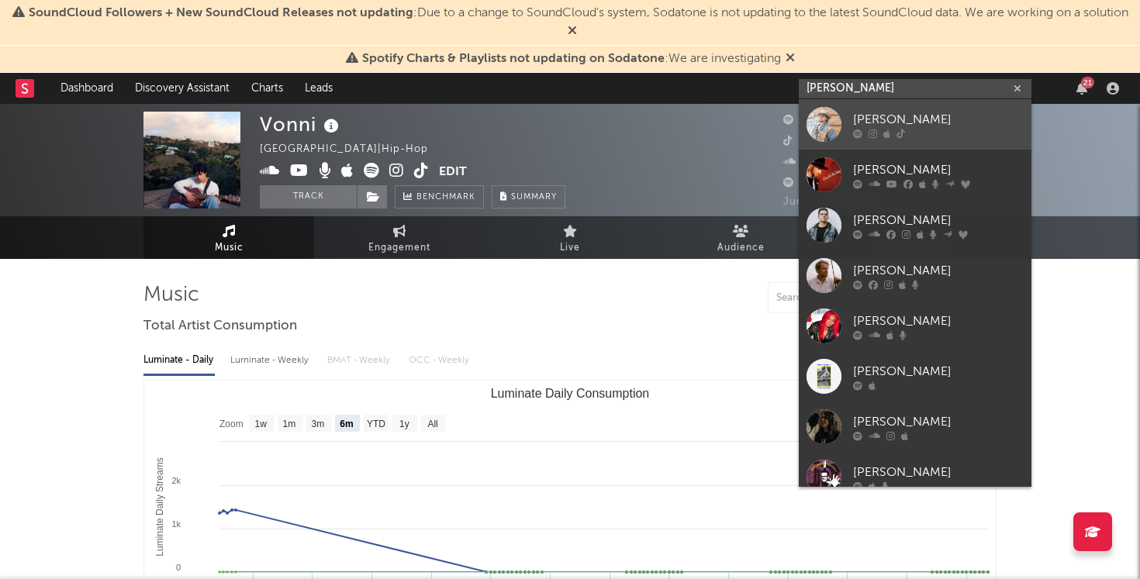
type input "caldwell"
click at [918, 110] on div "Caldwell" at bounding box center [938, 119] width 171 height 19
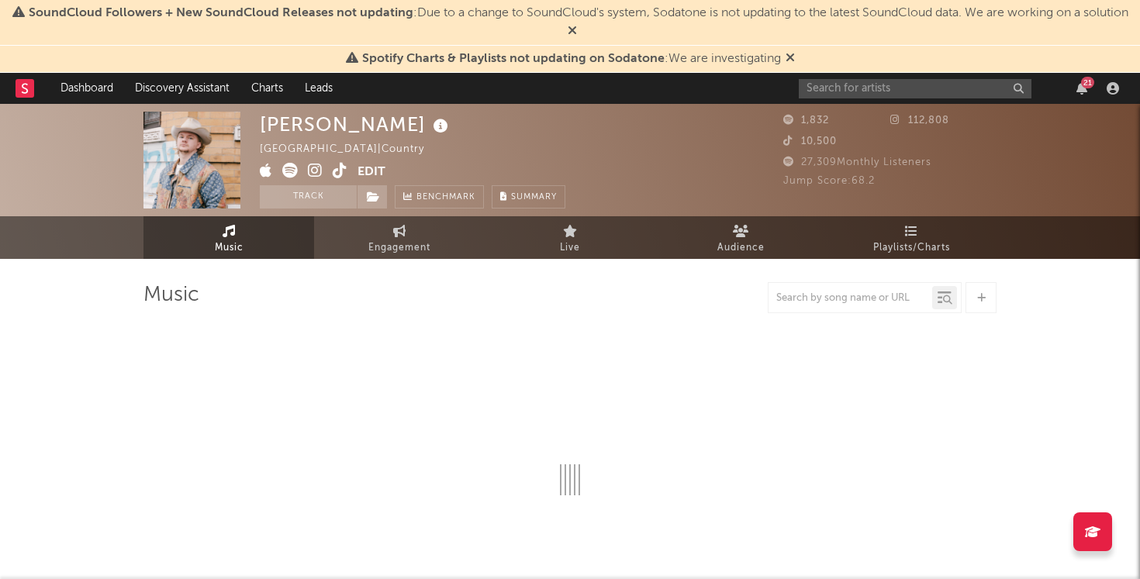
select select "6m"
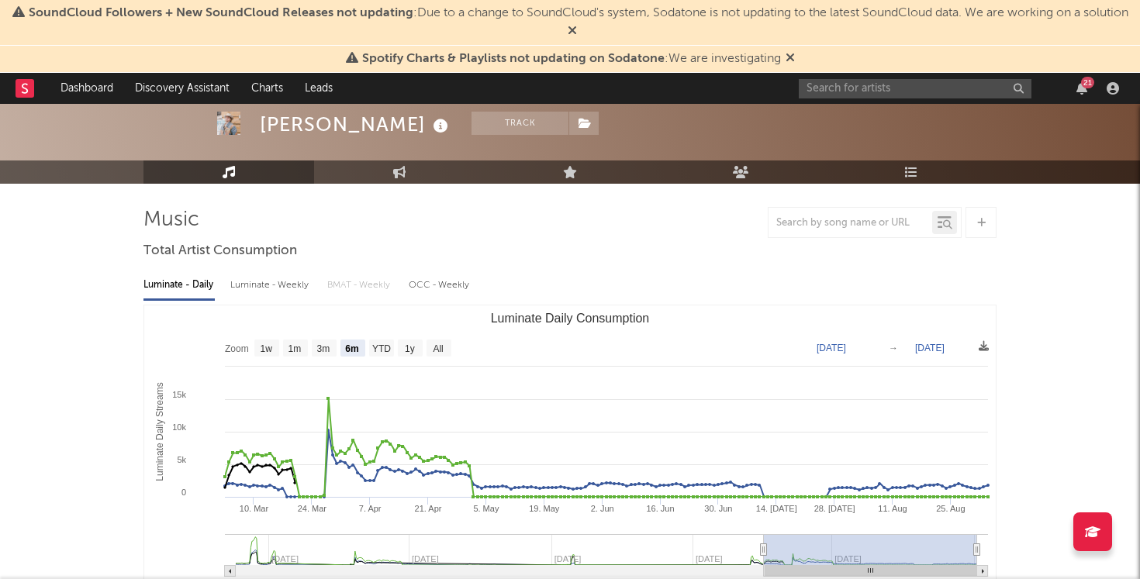
scroll to position [81, 0]
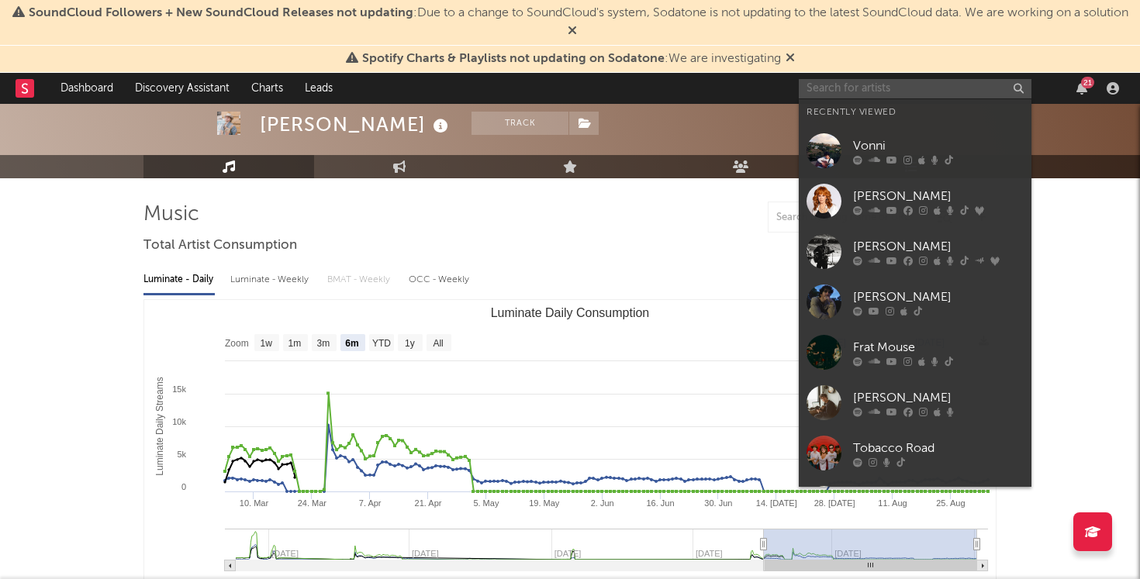
click at [865, 90] on input "text" at bounding box center [915, 88] width 233 height 19
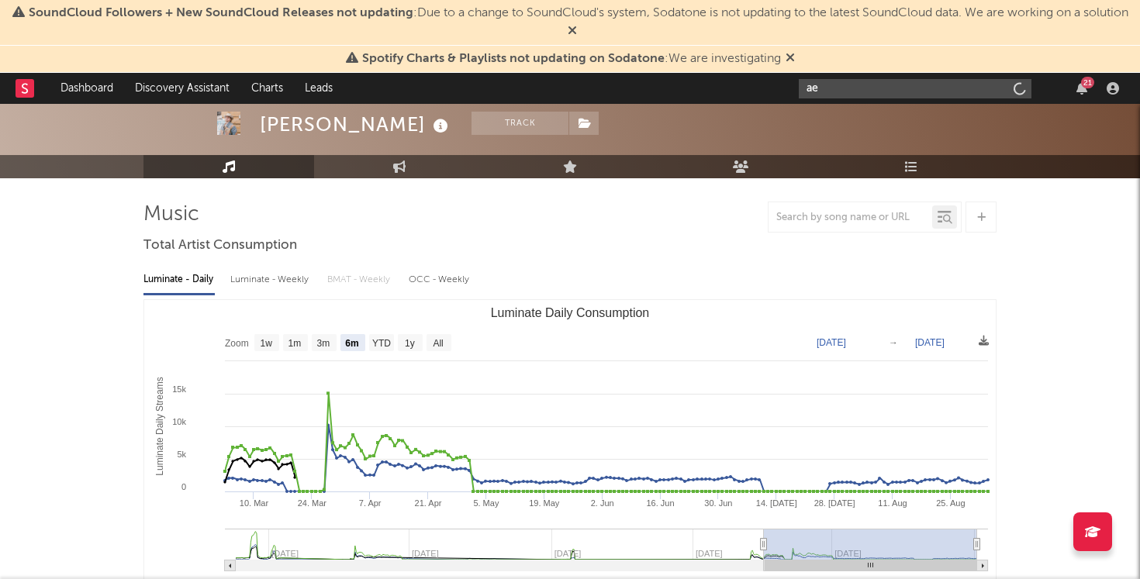
type input "a"
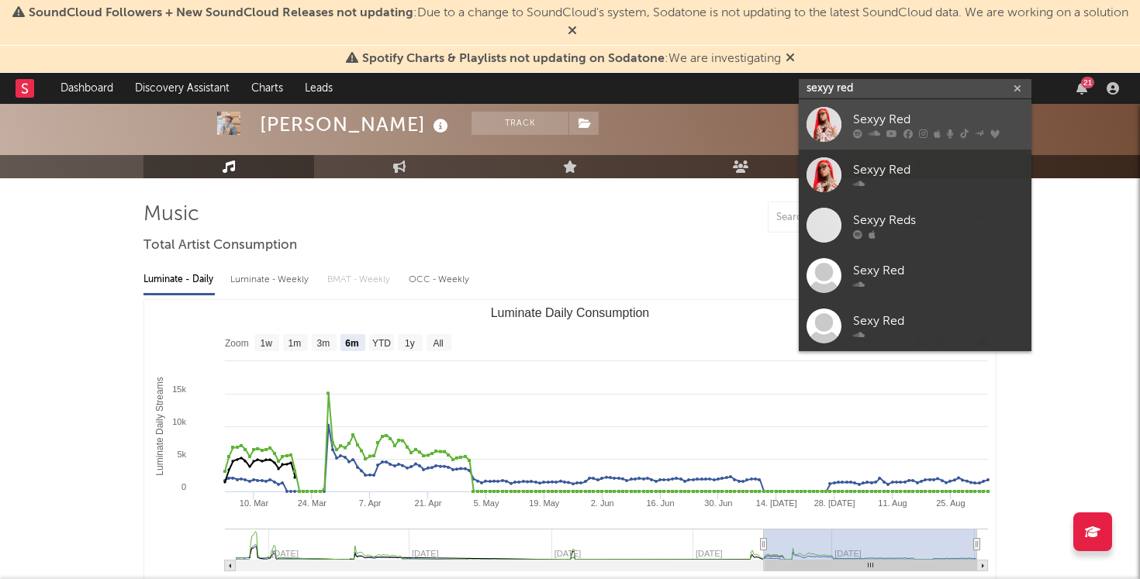
type input "sexyy red"
click at [904, 117] on div "Sexyy Red" at bounding box center [938, 119] width 171 height 19
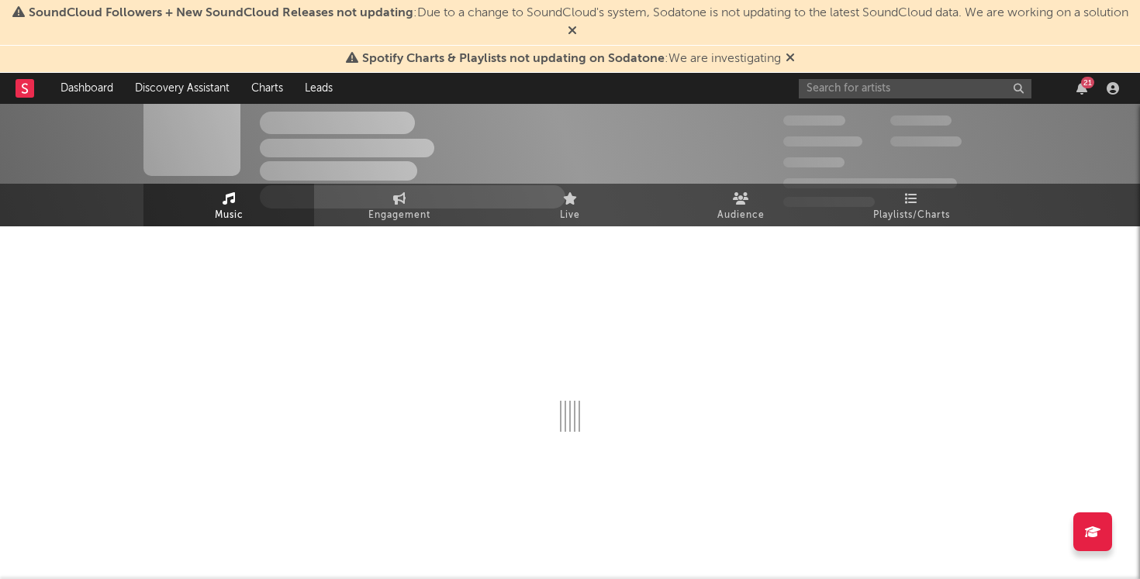
scroll to position [81, 0]
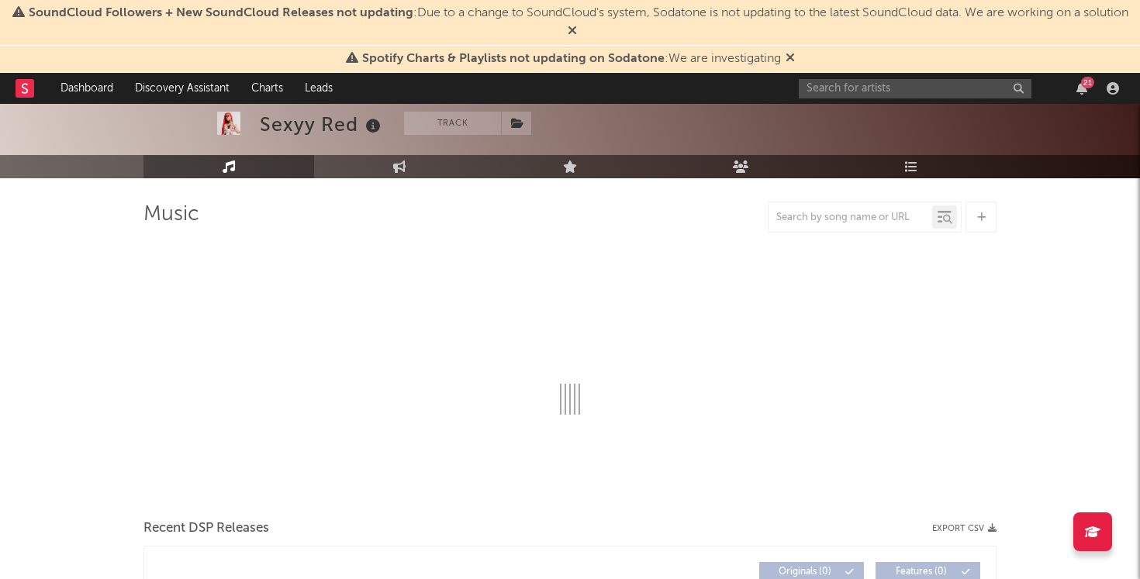
select select "6m"
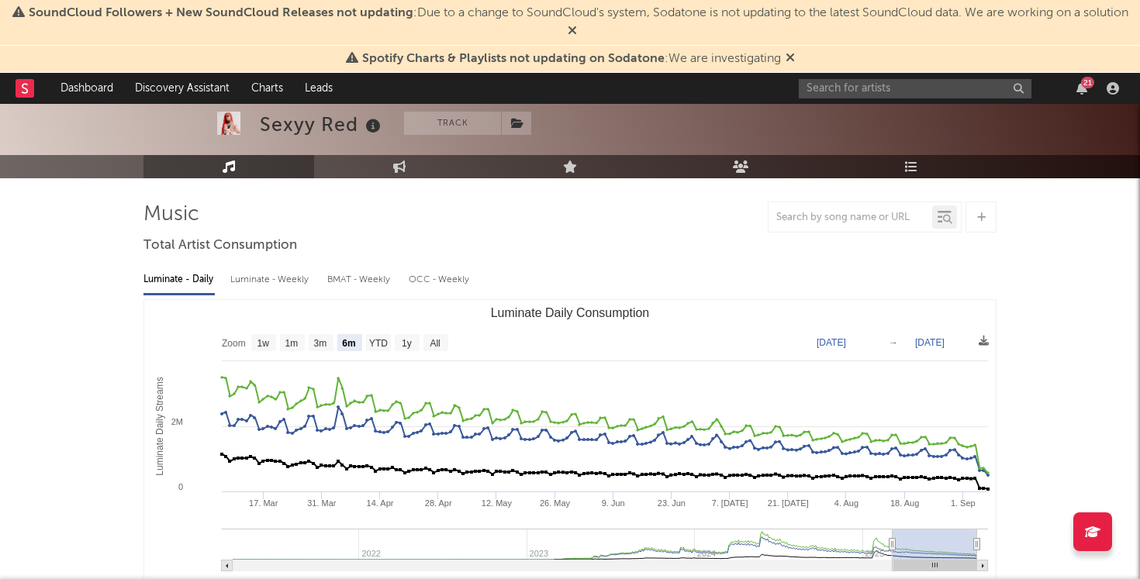
click at [244, 278] on div "Luminate - Weekly" at bounding box center [270, 280] width 81 height 26
select select "6m"
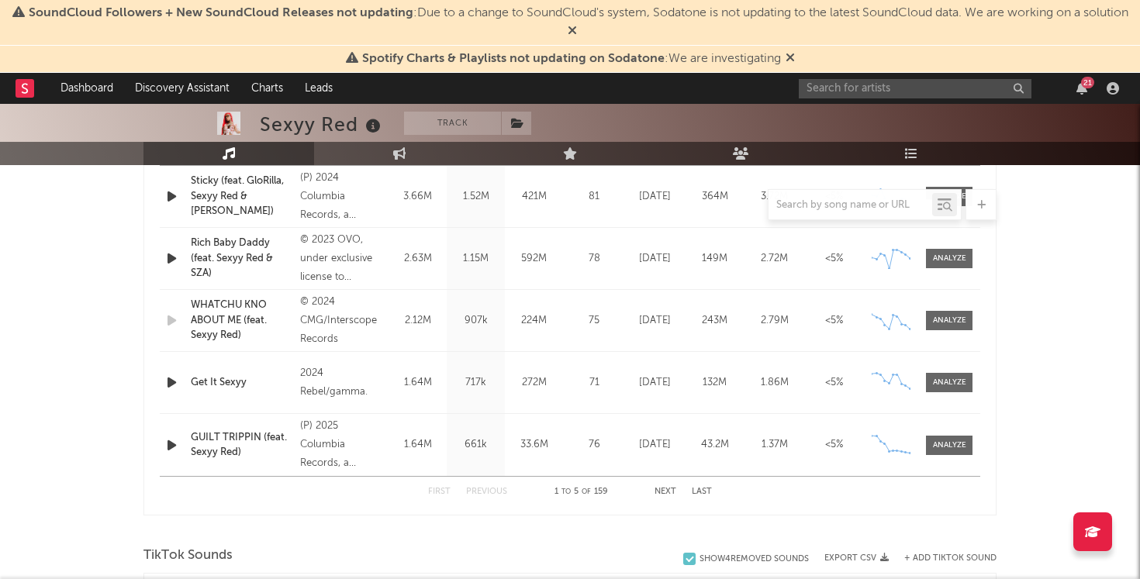
scroll to position [577, 0]
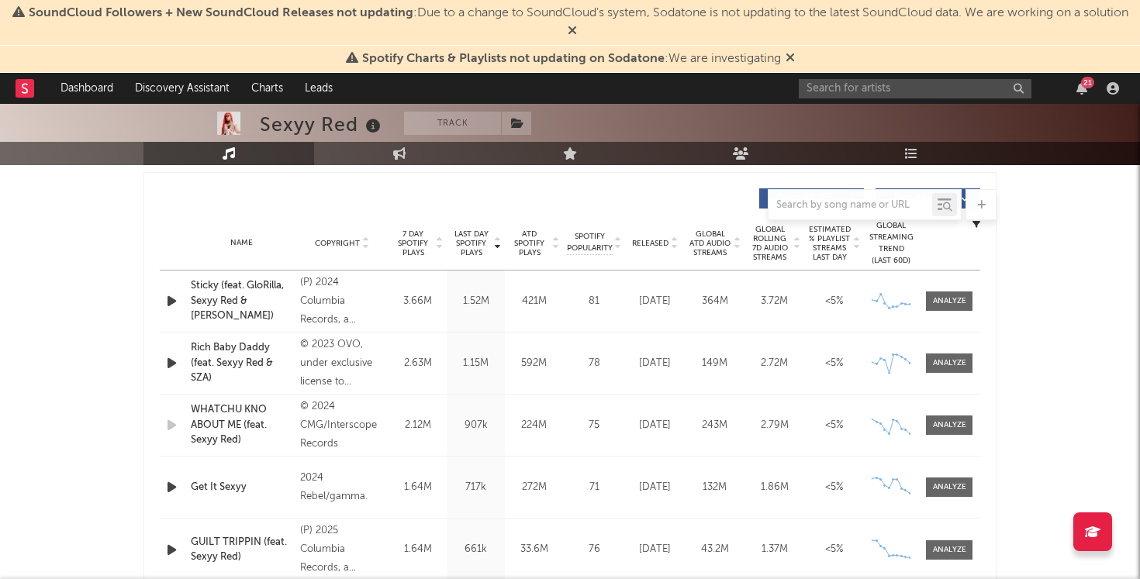
click at [669, 231] on div "Name Copyright Label Album Names Composer Names 7 Day Spotify Plays Last Day Sp…" at bounding box center [570, 243] width 821 height 54
click at [660, 241] on span "Released" at bounding box center [650, 243] width 36 height 9
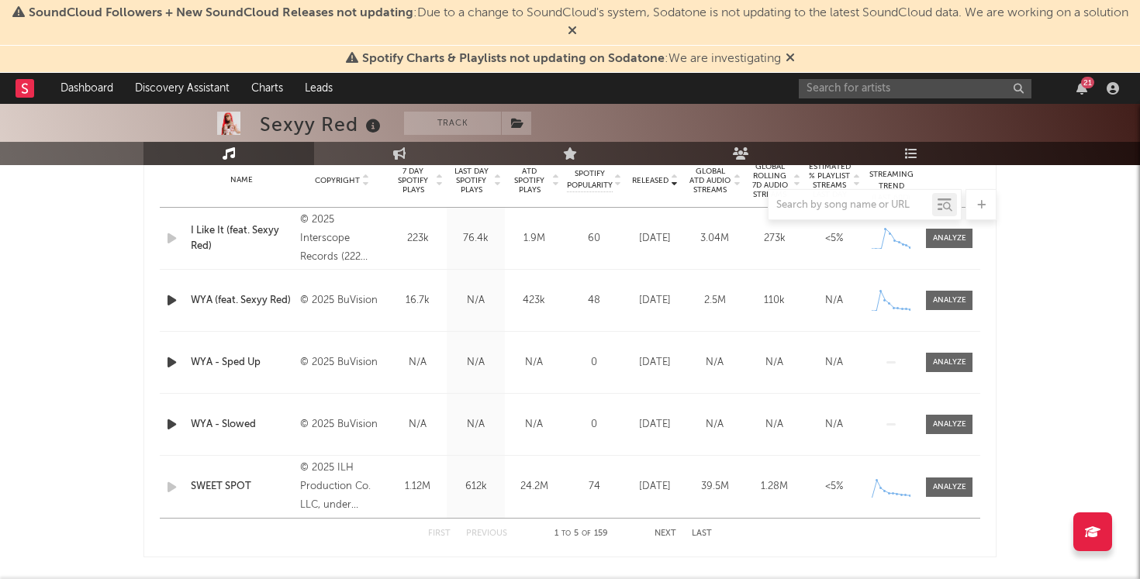
scroll to position [644, 0]
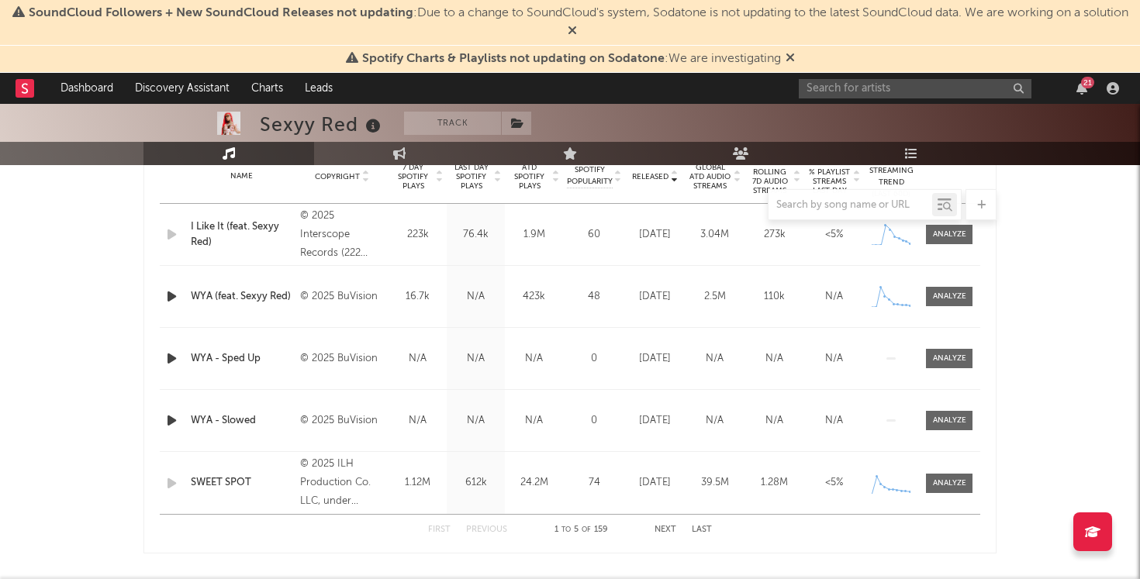
click at [666, 530] on button "Next" at bounding box center [666, 530] width 22 height 9
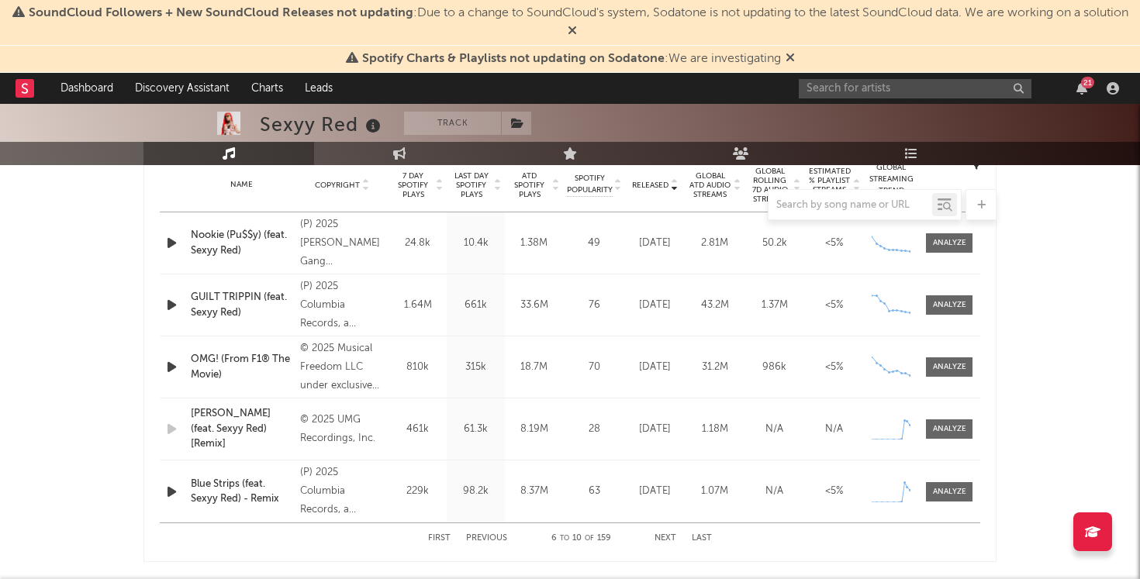
scroll to position [638, 0]
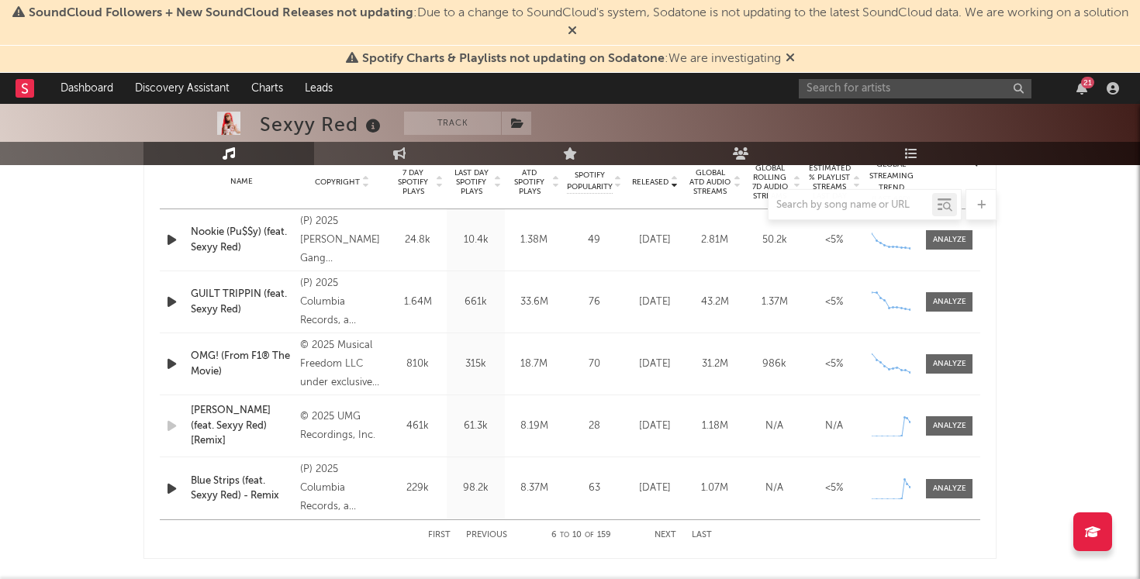
click at [660, 536] on button "Next" at bounding box center [666, 535] width 22 height 9
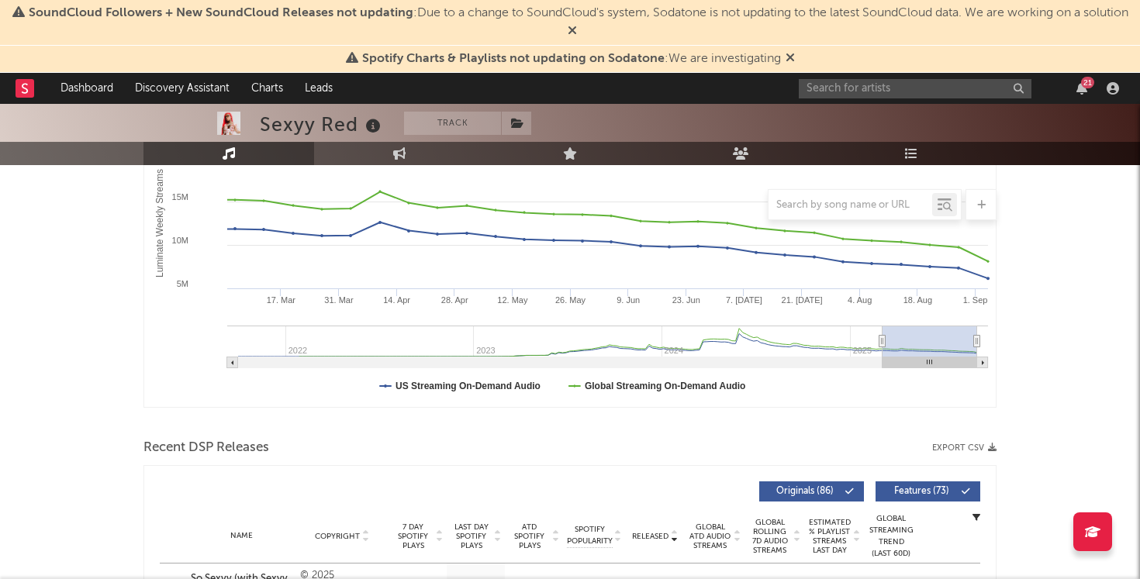
scroll to position [0, 0]
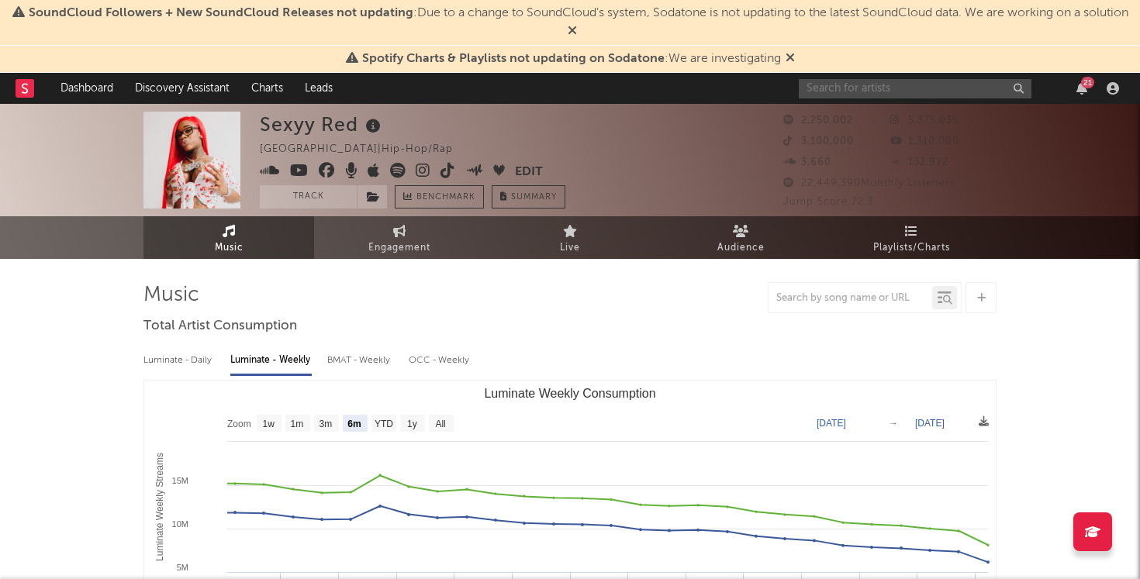
click at [842, 83] on input "text" at bounding box center [915, 88] width 233 height 19
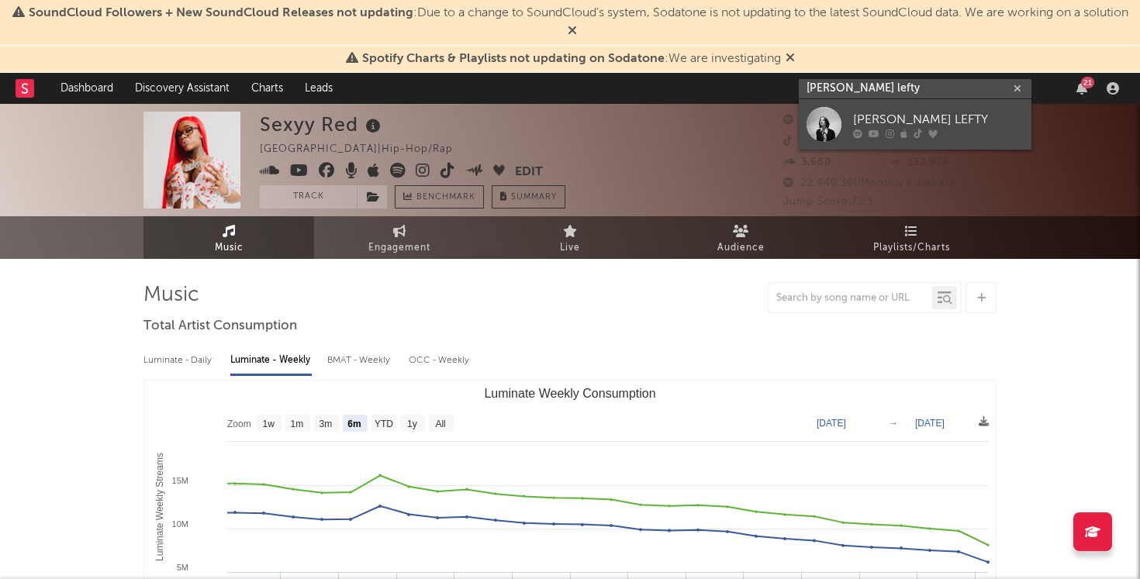
type input "stella lefty"
click at [903, 112] on div "STELLA LEFTY" at bounding box center [938, 119] width 171 height 19
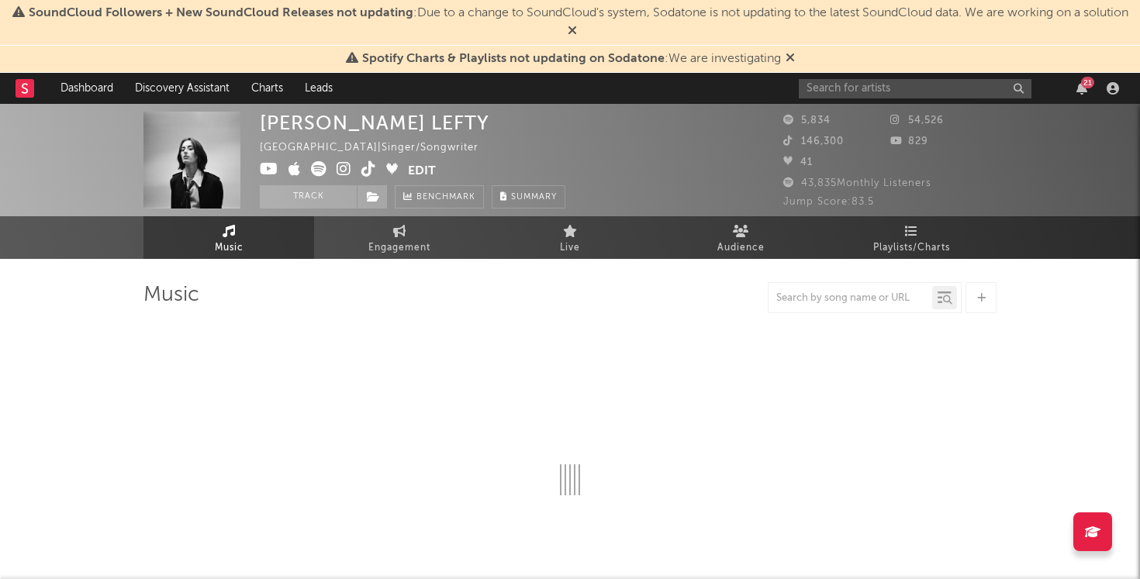
select select "6m"
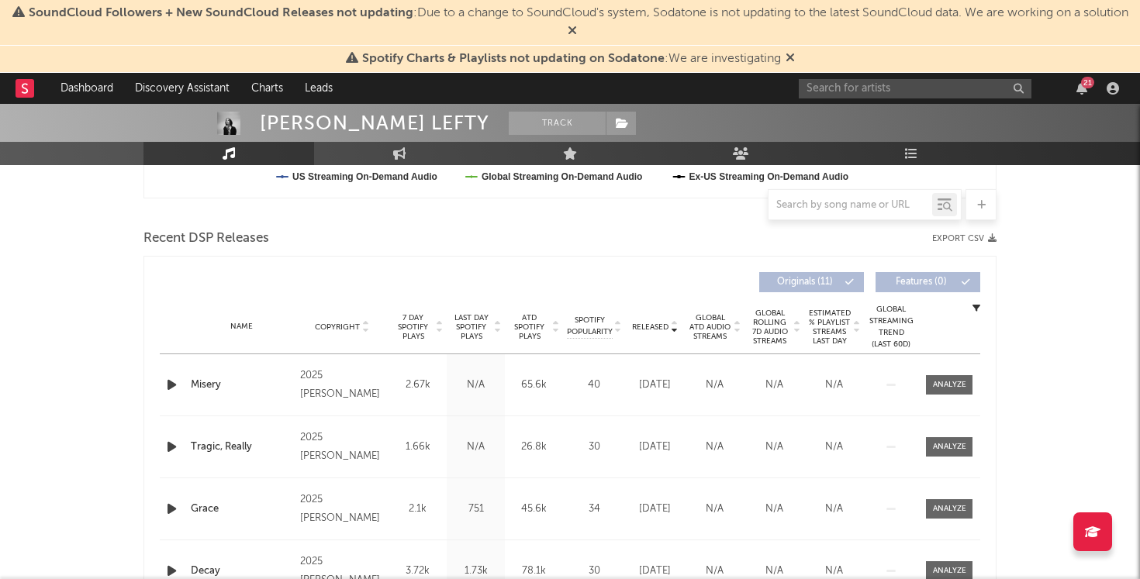
scroll to position [495, 0]
click at [645, 328] on span "Released" at bounding box center [650, 325] width 36 height 9
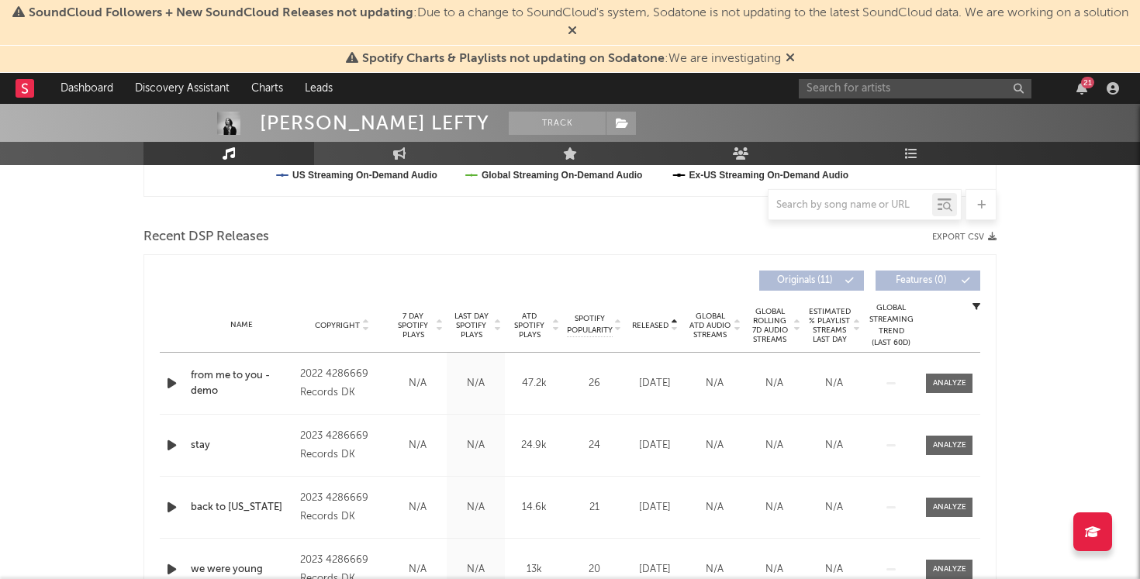
click at [645, 328] on span "Released" at bounding box center [650, 325] width 36 height 9
click at [418, 316] on span "7 Day Spotify Plays" at bounding box center [412, 326] width 41 height 28
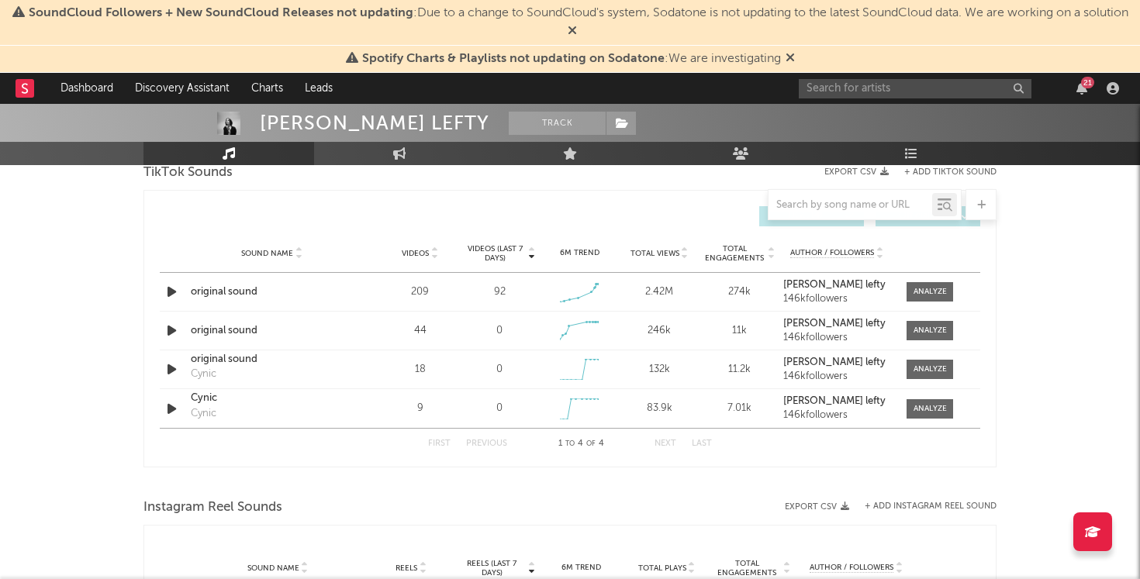
scroll to position [1056, 0]
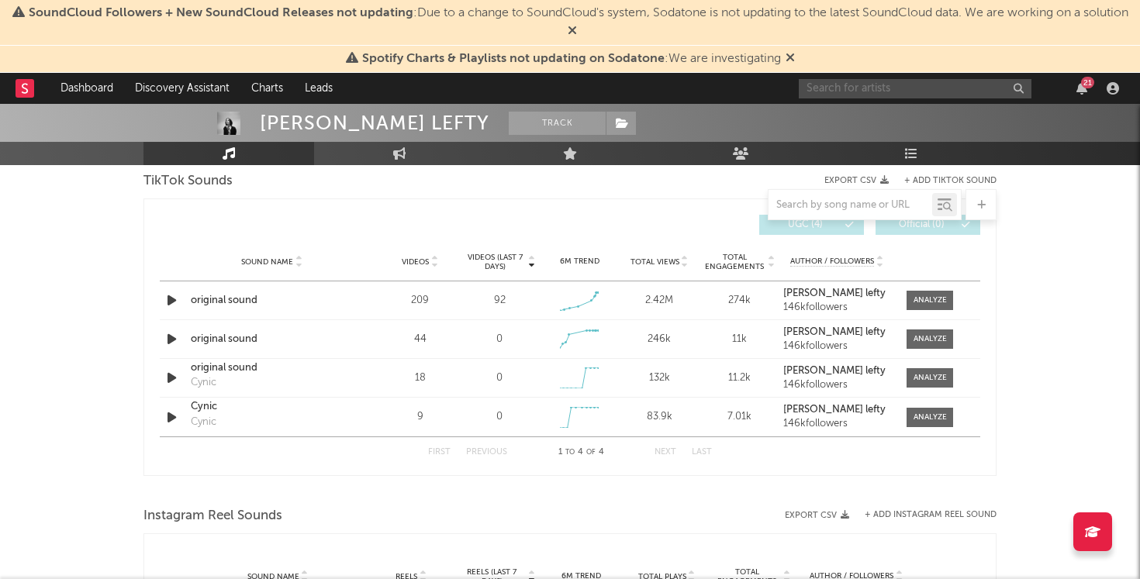
click at [855, 91] on input "text" at bounding box center [915, 88] width 233 height 19
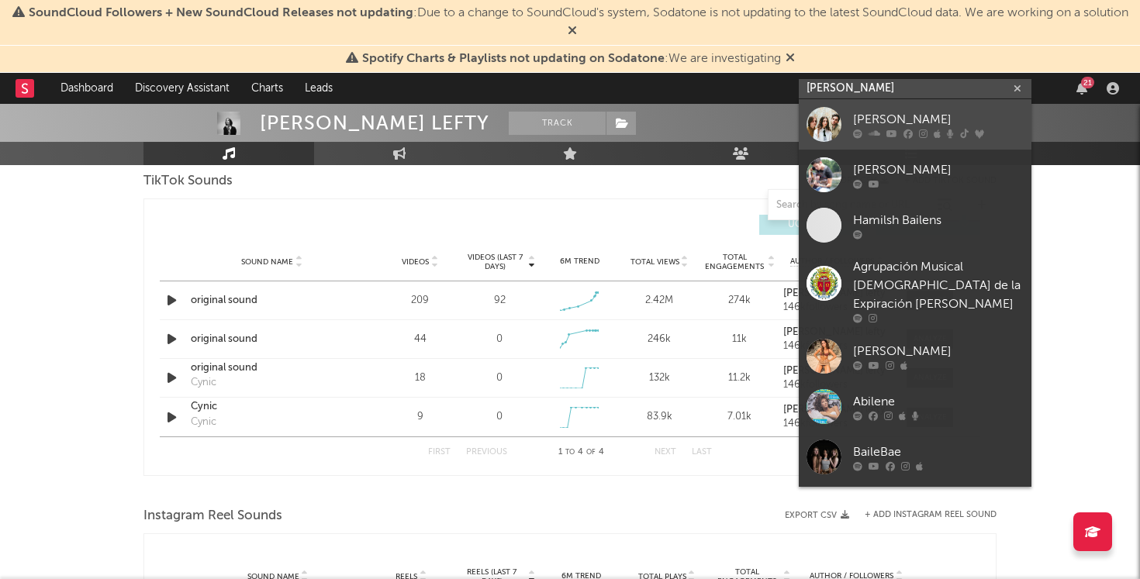
type input "bailen"
click at [894, 119] on div "BAILEN" at bounding box center [938, 119] width 171 height 19
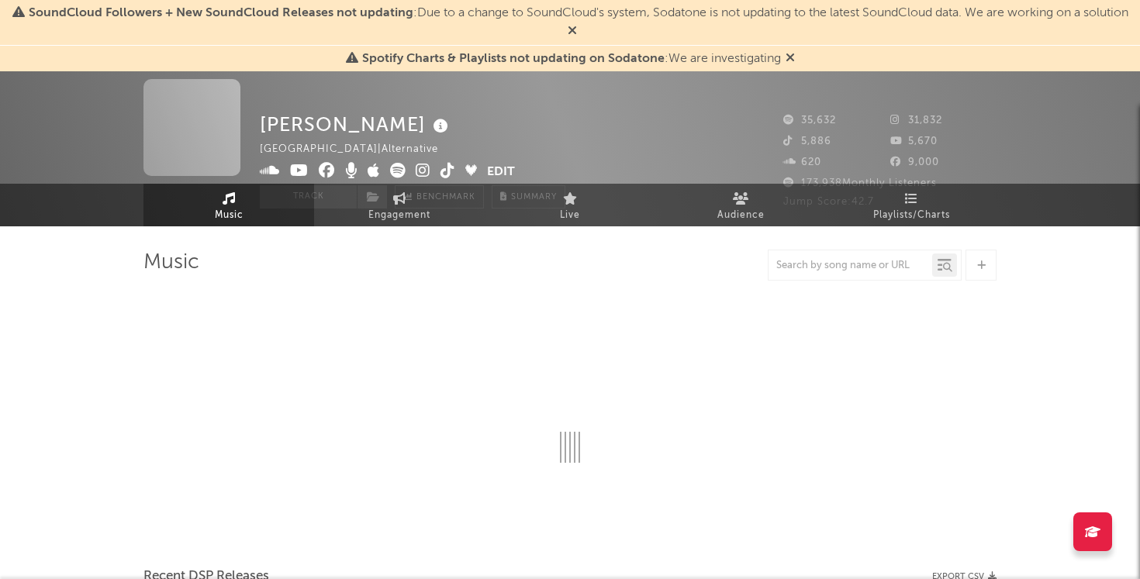
scroll to position [1056, 0]
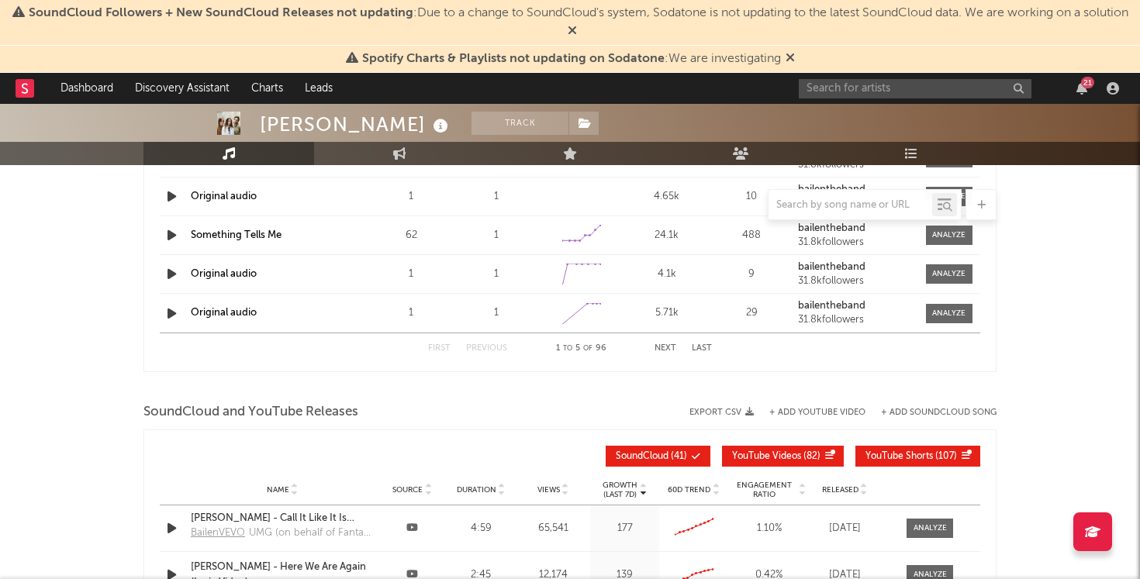
select select "6m"
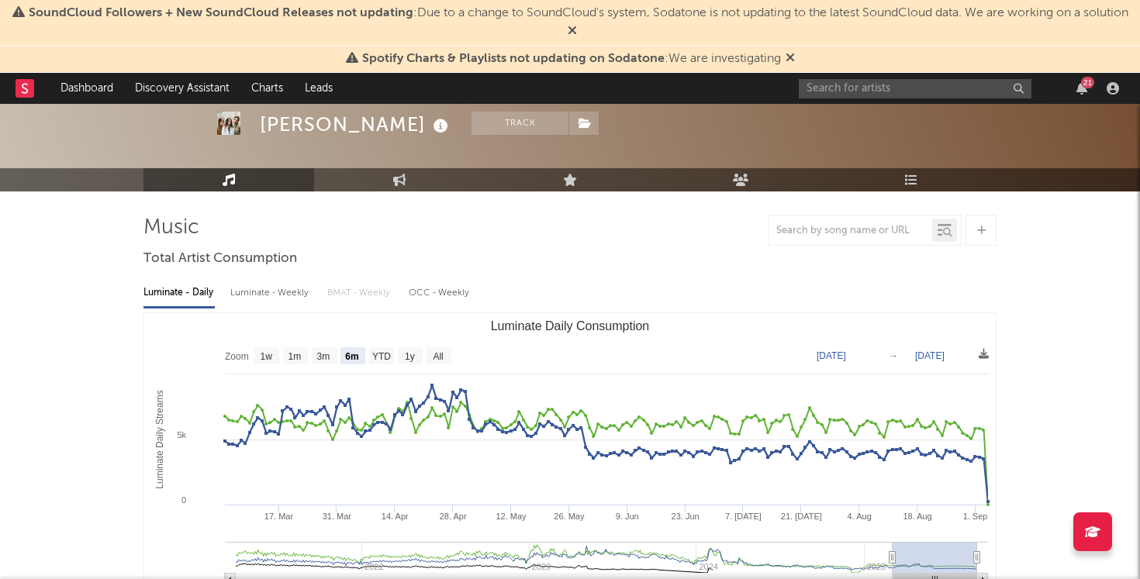
scroll to position [57, 0]
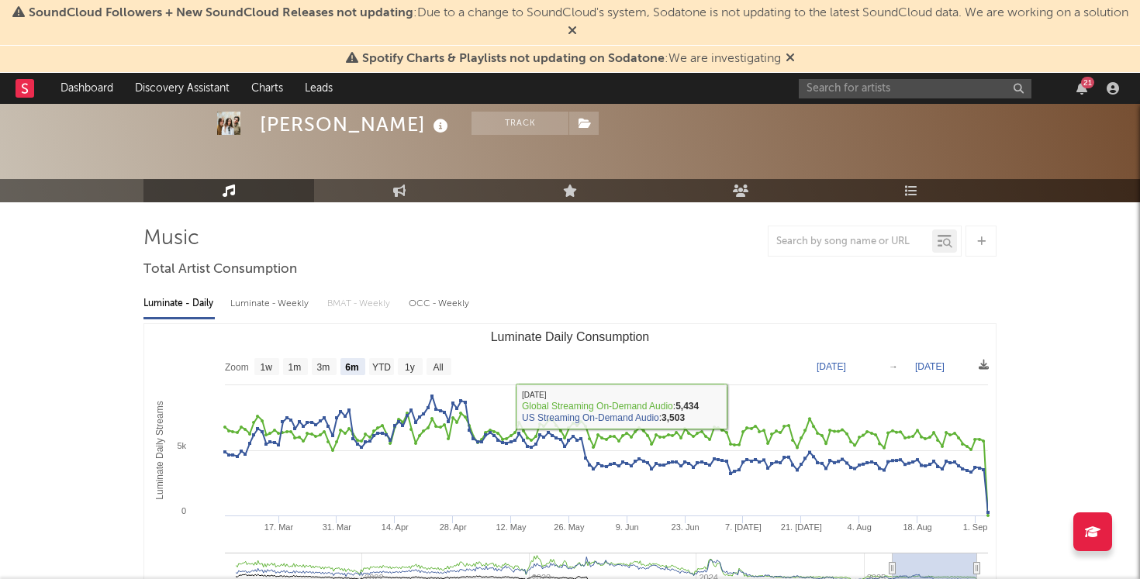
click at [290, 299] on div "Luminate - Weekly" at bounding box center [270, 304] width 81 height 26
select select "6m"
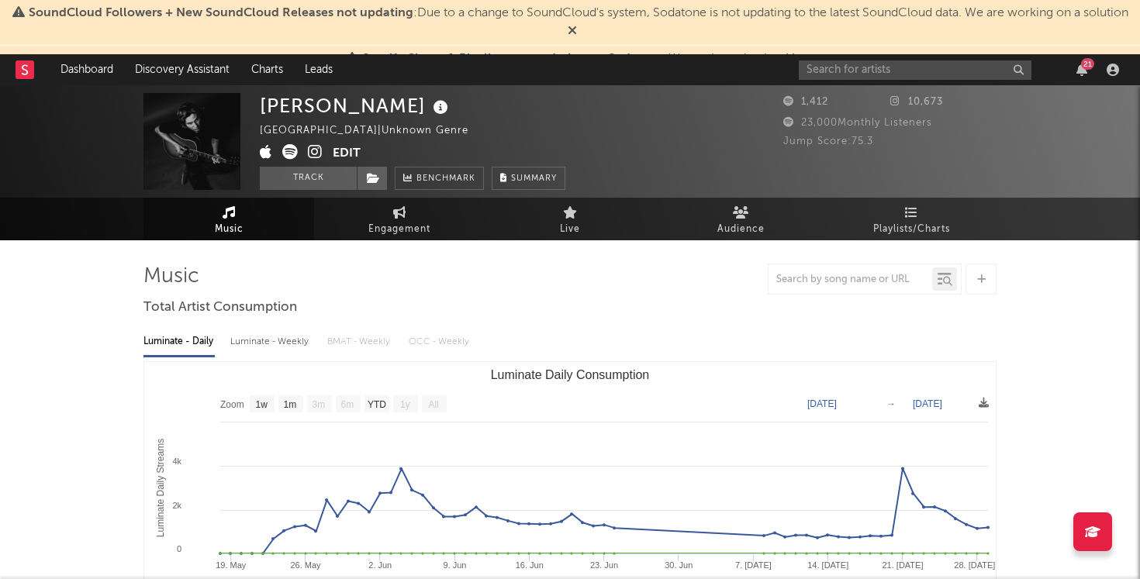
select select "1w"
click at [300, 182] on button "Track" at bounding box center [308, 178] width 97 height 23
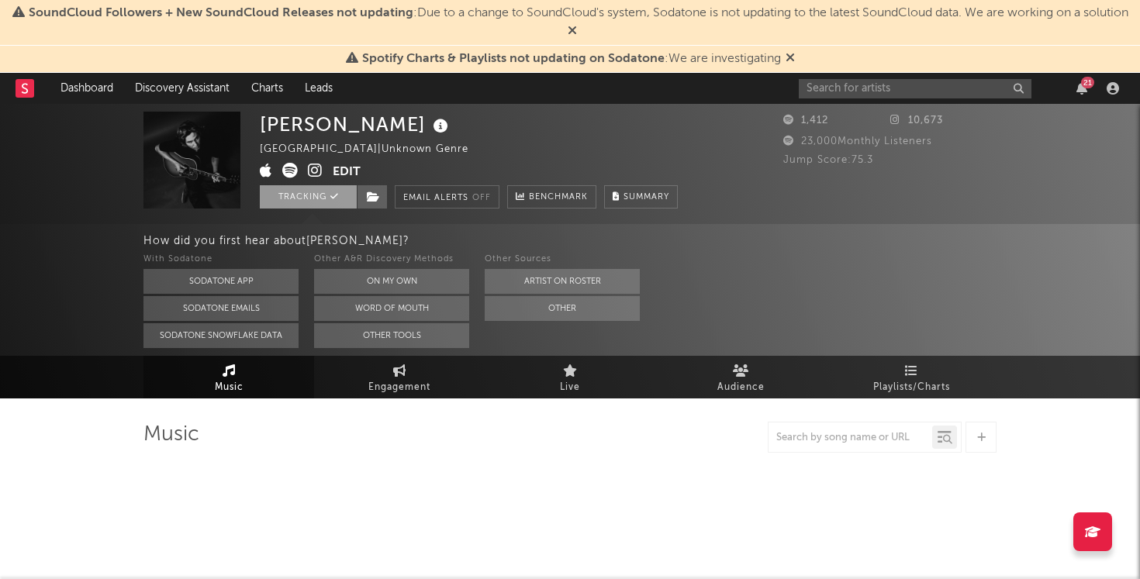
select select "1w"
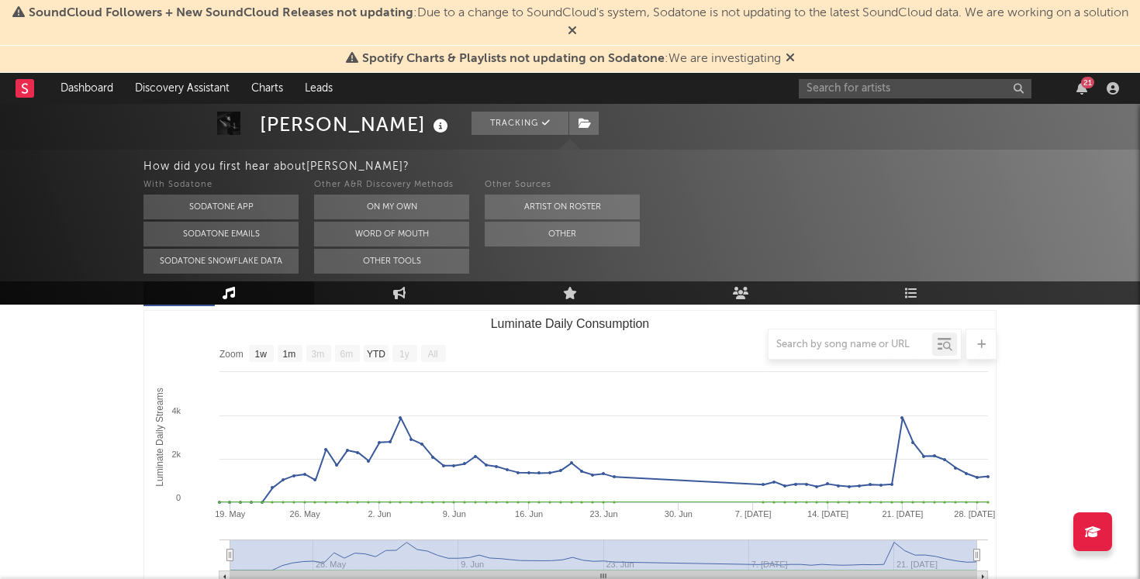
scroll to position [216, 0]
